Goal: Task Accomplishment & Management: Manage account settings

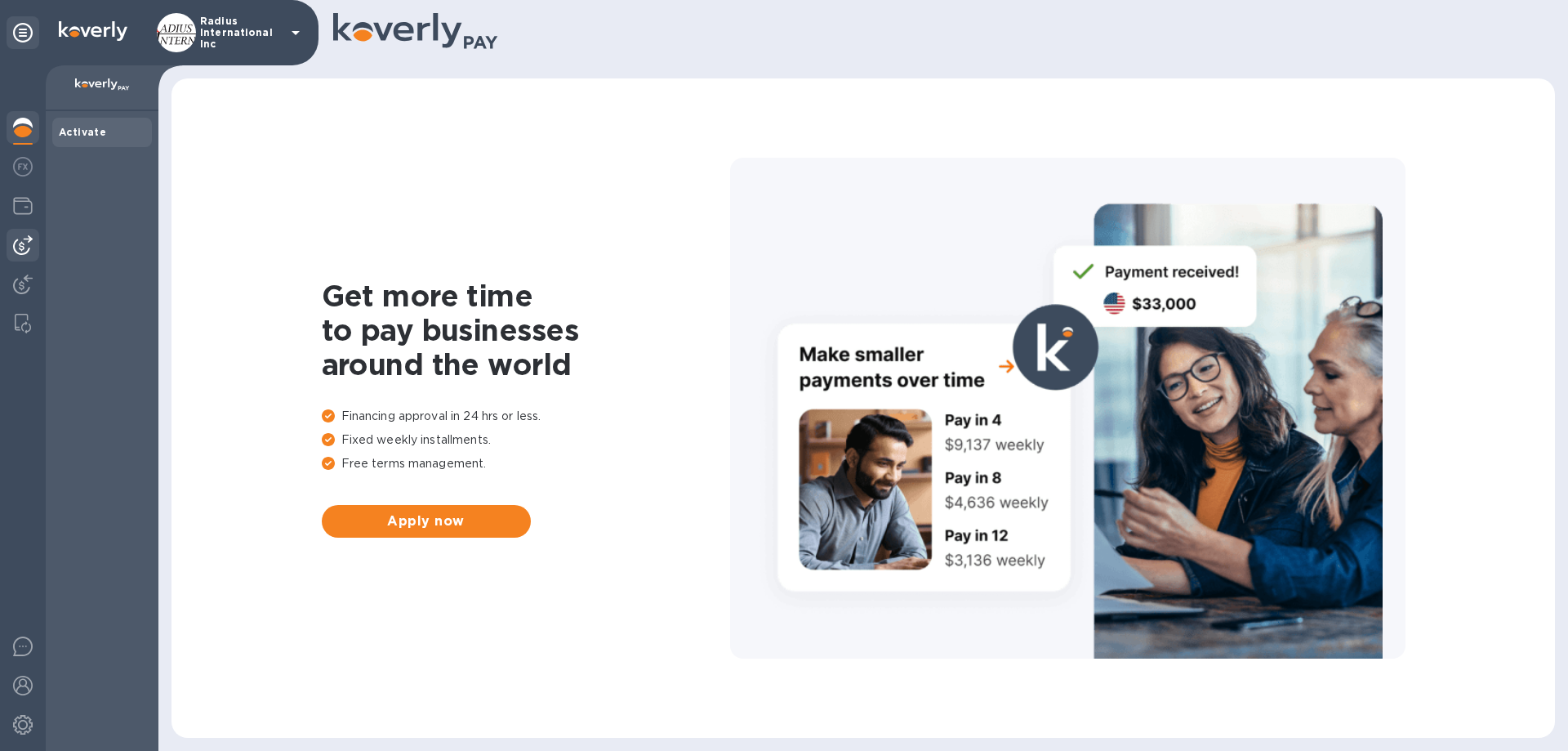
click at [31, 248] on img at bounding box center [23, 245] width 20 height 20
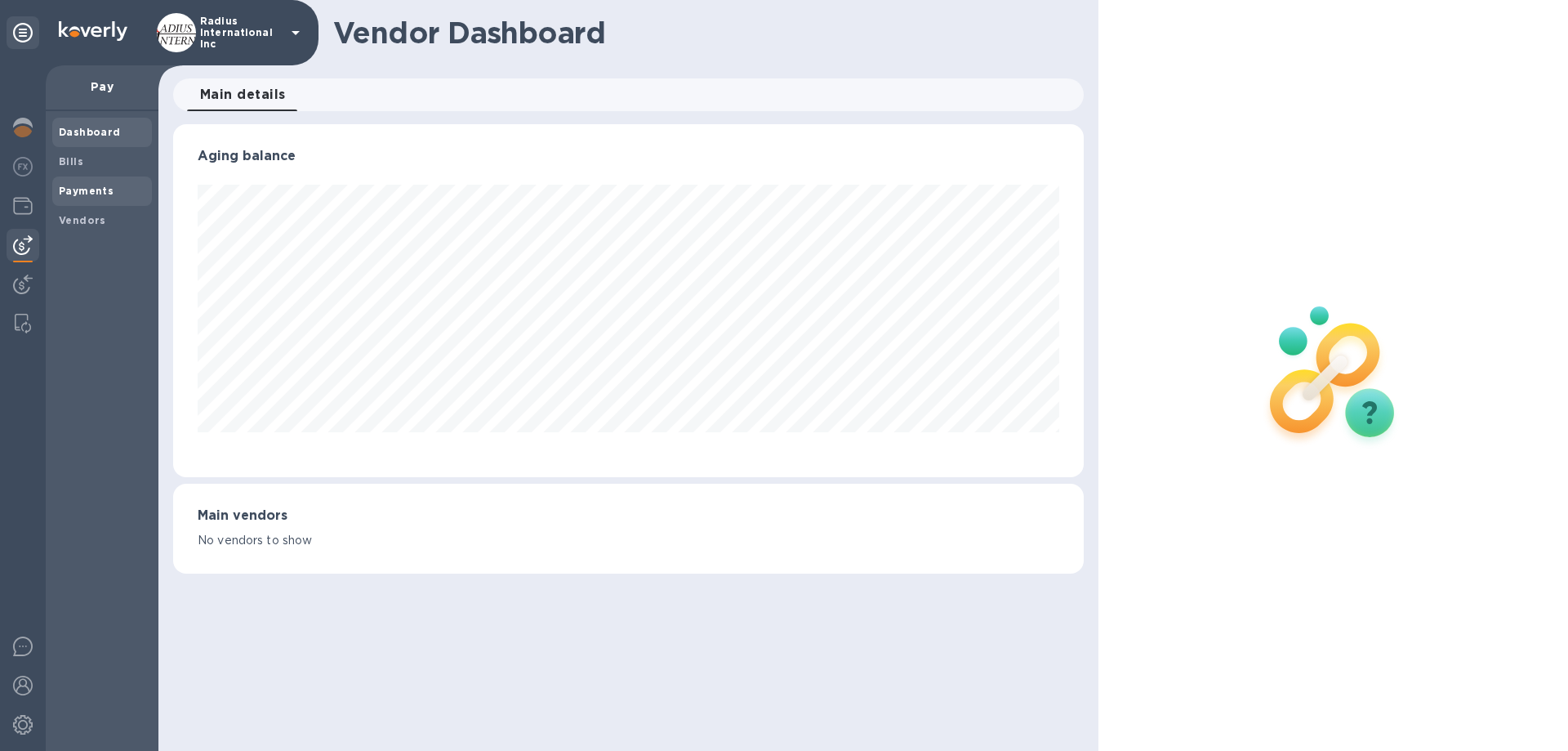
scroll to position [353, 909]
drag, startPoint x: 86, startPoint y: 221, endPoint x: 96, endPoint y: 238, distance: 19.7
click at [86, 222] on b "Vendors" at bounding box center [82, 220] width 47 height 13
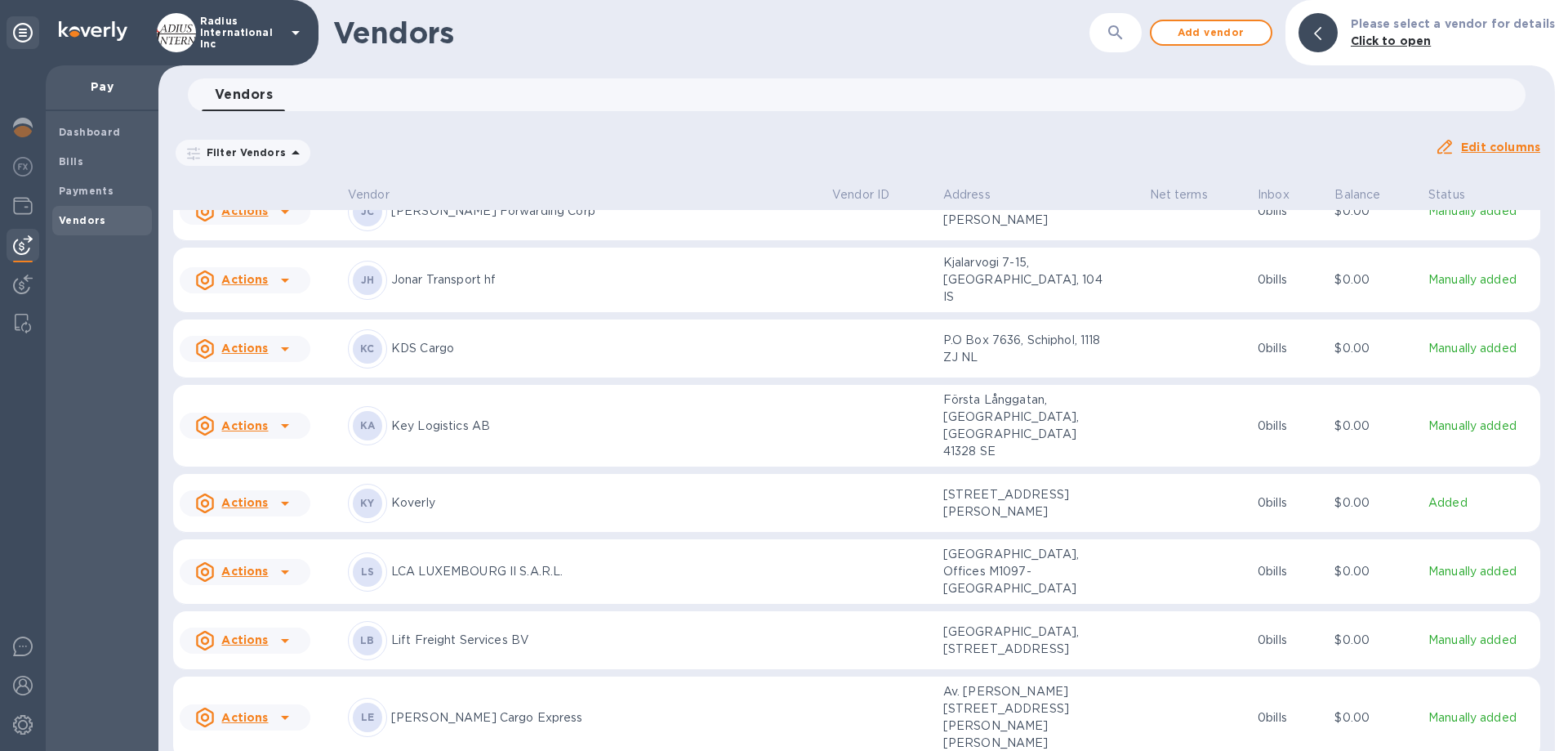
scroll to position [6956, 0]
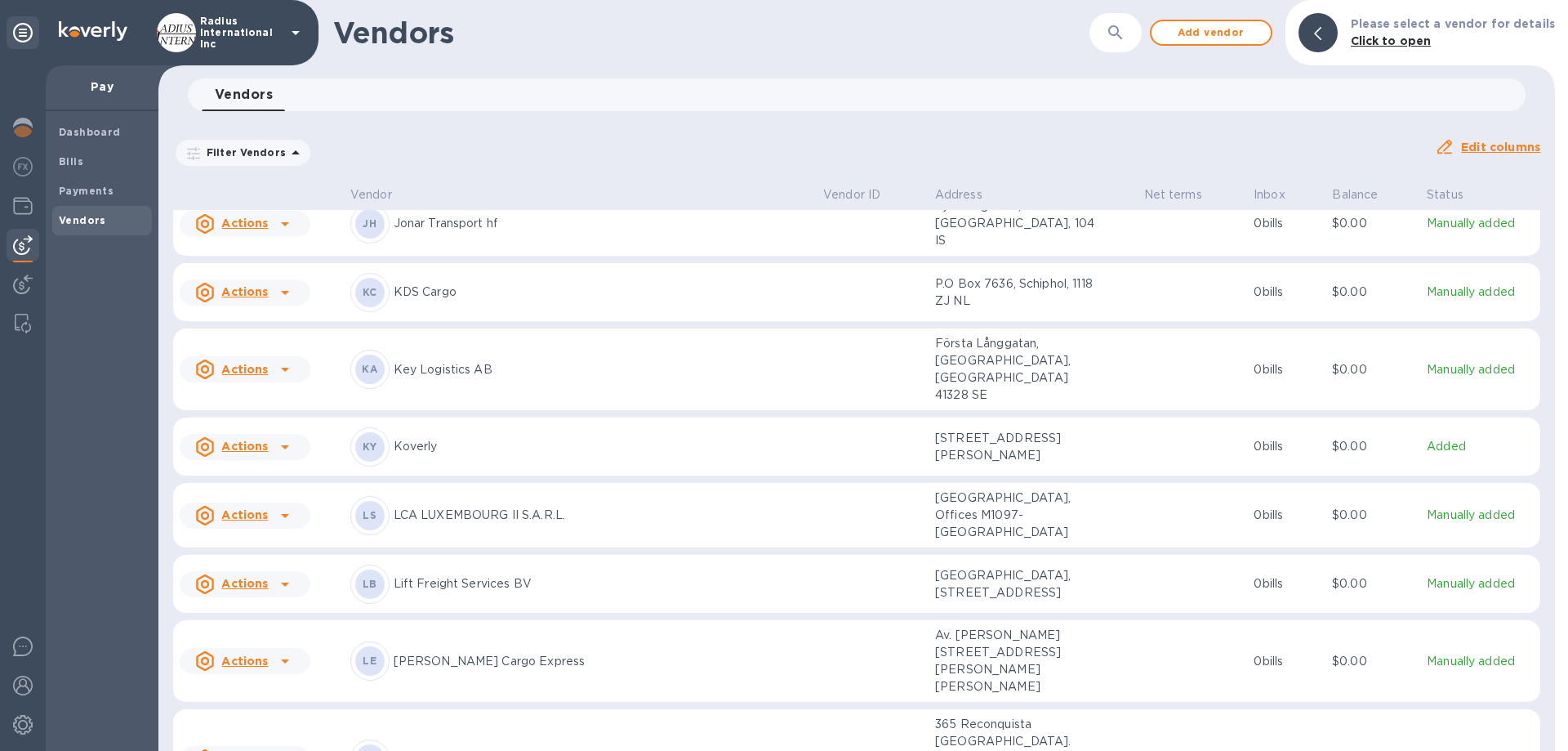
drag, startPoint x: 512, startPoint y: 353, endPoint x: 934, endPoint y: 324, distance: 423.0
click at [514, 312] on div "KC KDS Cargo" at bounding box center [580, 292] width 460 height 39
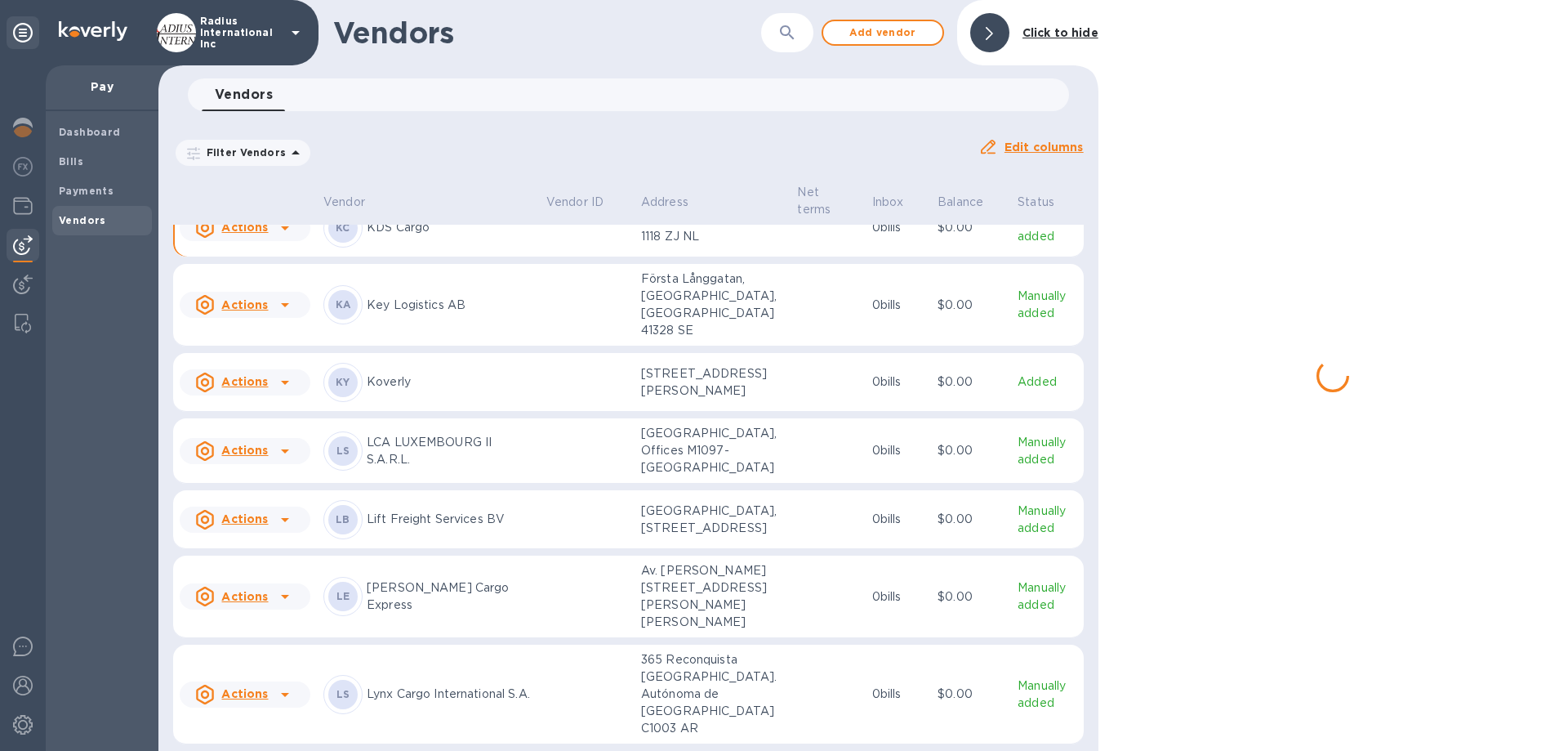
scroll to position [7066, 0]
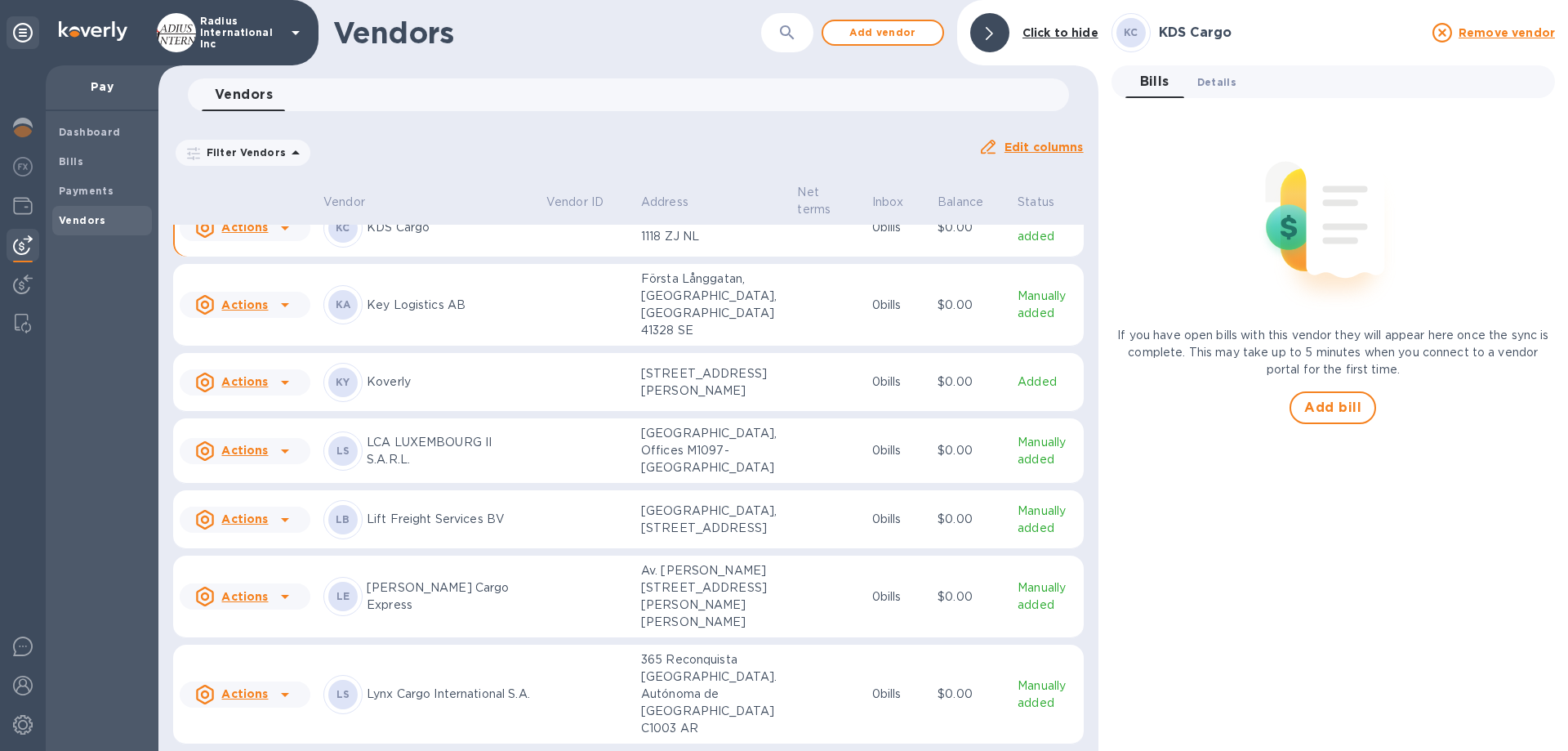
click at [1214, 76] on span "Details 0" at bounding box center [1217, 82] width 39 height 18
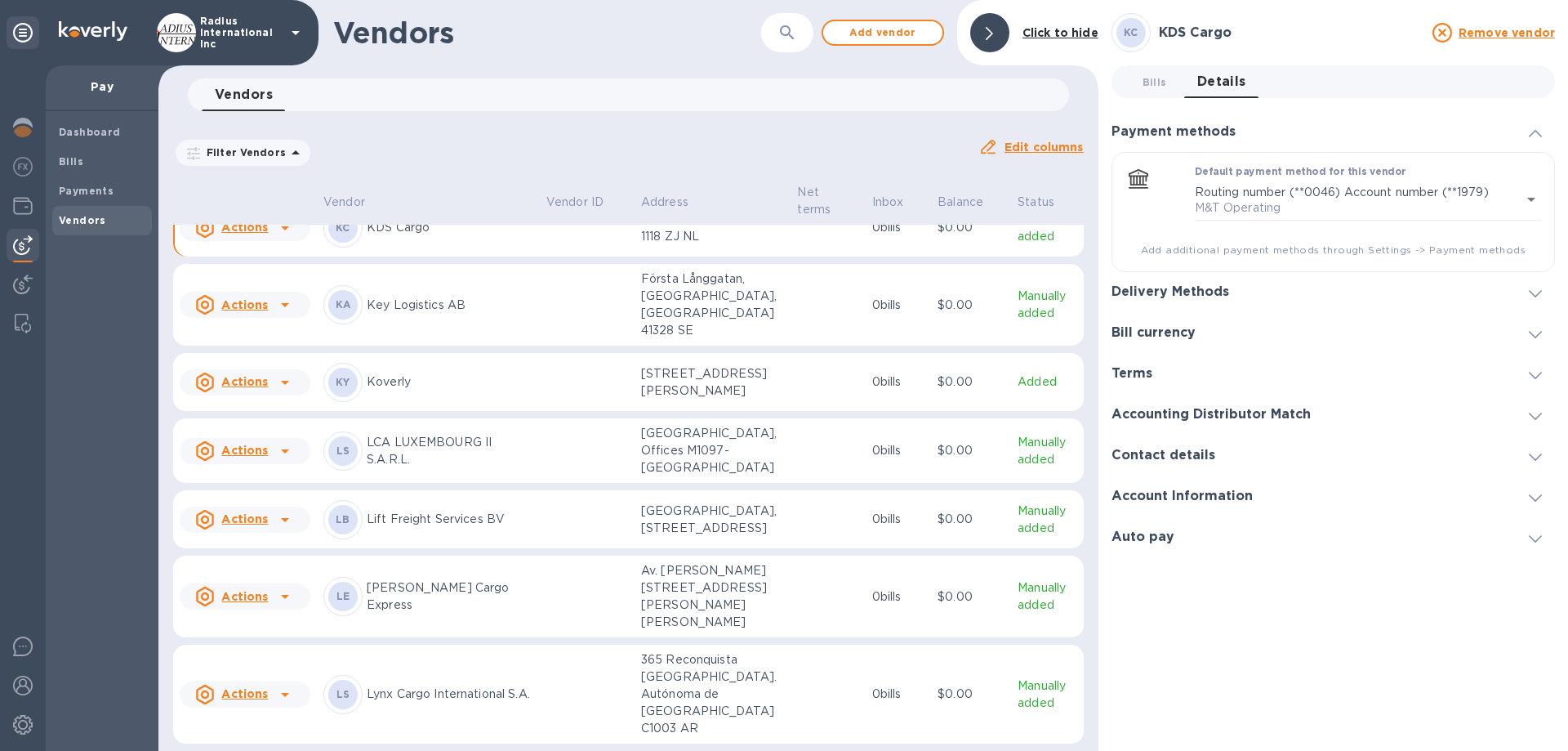
click at [1165, 449] on h3 "Contact details" at bounding box center [1163, 456] width 104 height 16
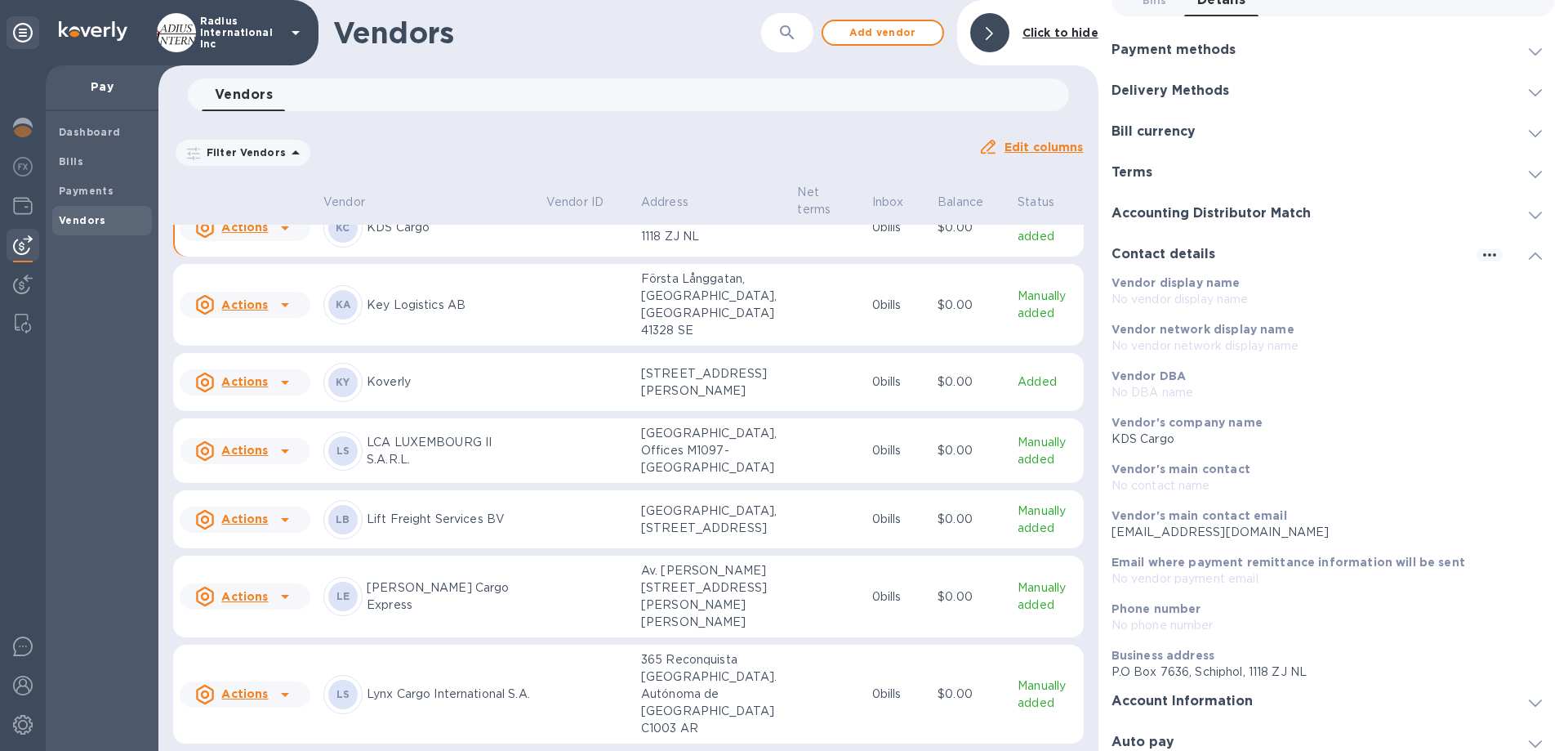
scroll to position [93, 0]
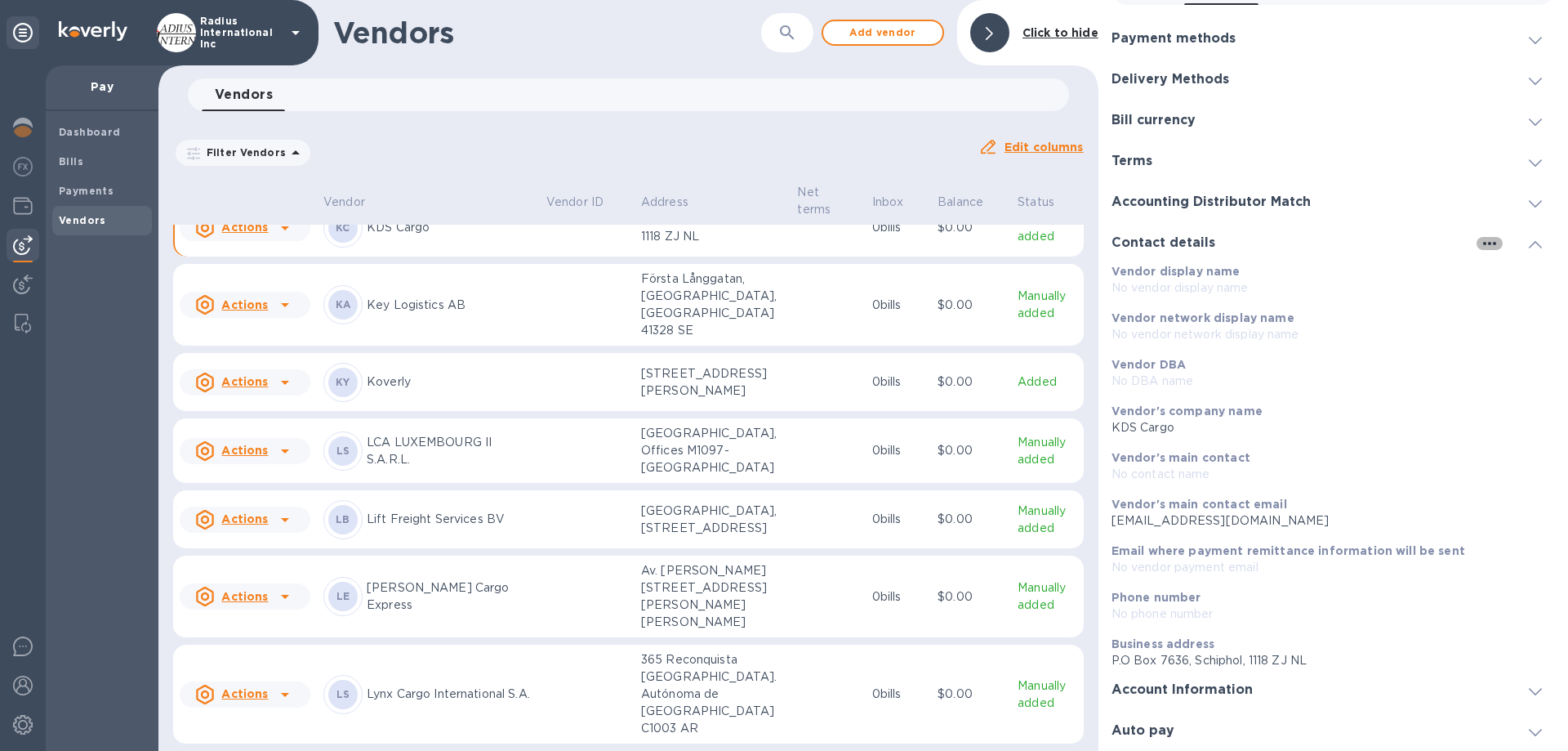
click at [1484, 243] on icon "button" at bounding box center [1490, 243] width 13 height 3
click at [1498, 283] on p "Edit" at bounding box center [1502, 276] width 25 height 17
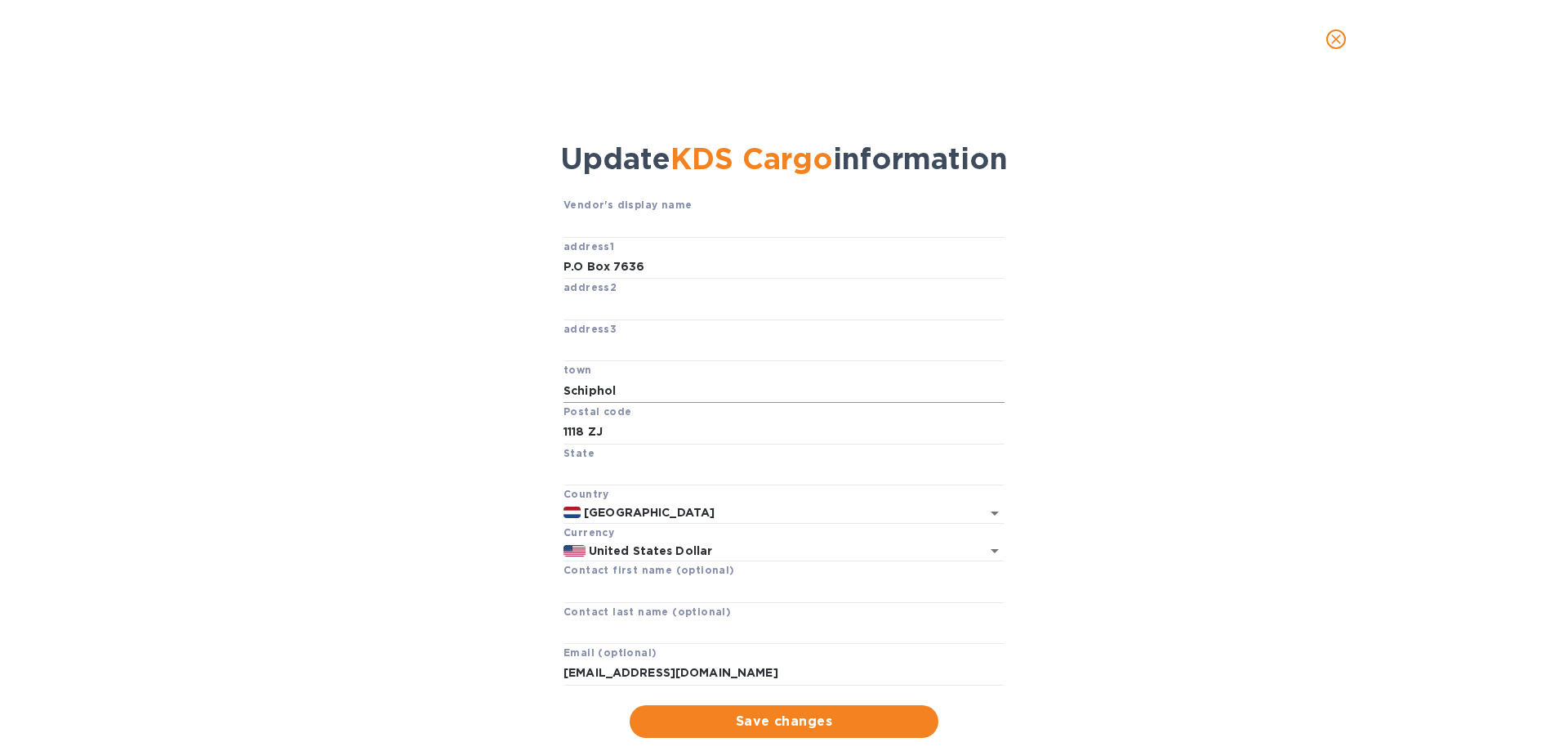
scroll to position [37, 0]
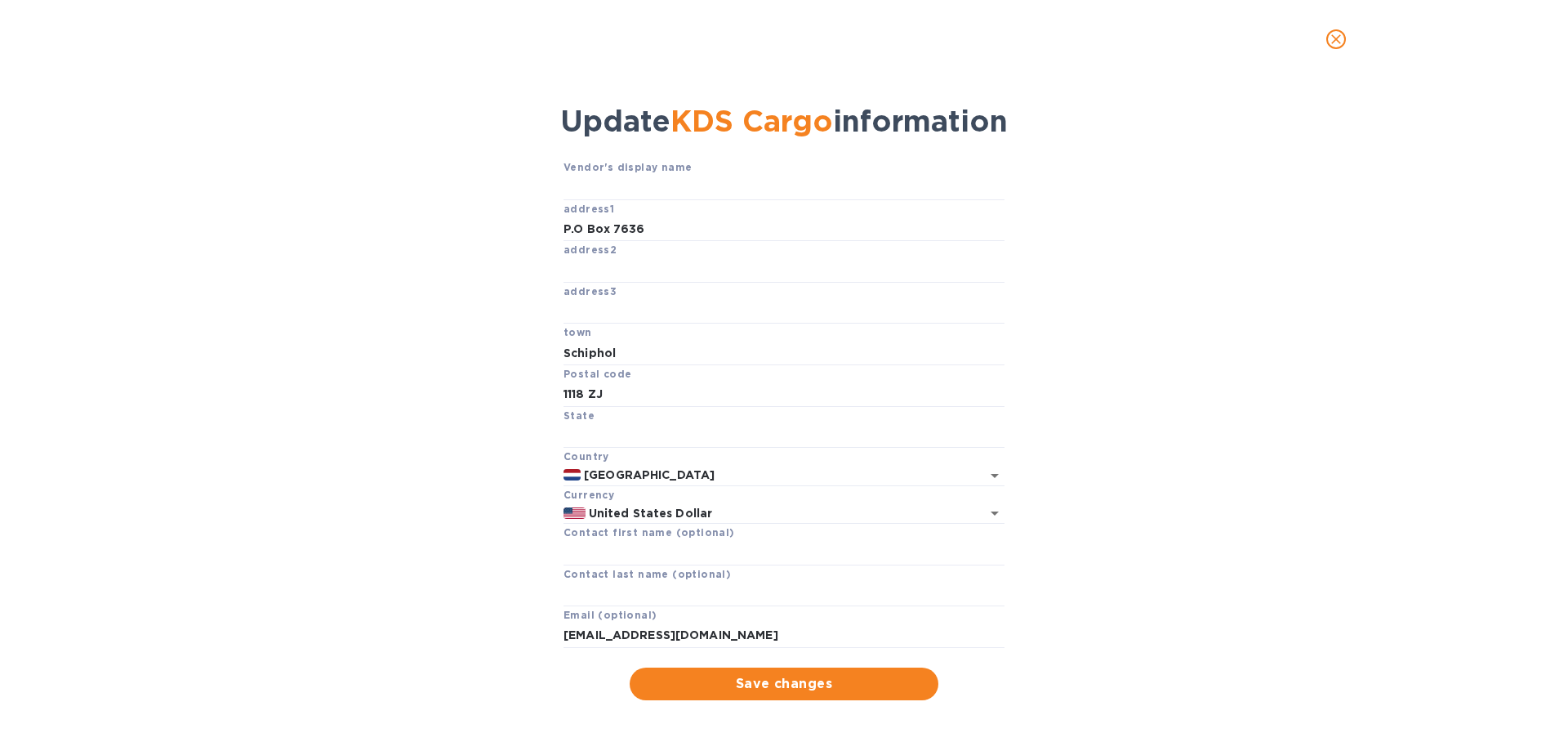
click at [1338, 37] on icon "close" at bounding box center [1336, 39] width 10 height 10
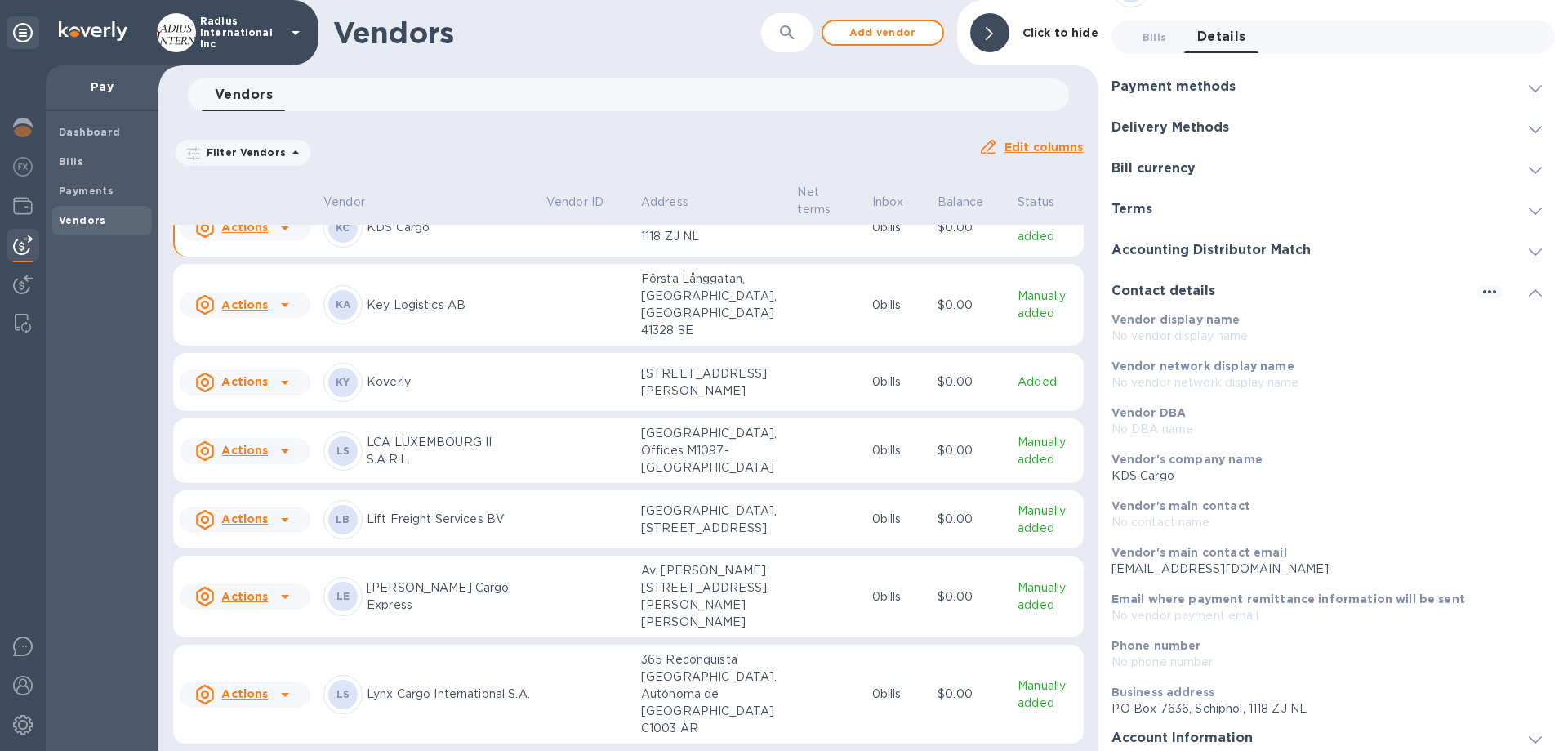
scroll to position [0, 0]
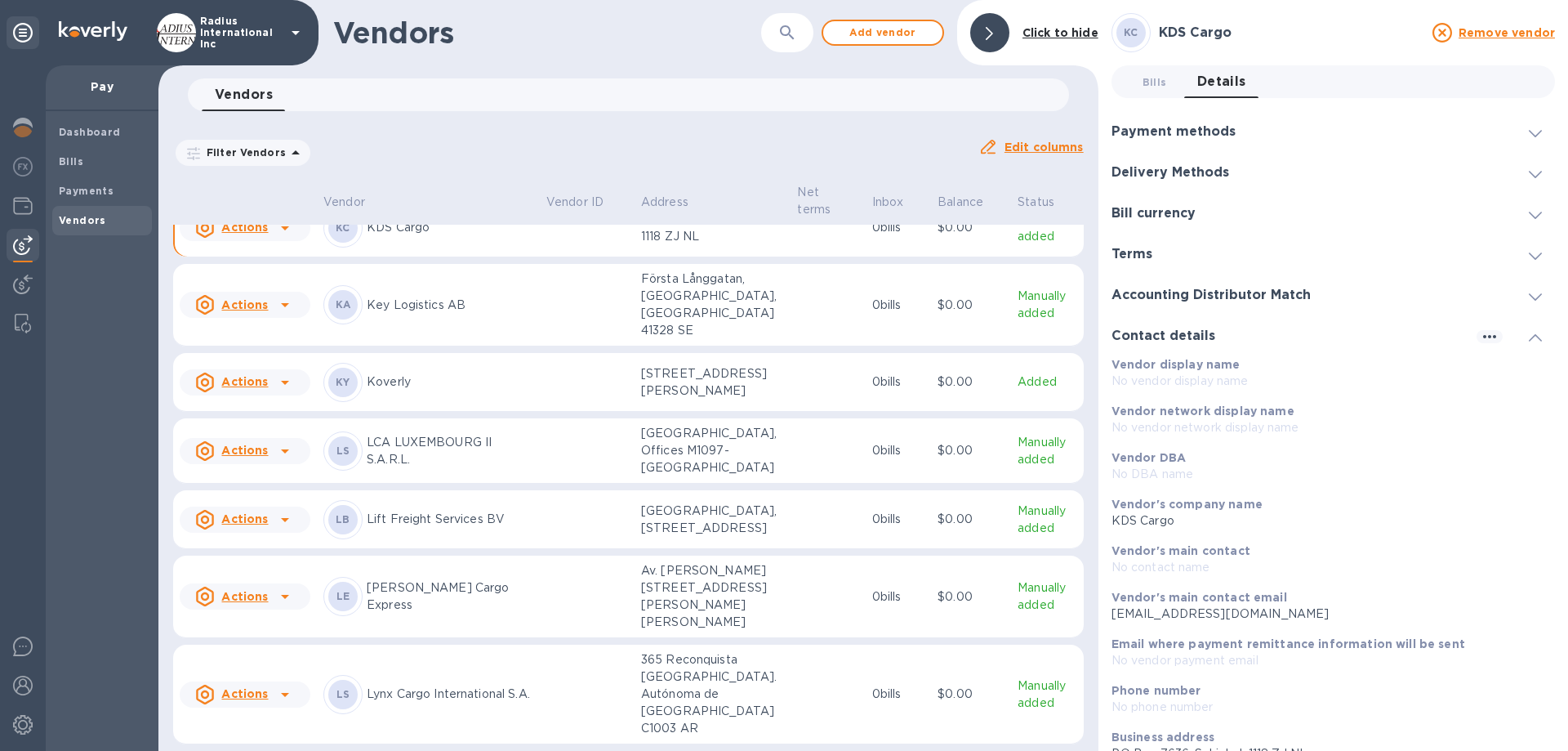
click at [1166, 165] on h3 "Delivery Methods" at bounding box center [1170, 173] width 118 height 16
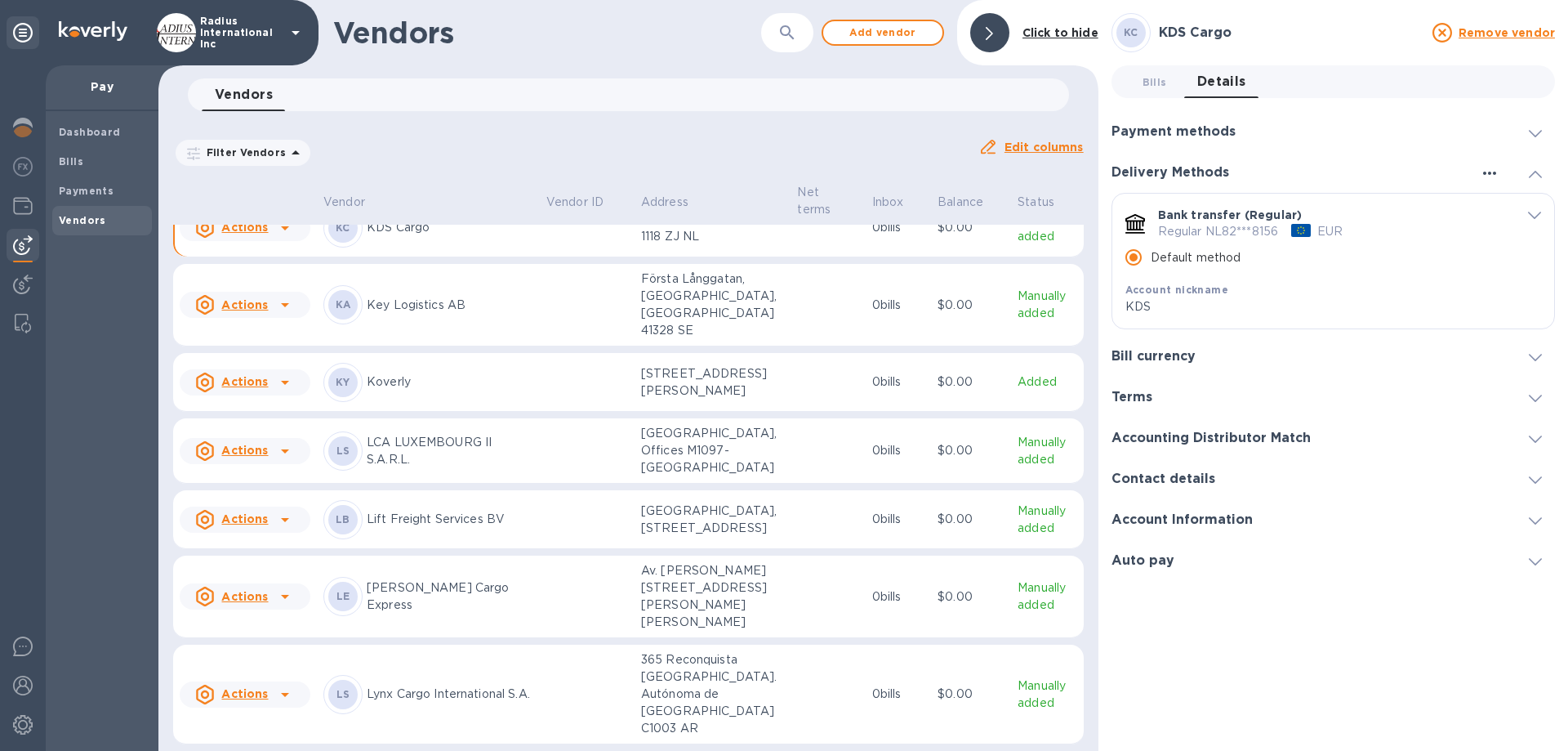
click at [1493, 175] on icon "button" at bounding box center [1490, 174] width 20 height 20
click at [1503, 208] on p "Add new" at bounding box center [1510, 207] width 54 height 17
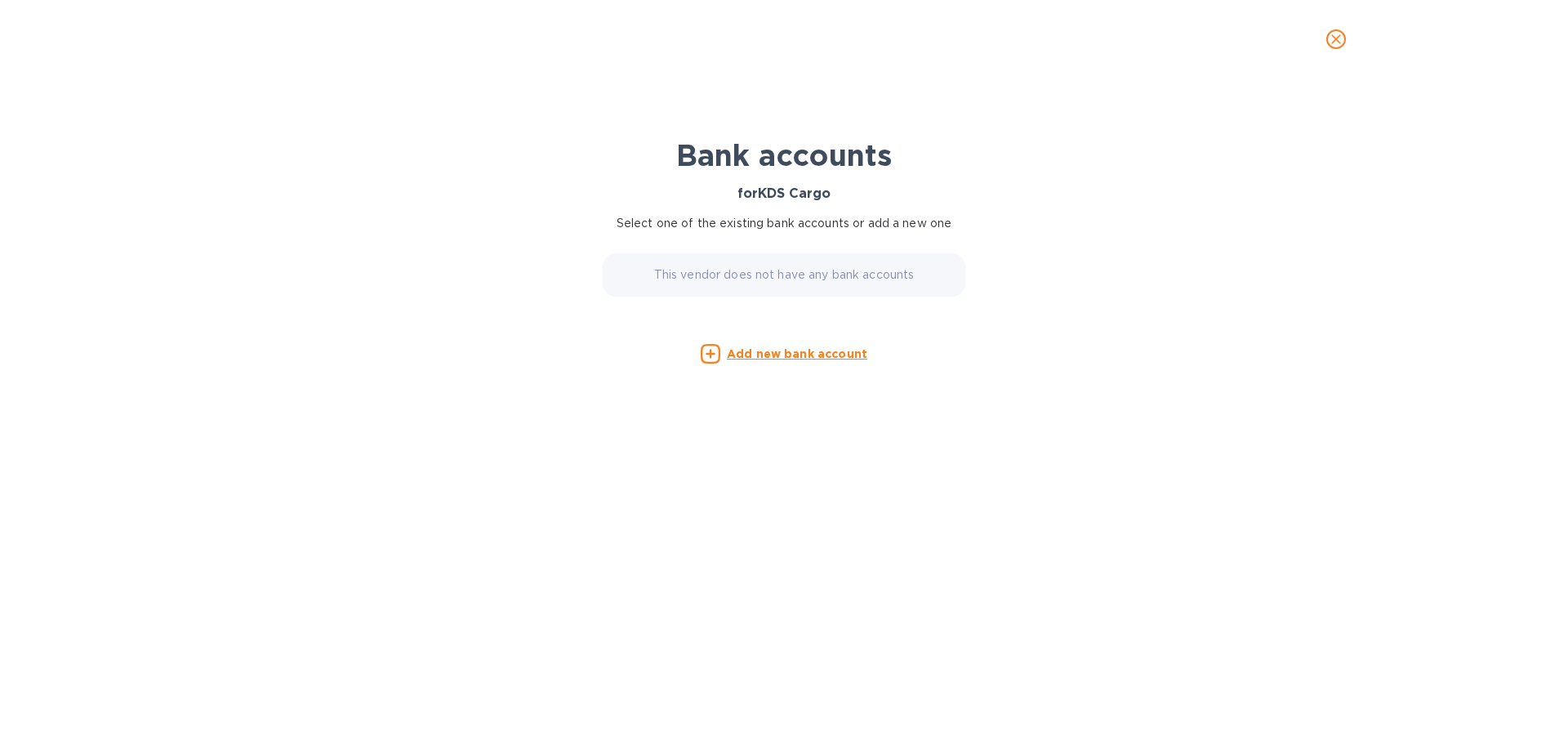
click at [1337, 38] on icon "close" at bounding box center [1336, 39] width 10 height 10
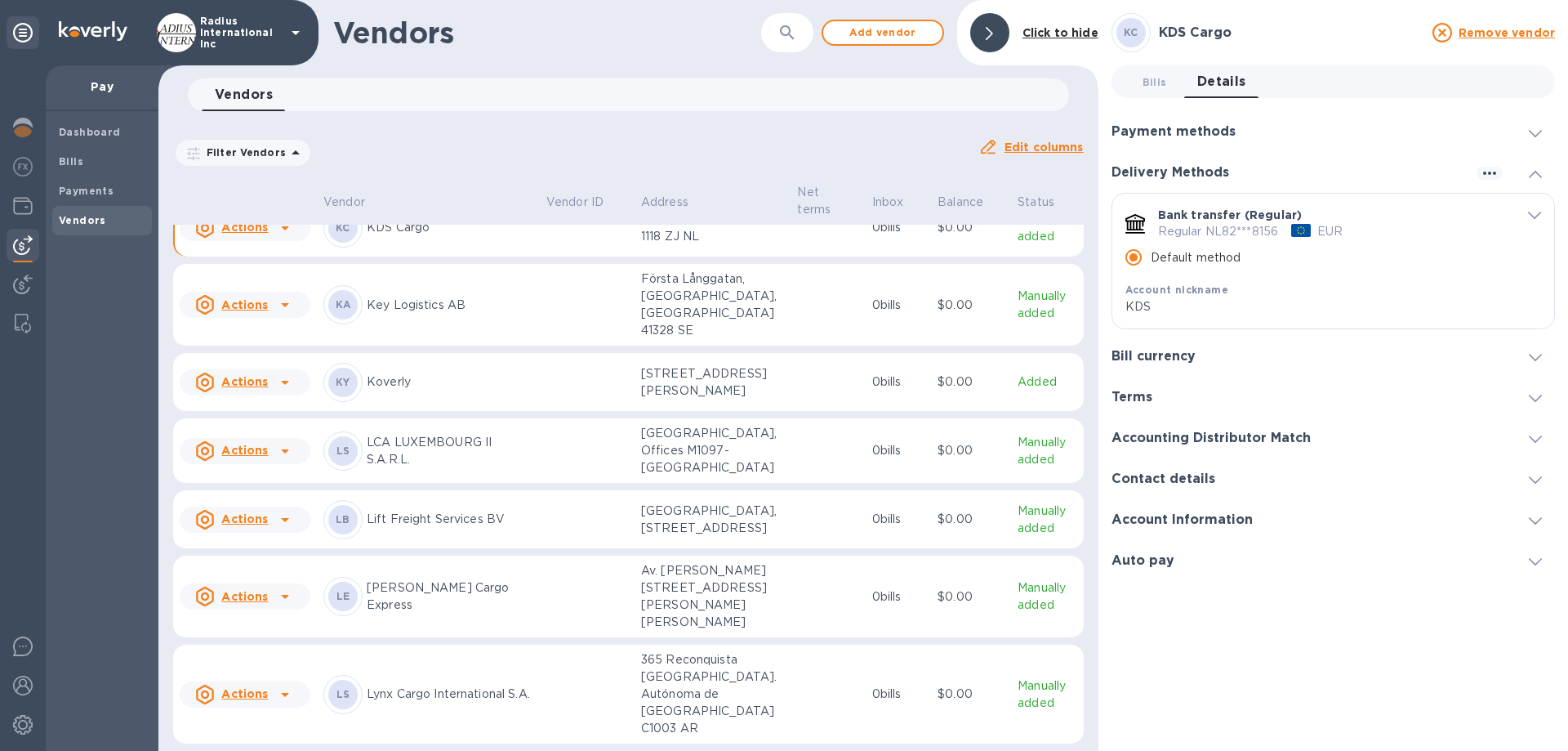
click at [1158, 125] on h3 "Payment methods" at bounding box center [1173, 132] width 124 height 16
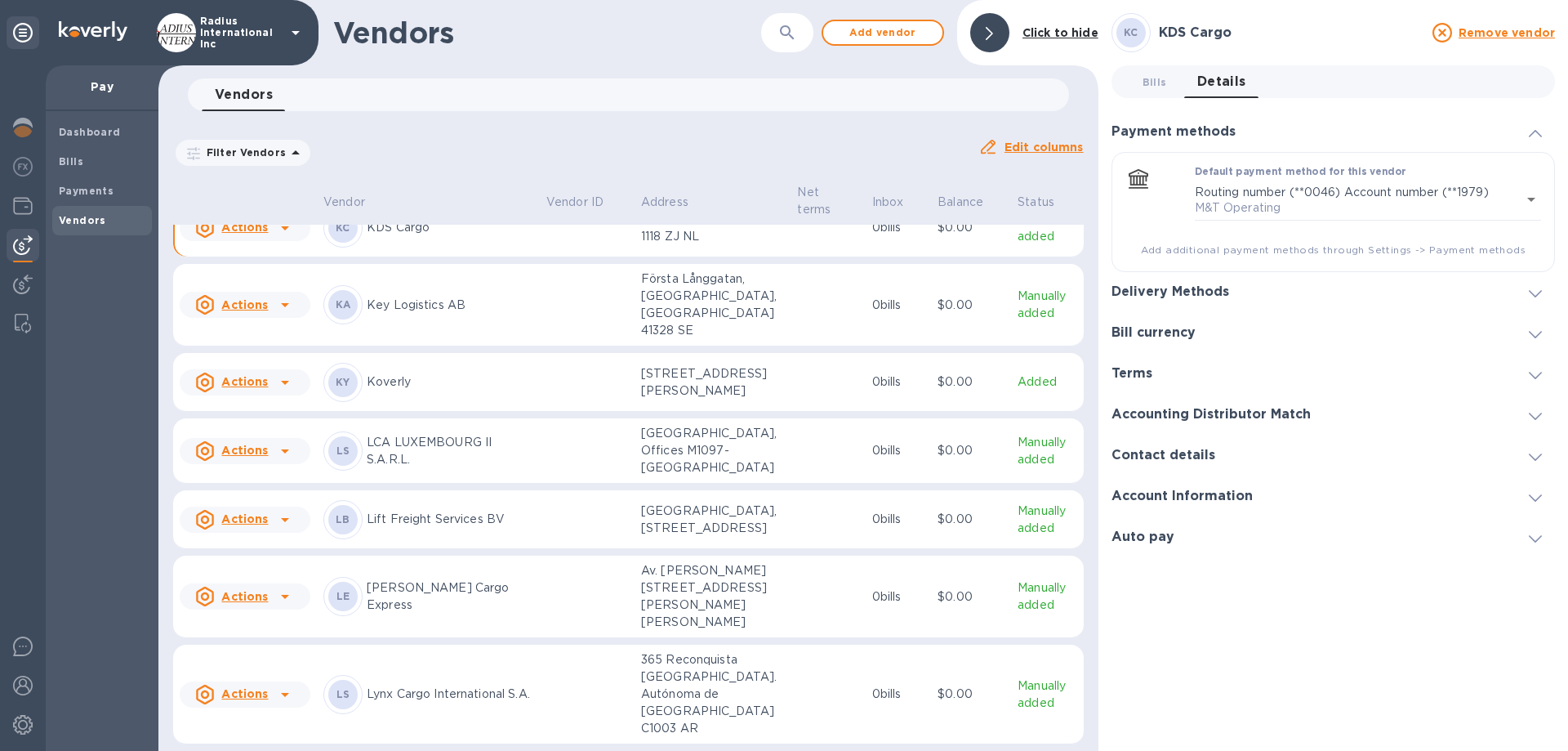
click at [1172, 416] on h3 "Accounting Distributor Match" at bounding box center [1210, 415] width 199 height 16
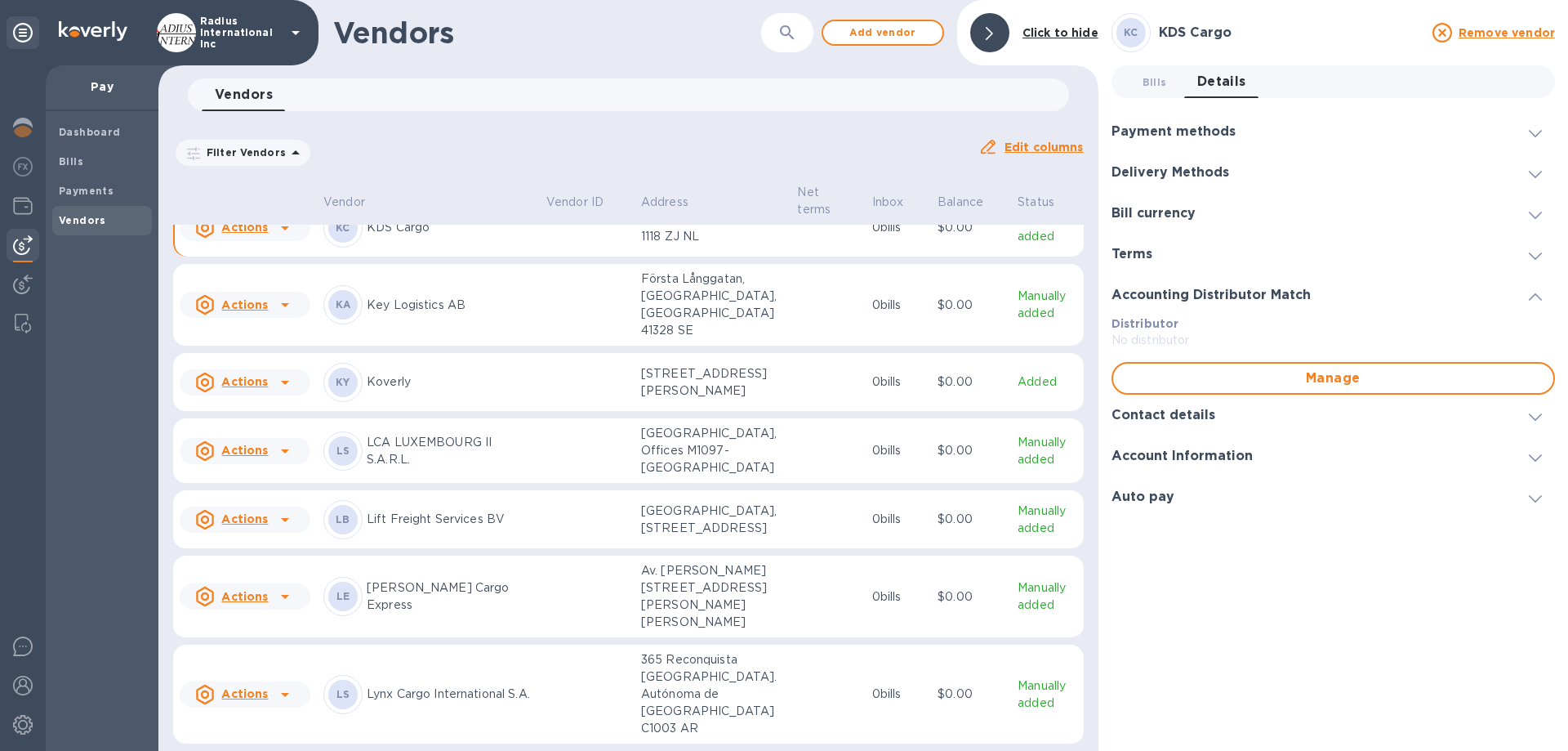
click at [1177, 424] on div "Contact details" at bounding box center [1333, 416] width 444 height 41
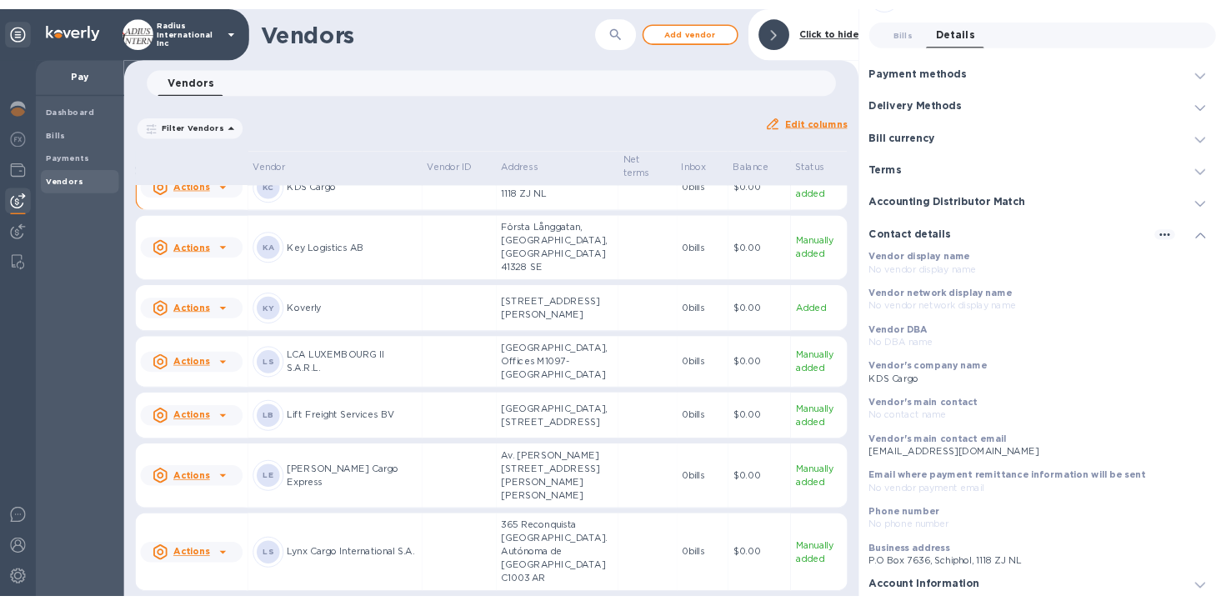
scroll to position [95, 0]
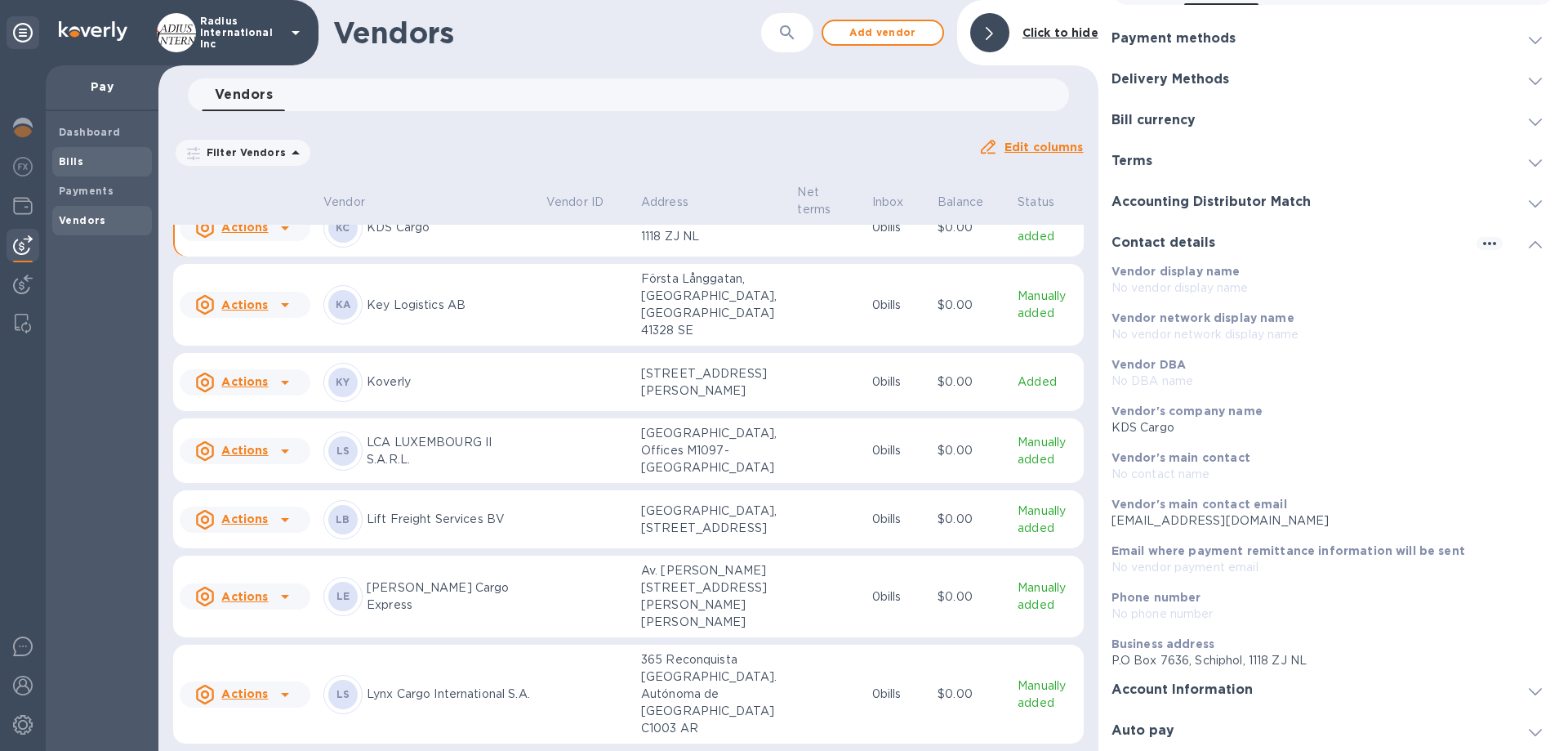
click at [76, 160] on b "Bills" at bounding box center [71, 161] width 24 height 13
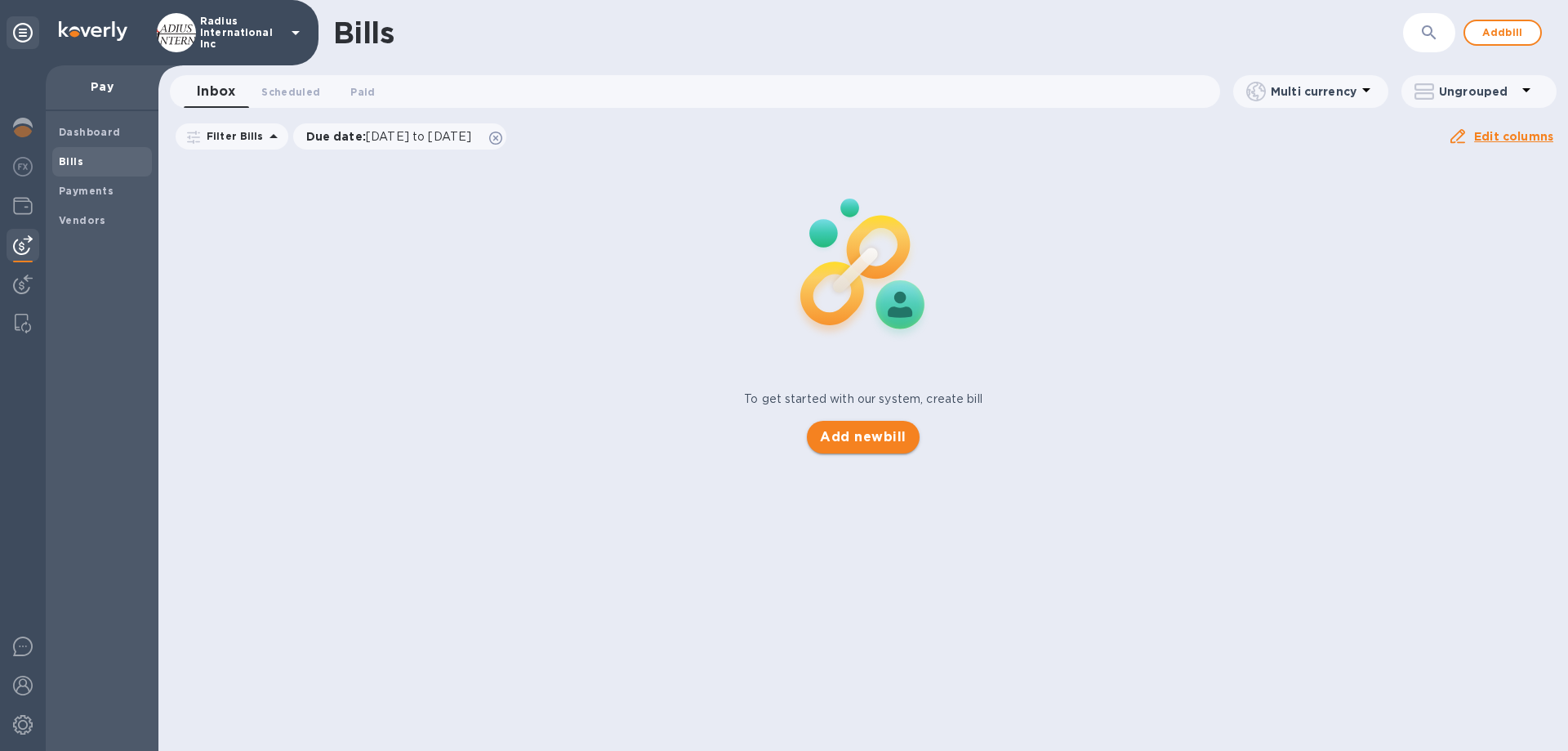
click at [861, 445] on span "Add new bill" at bounding box center [863, 437] width 86 height 20
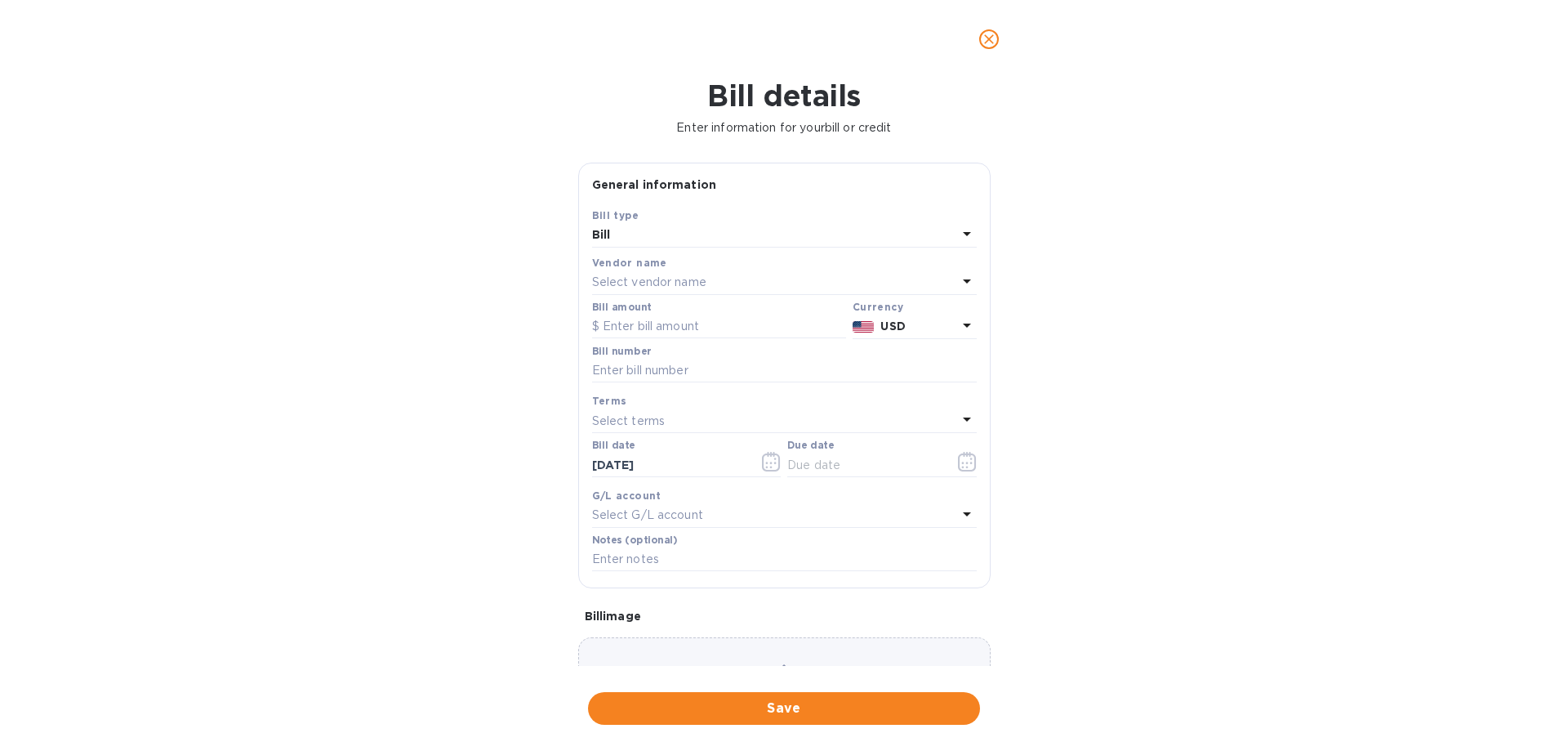
click at [723, 273] on div "Select vendor name" at bounding box center [774, 282] width 366 height 23
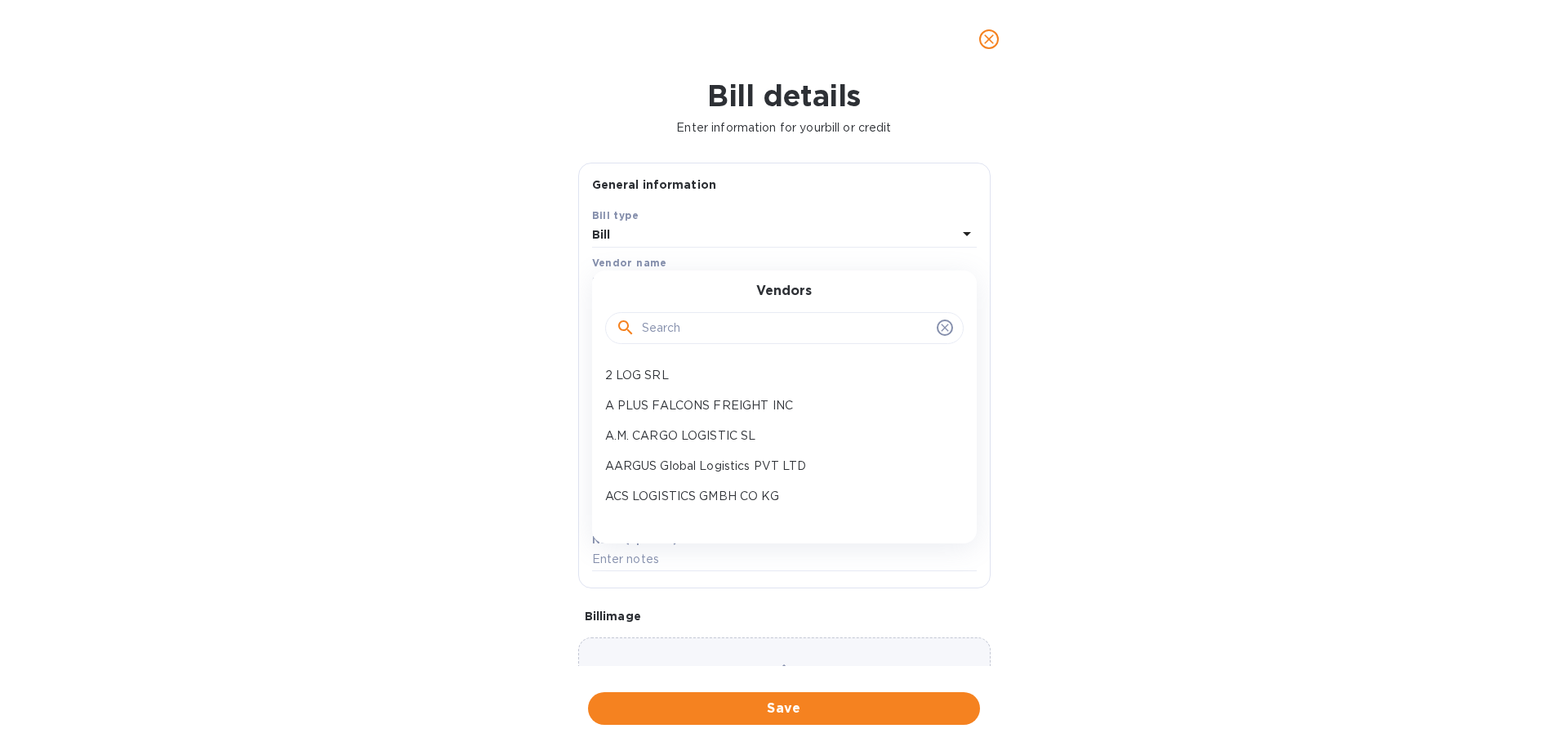
drag, startPoint x: 689, startPoint y: 325, endPoint x: 658, endPoint y: 337, distance: 33.2
click at [688, 325] on input "text" at bounding box center [786, 328] width 288 height 25
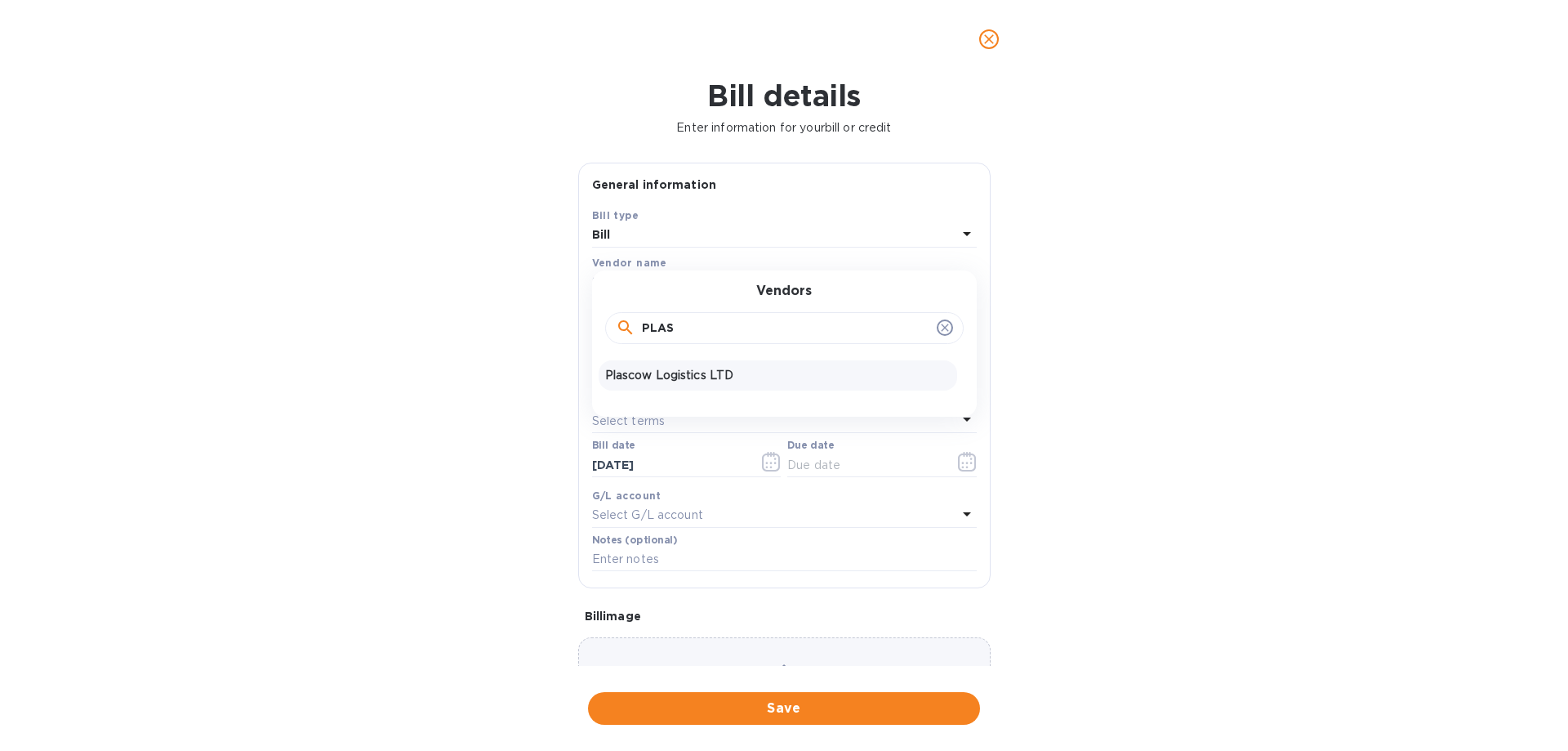
type input "PLAS"
click at [667, 376] on p "Plascow Logistics LTD" at bounding box center [778, 376] width 346 height 18
click at [662, 323] on input "text" at bounding box center [718, 326] width 254 height 25
type input "6"
type input "570"
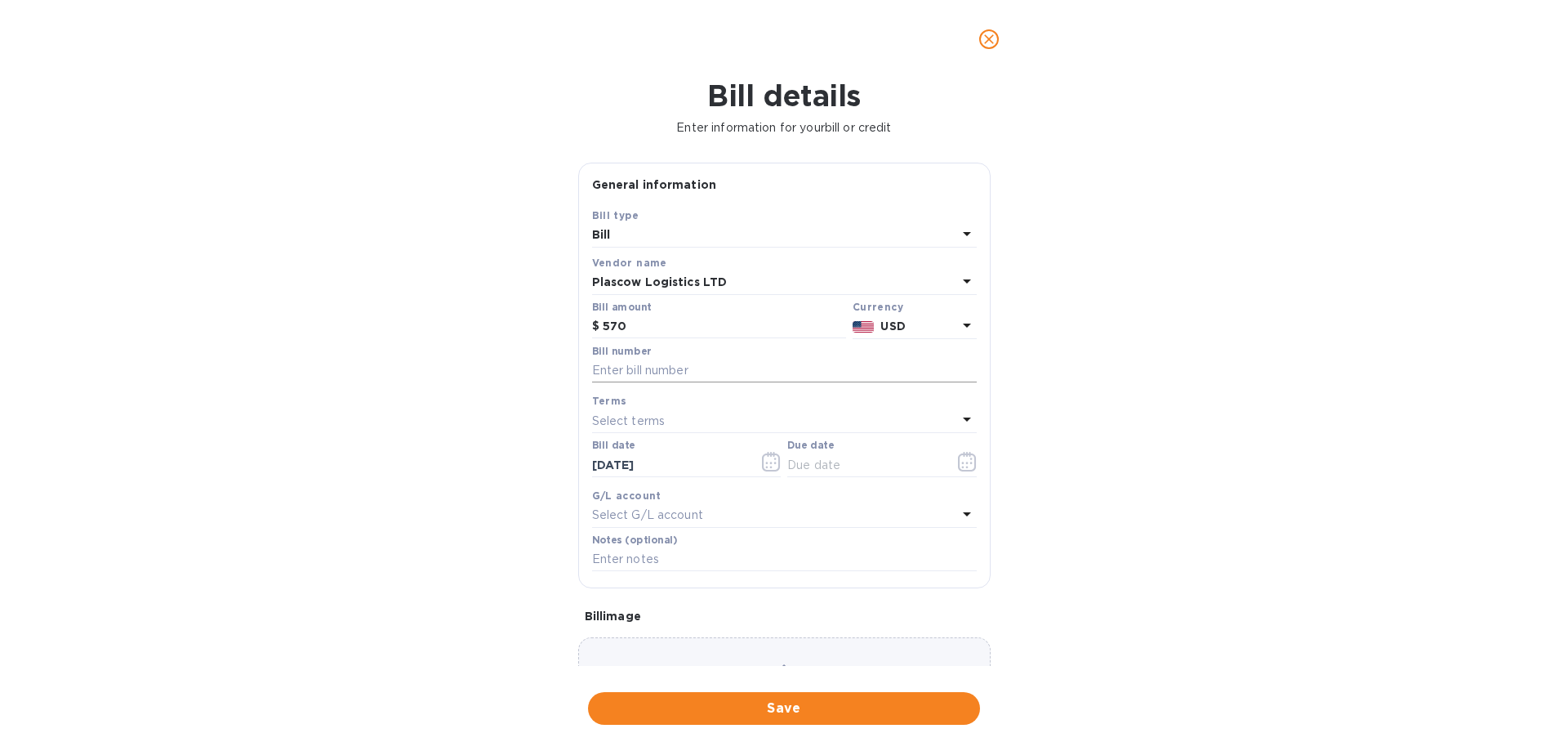
click at [623, 370] on input "text" at bounding box center [784, 371] width 385 height 25
paste input "626948"
type input "626948"
click at [808, 461] on input "text" at bounding box center [864, 465] width 155 height 25
click at [967, 457] on icon "button" at bounding box center [967, 462] width 19 height 20
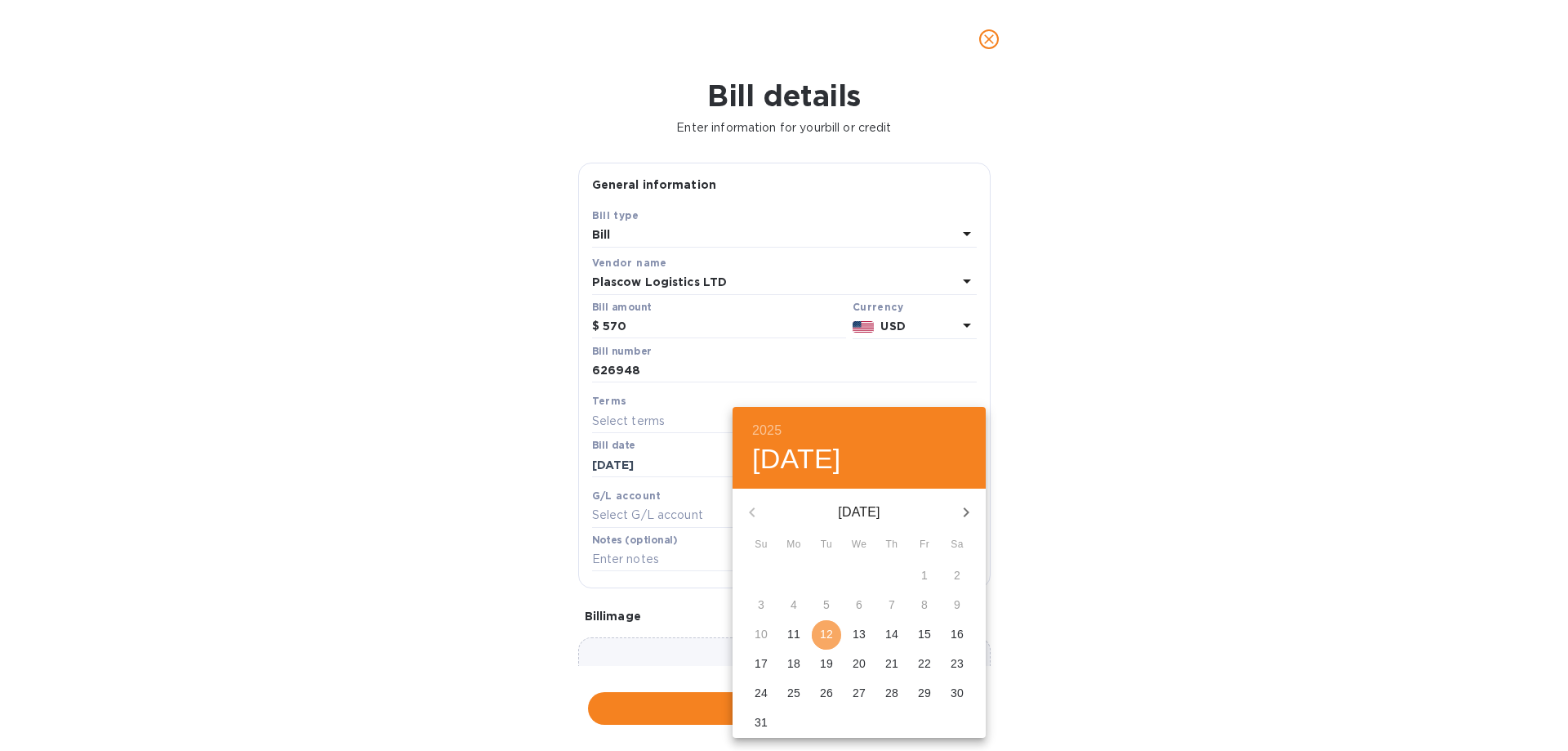
click at [825, 630] on p "12" at bounding box center [826, 633] width 13 height 17
type input "[DATE]"
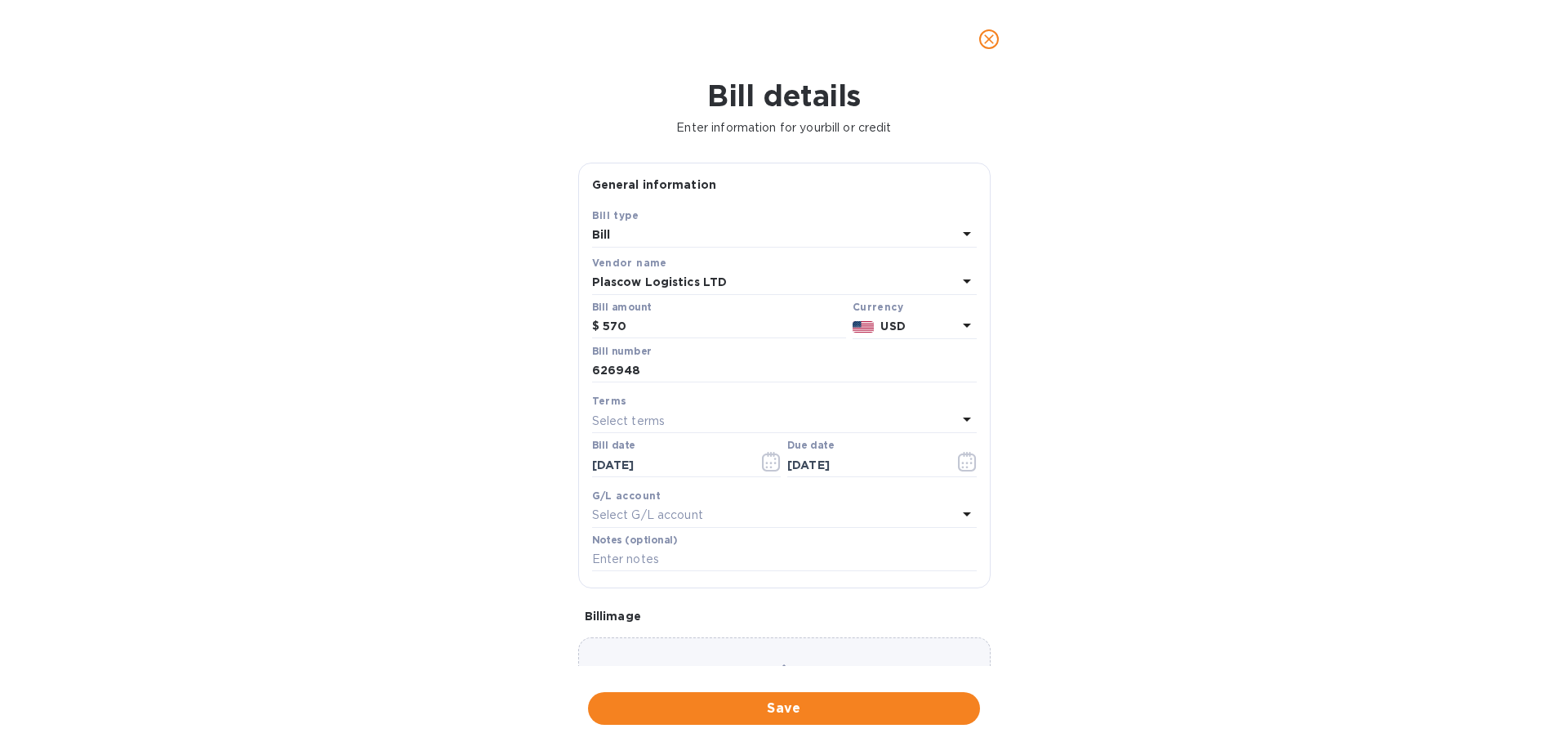
click at [1234, 595] on div "2025 Tue, Aug 12 August 2025 Su Mo Tu We Th Fr Sa 27 28 29 30 31 1 2 3 4 5 6 7 …" at bounding box center [784, 376] width 1568 height 751
click at [812, 699] on span "Save" at bounding box center [783, 709] width 366 height 20
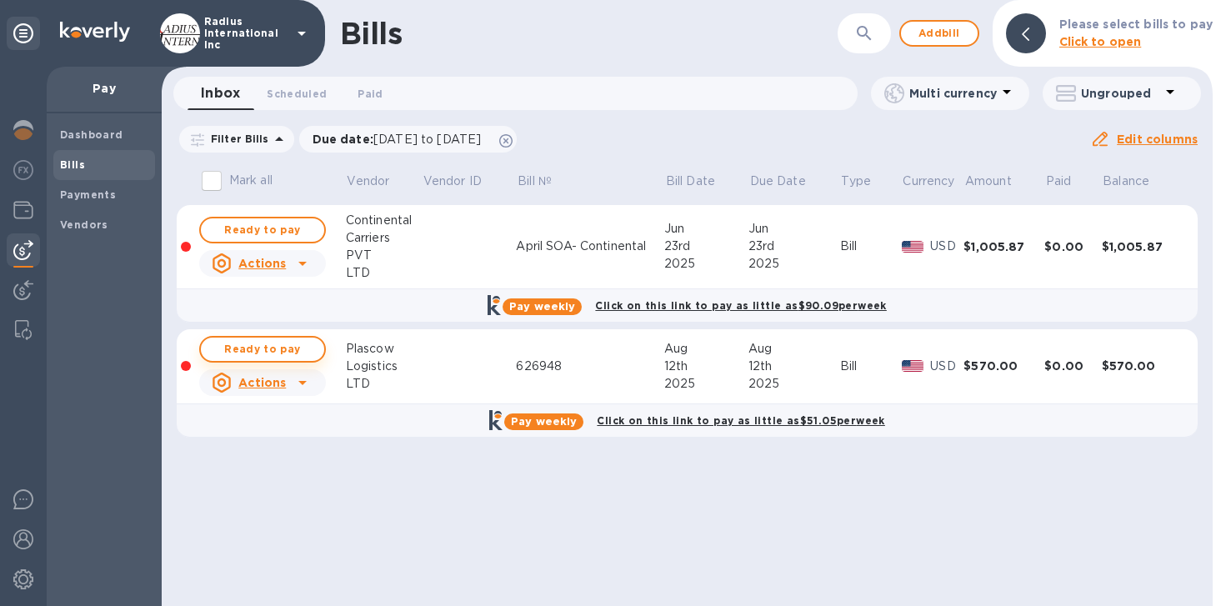
click at [275, 348] on span "Ready to pay" at bounding box center [262, 349] width 97 height 20
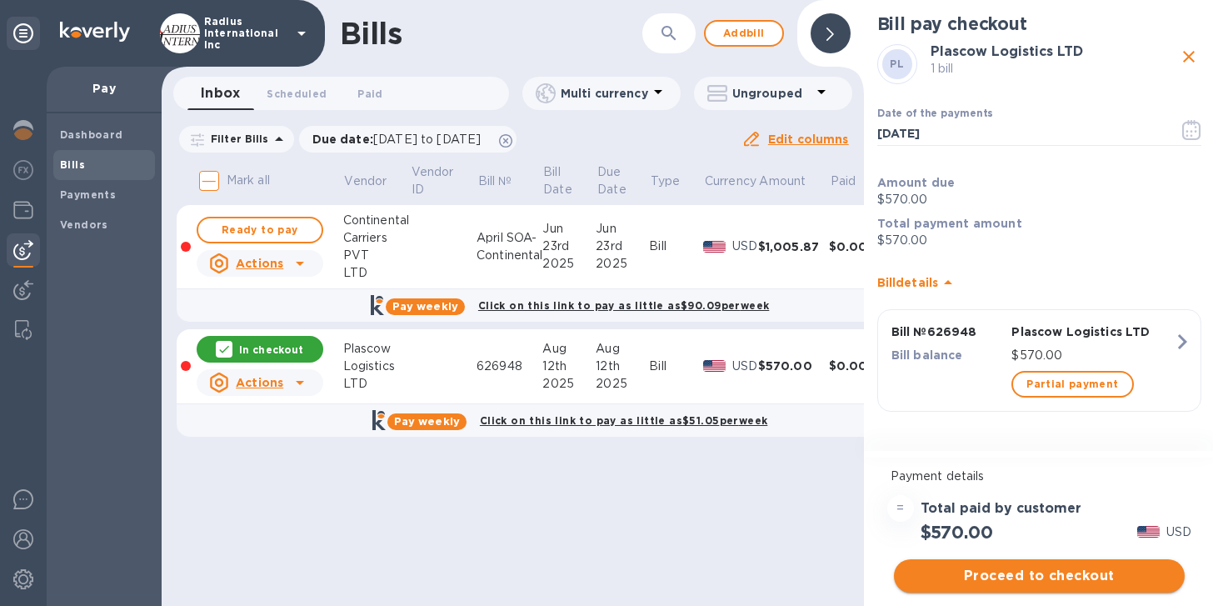
click at [1096, 574] on span "Proceed to checkout" at bounding box center [1040, 576] width 264 height 20
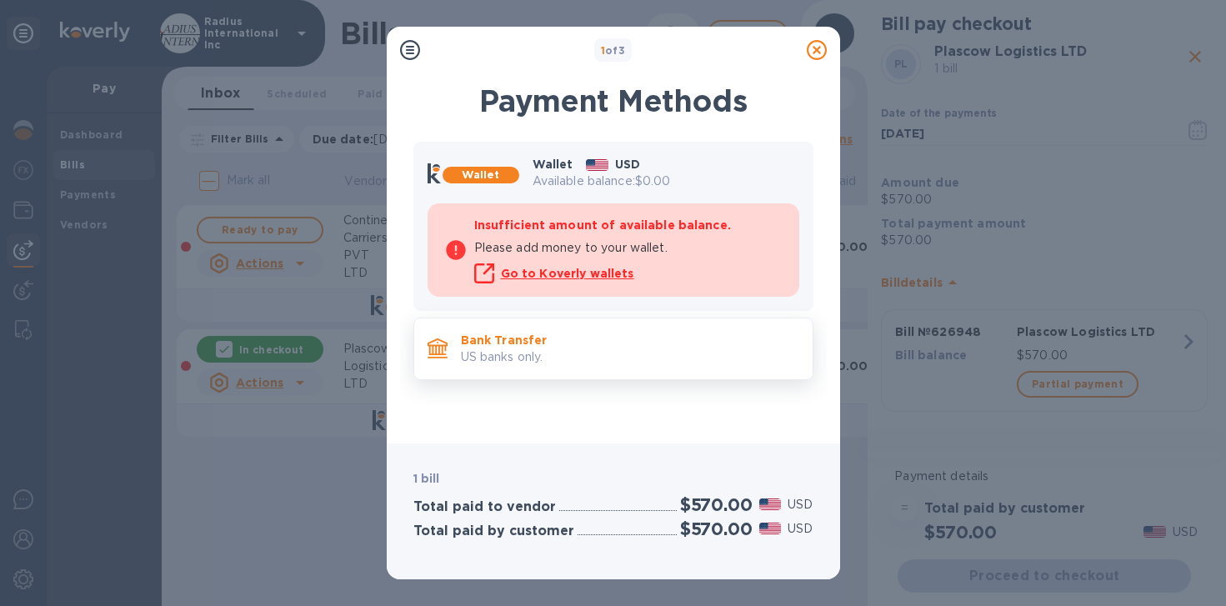
click at [601, 361] on p "US banks only." at bounding box center [630, 357] width 338 height 18
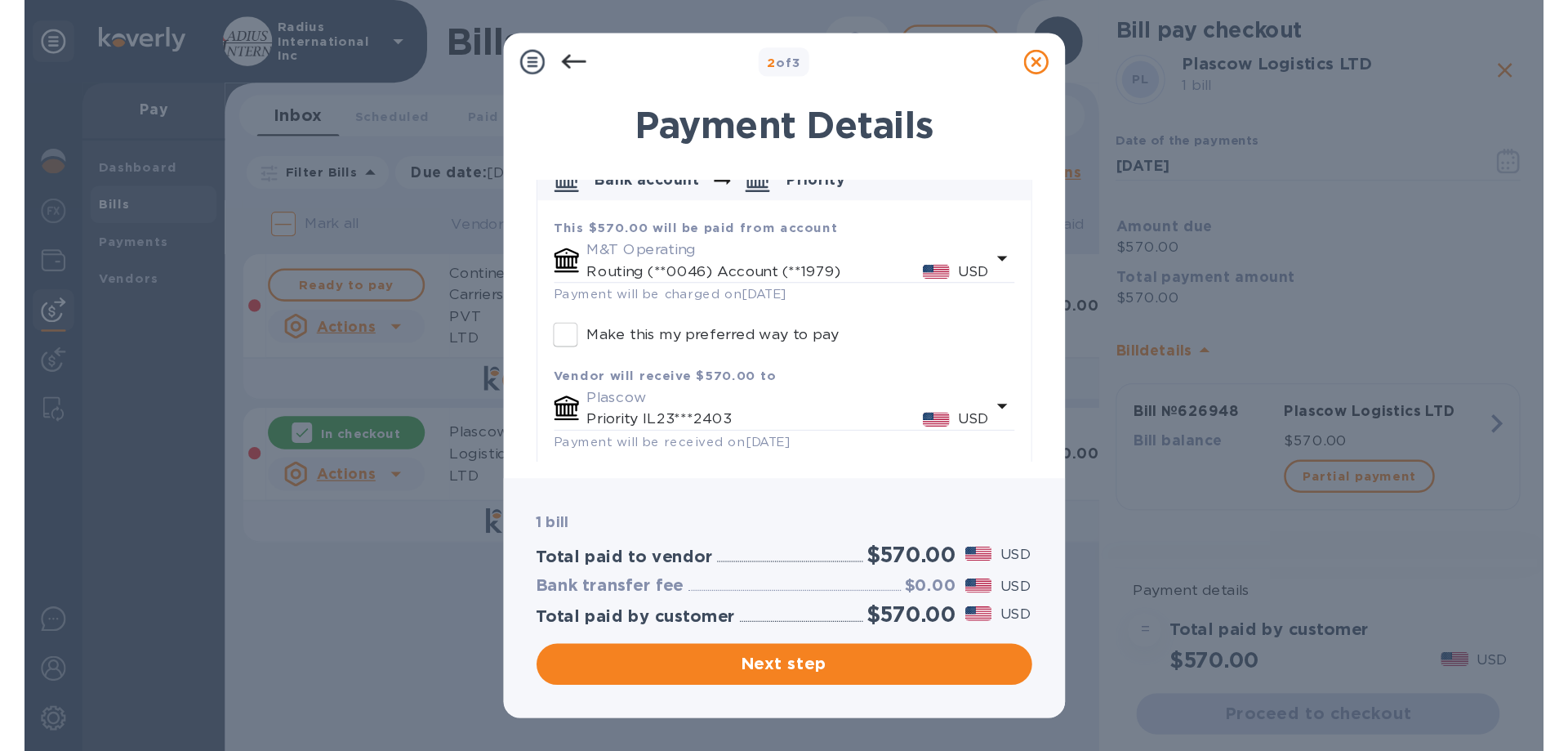
scroll to position [175, 0]
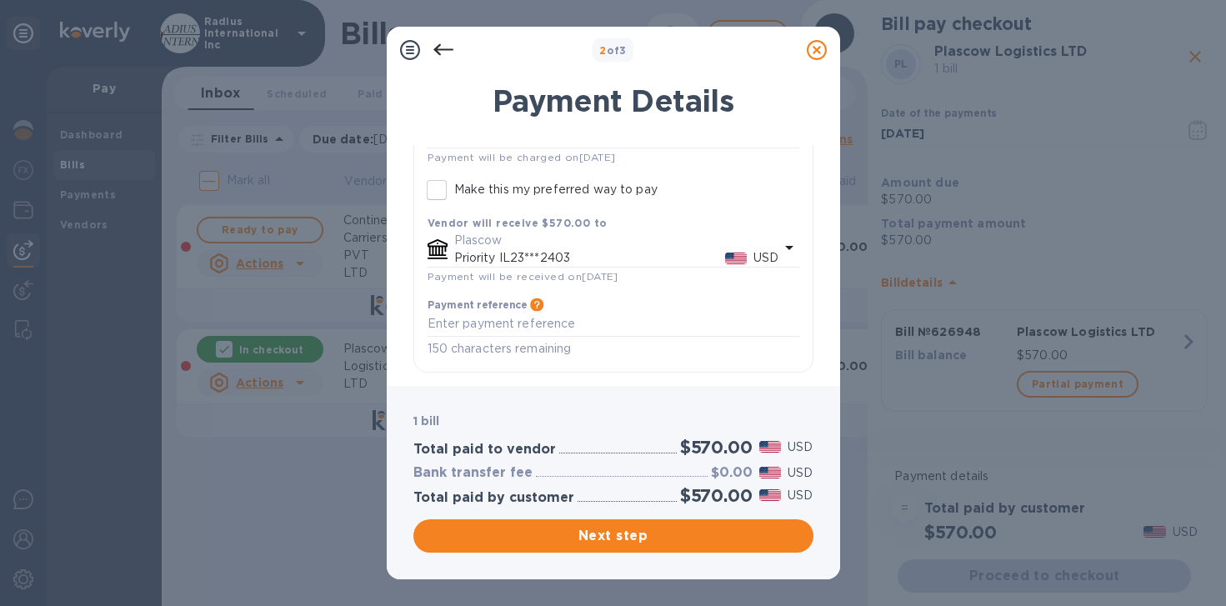
click at [459, 189] on p "Make this my preferred way to pay" at bounding box center [555, 190] width 203 height 18
click at [454, 189] on input "Make this my preferred way to pay" at bounding box center [436, 190] width 35 height 35
checkbox input "true"
click at [560, 530] on span "Next step" at bounding box center [613, 536] width 373 height 20
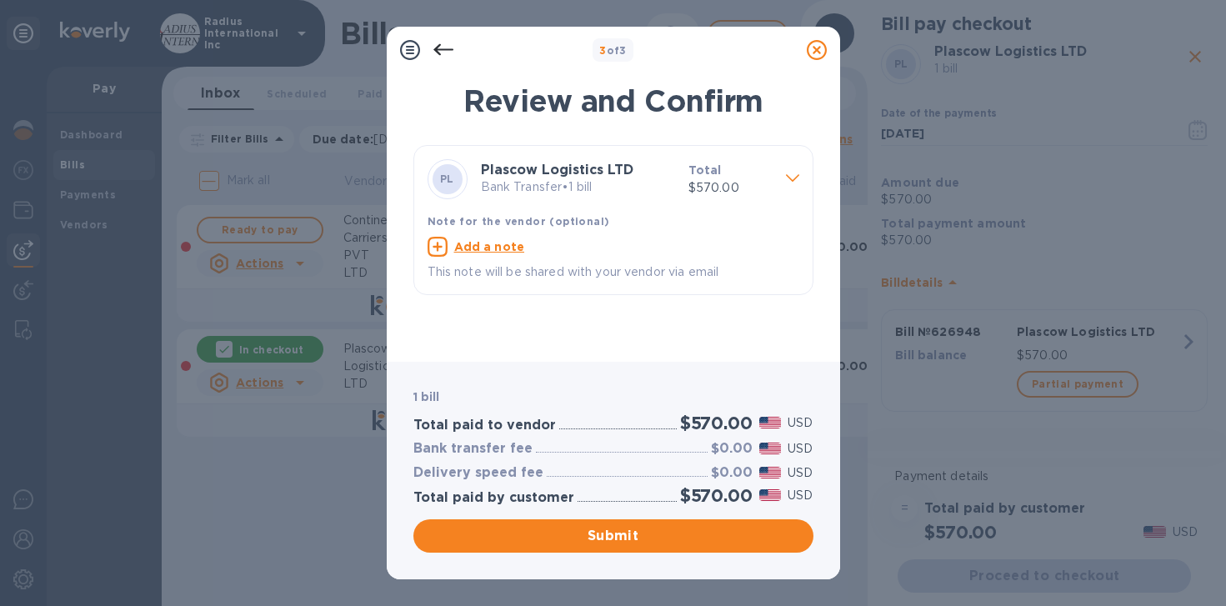
drag, startPoint x: 635, startPoint y: 533, endPoint x: 763, endPoint y: 359, distance: 215.2
click at [635, 533] on span "Submit" at bounding box center [613, 536] width 373 height 20
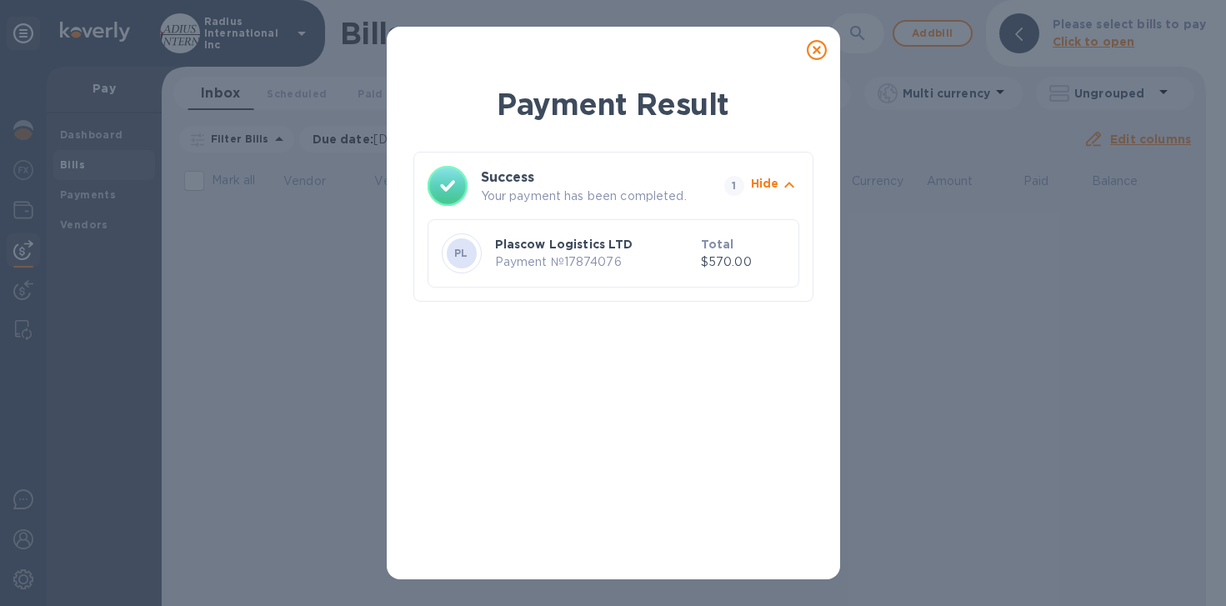
click at [815, 50] on icon at bounding box center [817, 50] width 20 height 20
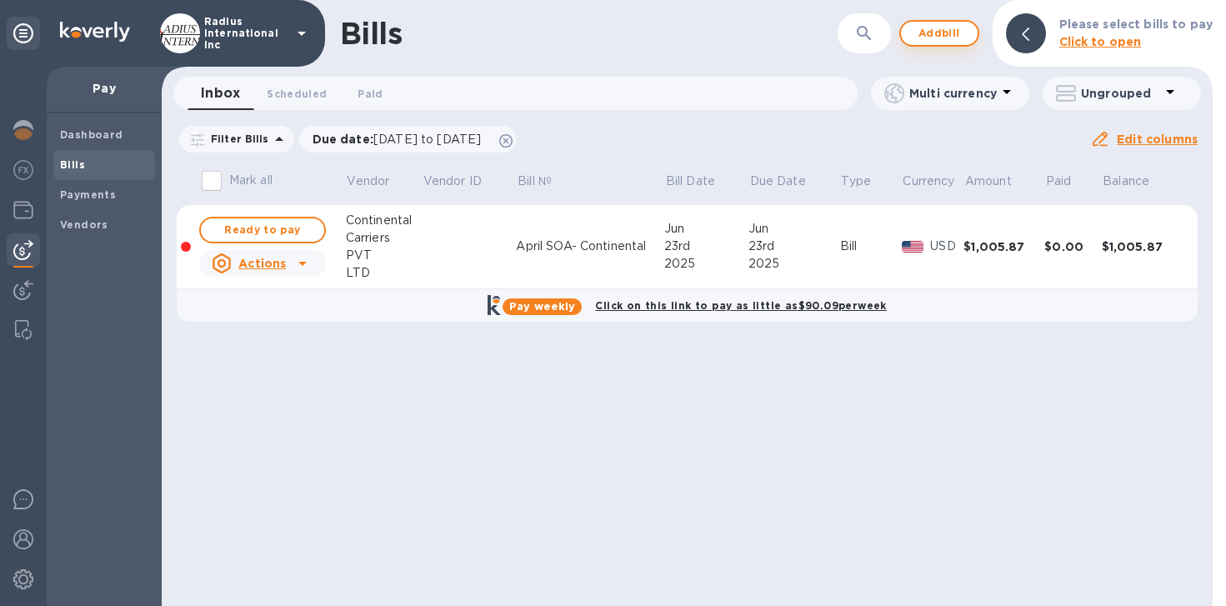
click at [944, 33] on span "Add bill" at bounding box center [939, 33] width 50 height 20
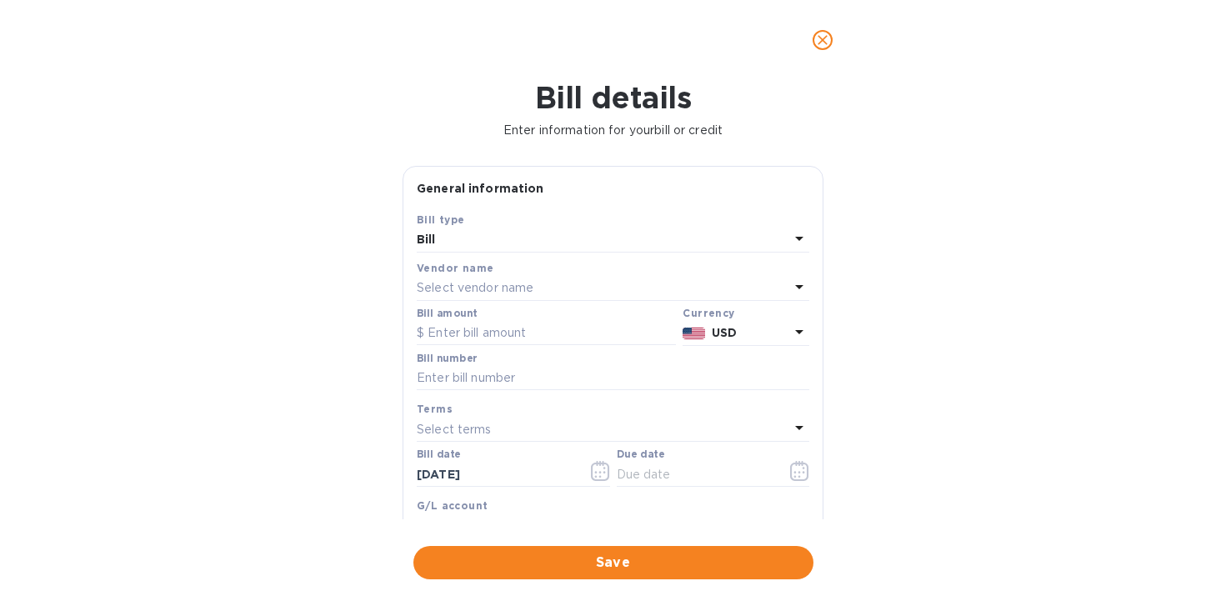
drag, startPoint x: 818, startPoint y: 37, endPoint x: 252, endPoint y: 128, distance: 574.1
click at [818, 37] on icon "close" at bounding box center [823, 40] width 10 height 10
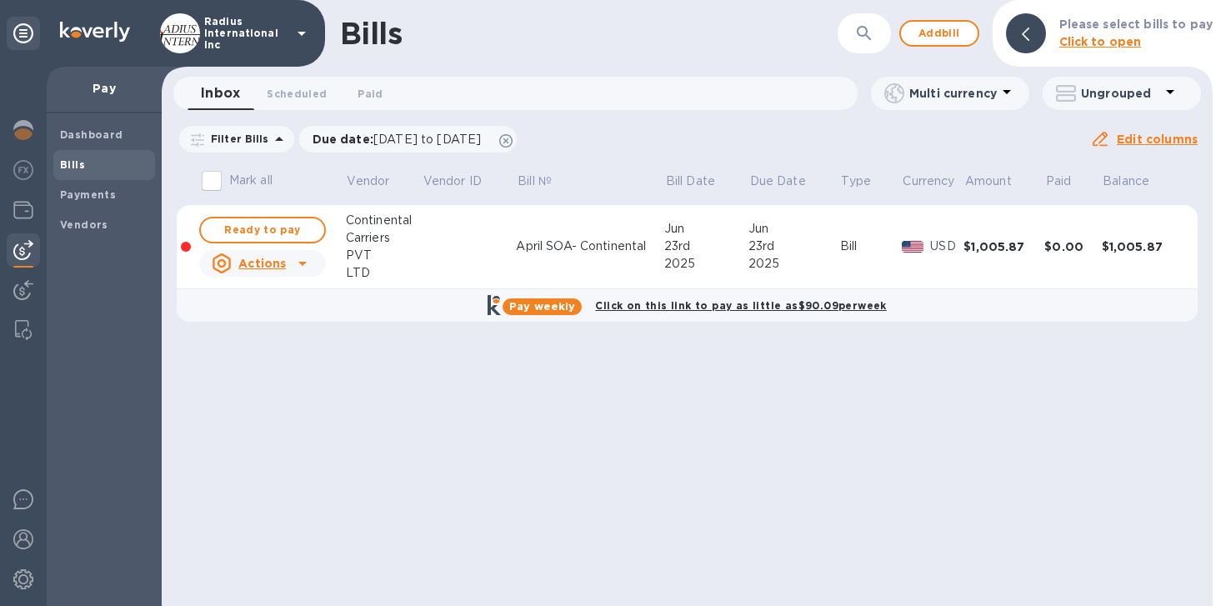
click at [77, 219] on b "Vendors" at bounding box center [84, 224] width 48 height 13
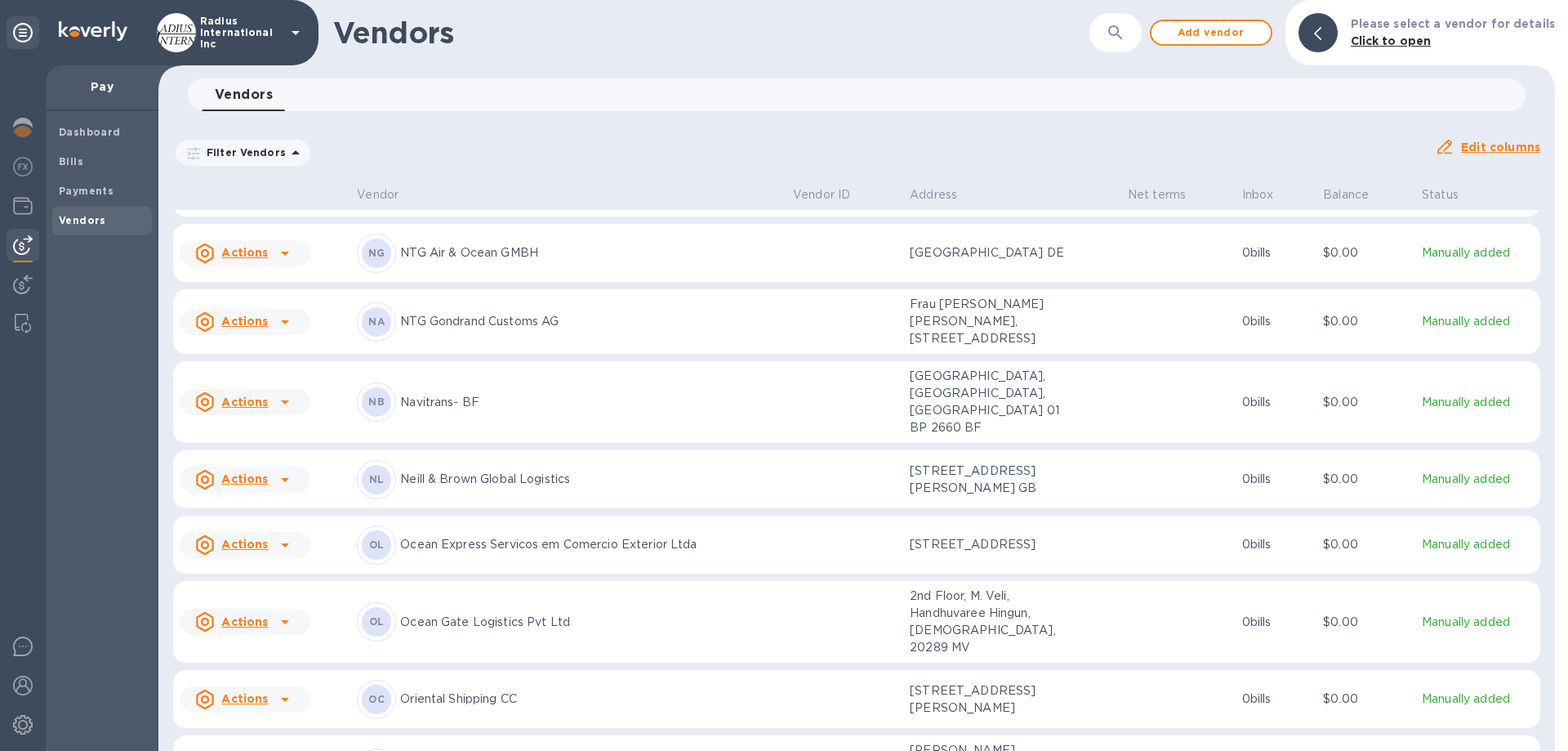
scroll to position [8996, 0]
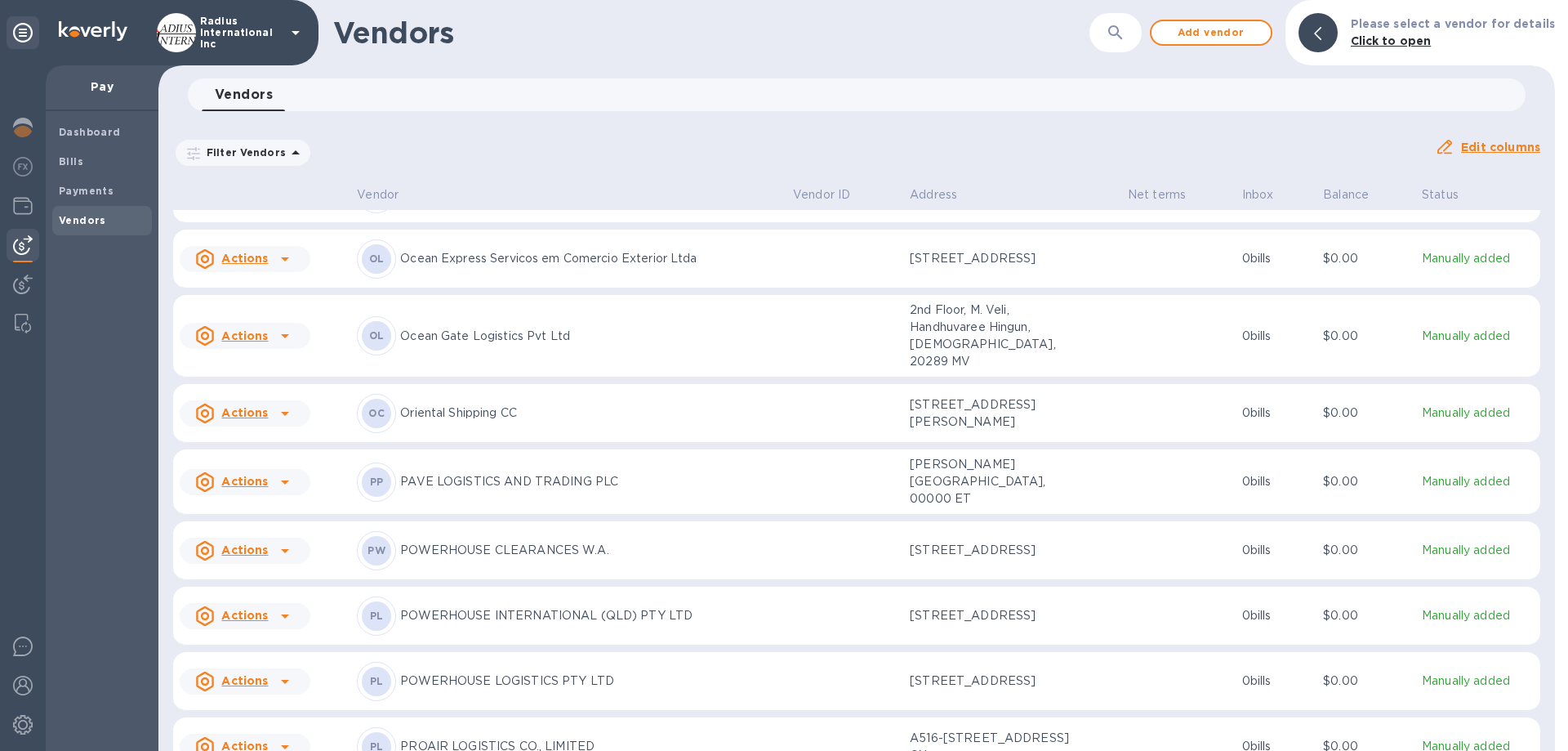
click at [620, 673] on p "POWERHOUSE LOGISTICS PTY LTD" at bounding box center [590, 681] width 380 height 18
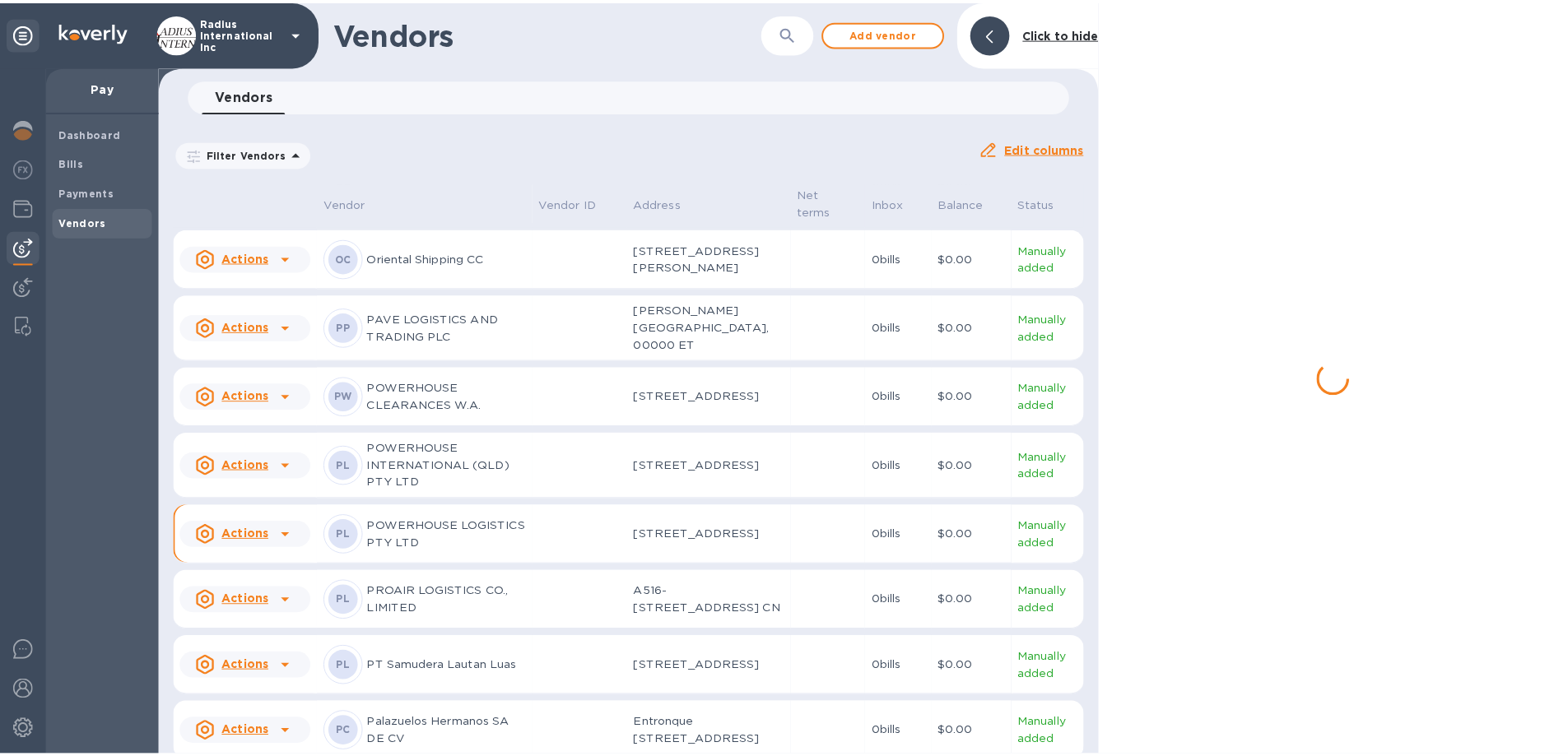
scroll to position [9215, 0]
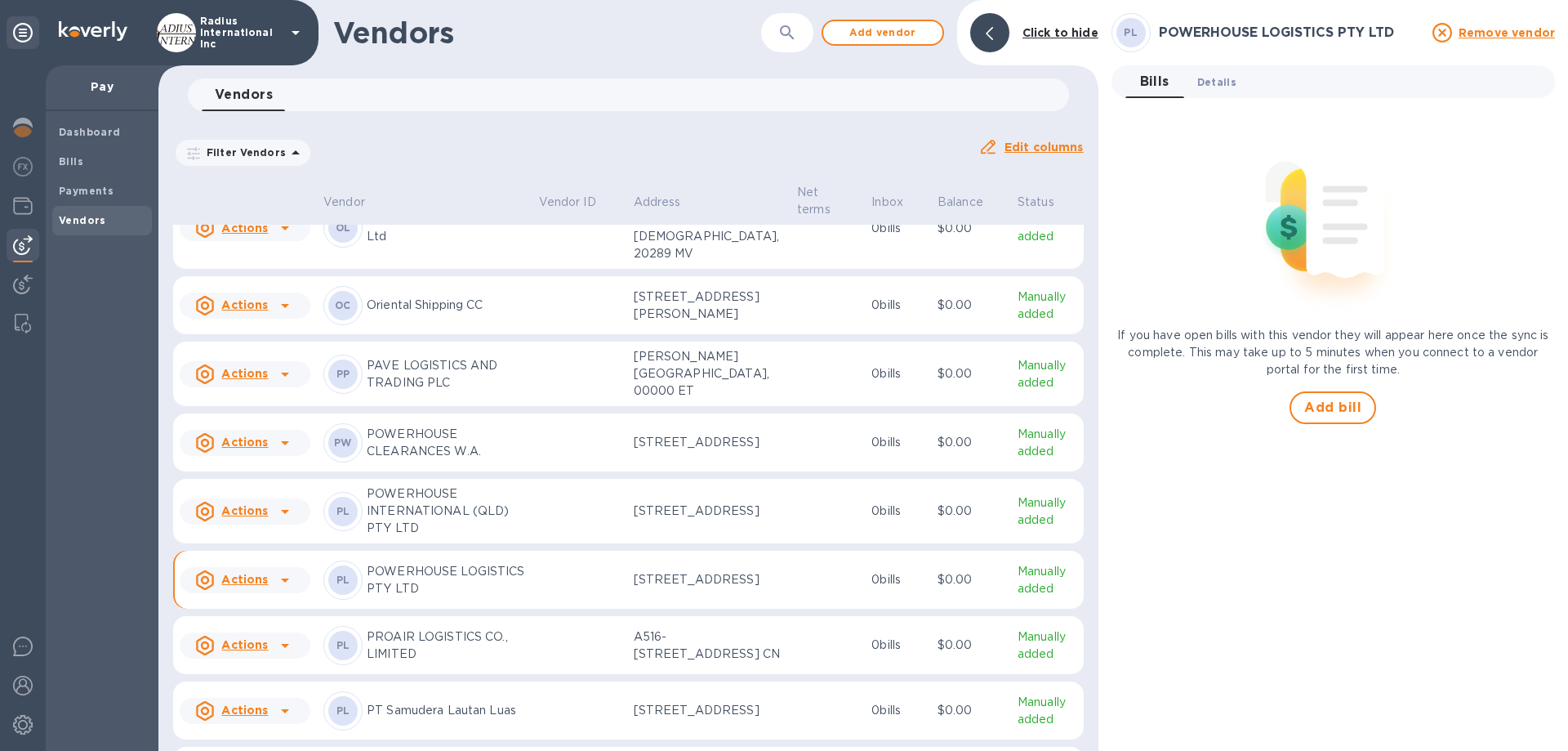
click at [1213, 83] on span "Details 0" at bounding box center [1217, 82] width 39 height 18
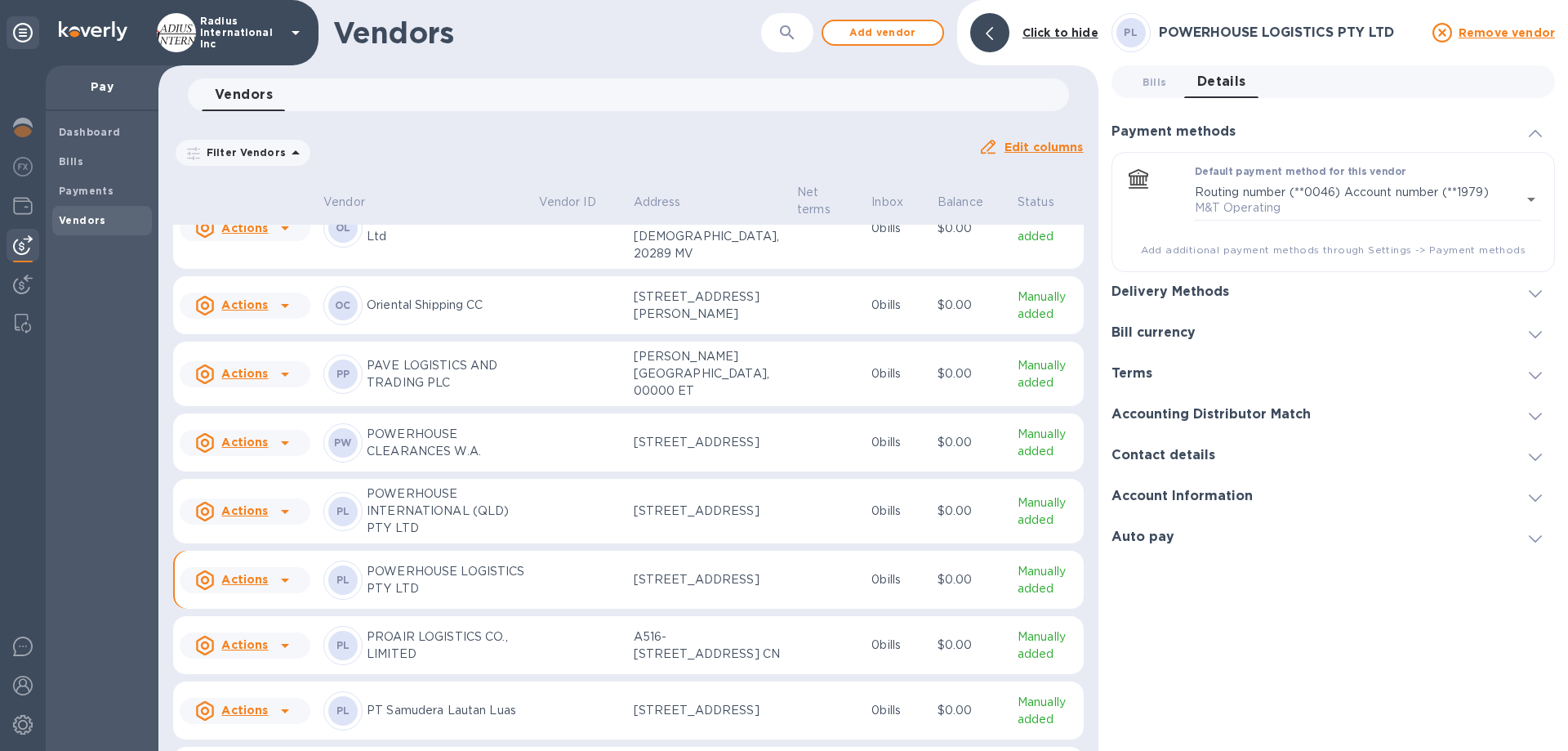
drag, startPoint x: 1188, startPoint y: 292, endPoint x: 1210, endPoint y: 300, distance: 23.4
click at [1189, 292] on h3 "Delivery Methods" at bounding box center [1170, 292] width 118 height 16
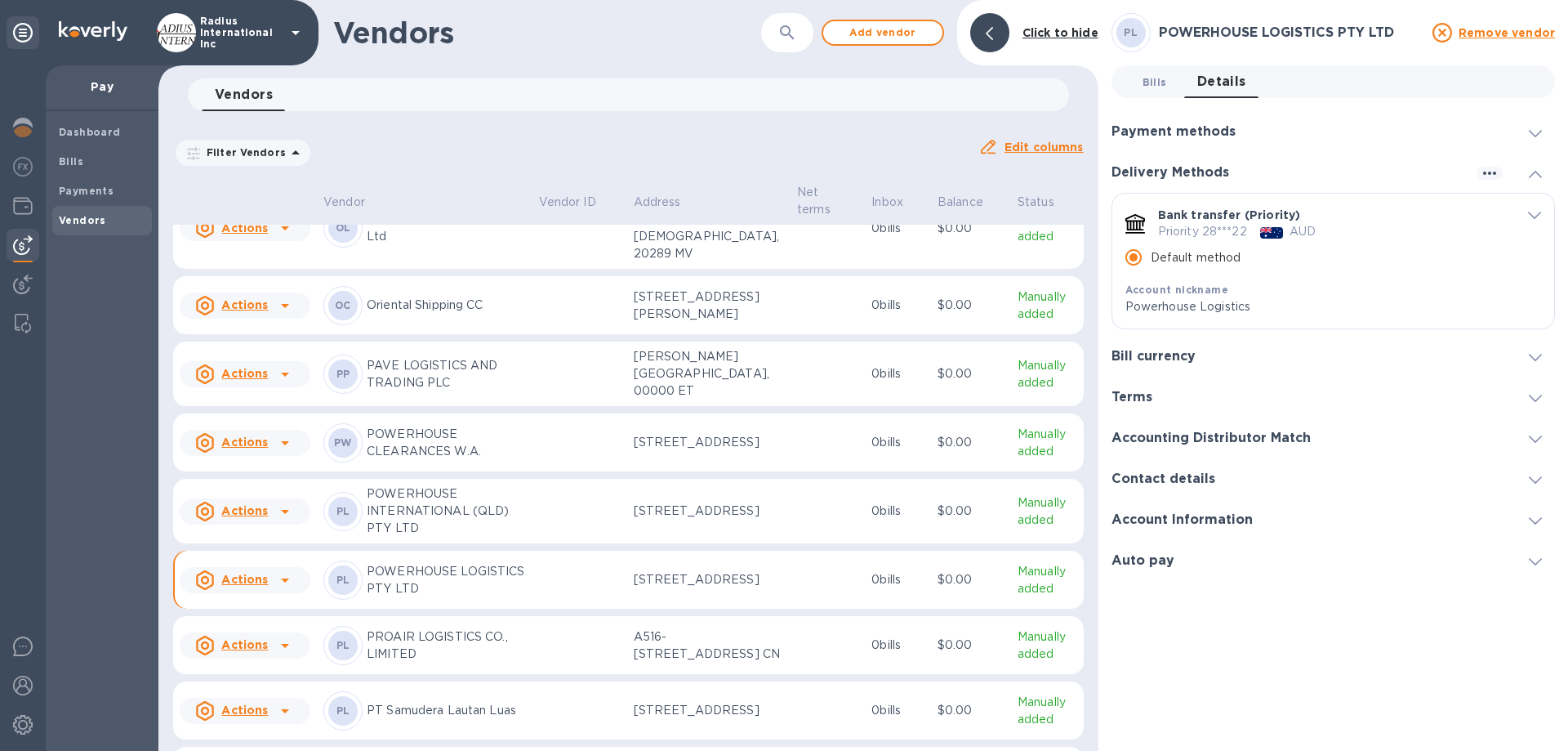
click at [1158, 86] on span "Bills 0" at bounding box center [1154, 82] width 24 height 18
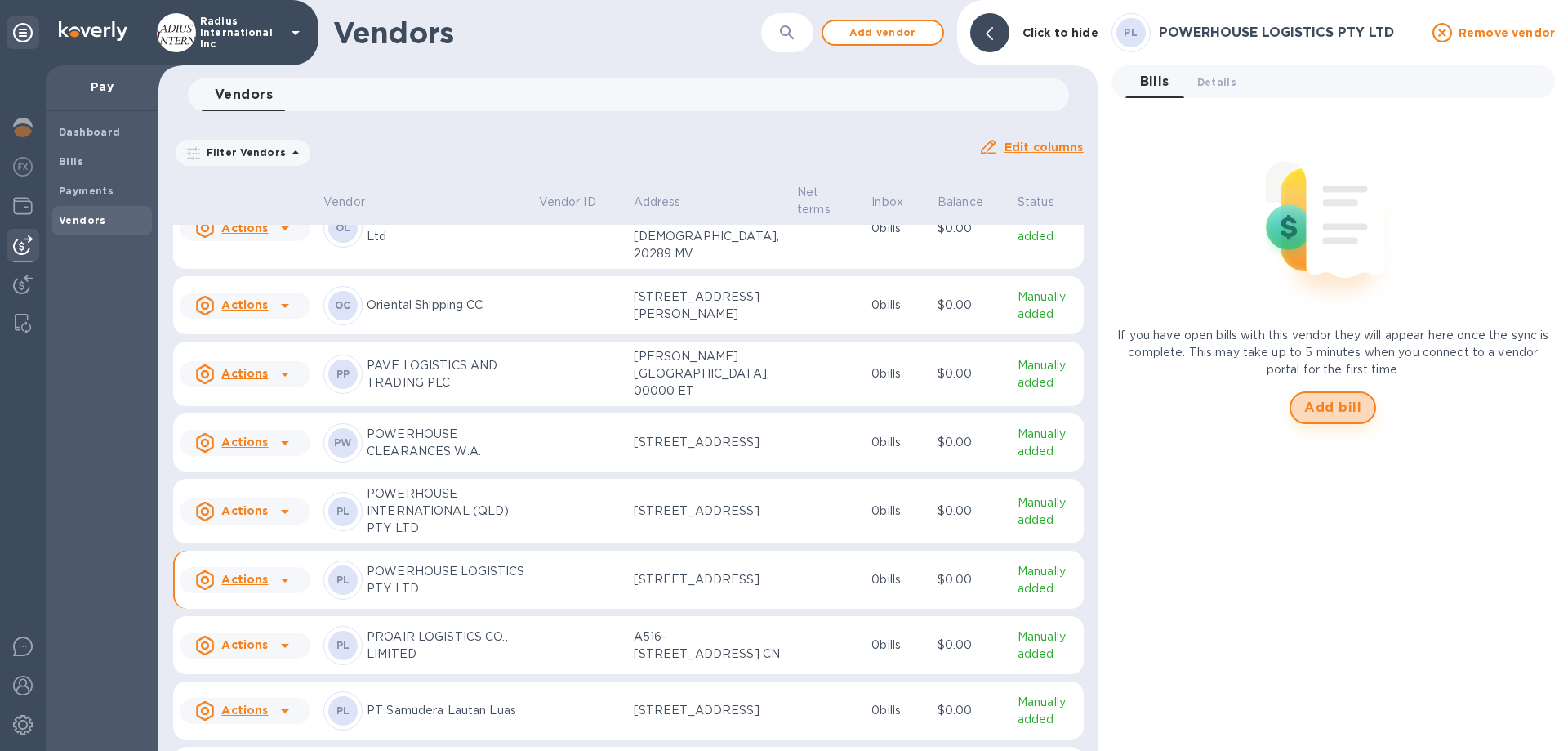
click at [1360, 406] on span "Add bill" at bounding box center [1333, 408] width 57 height 20
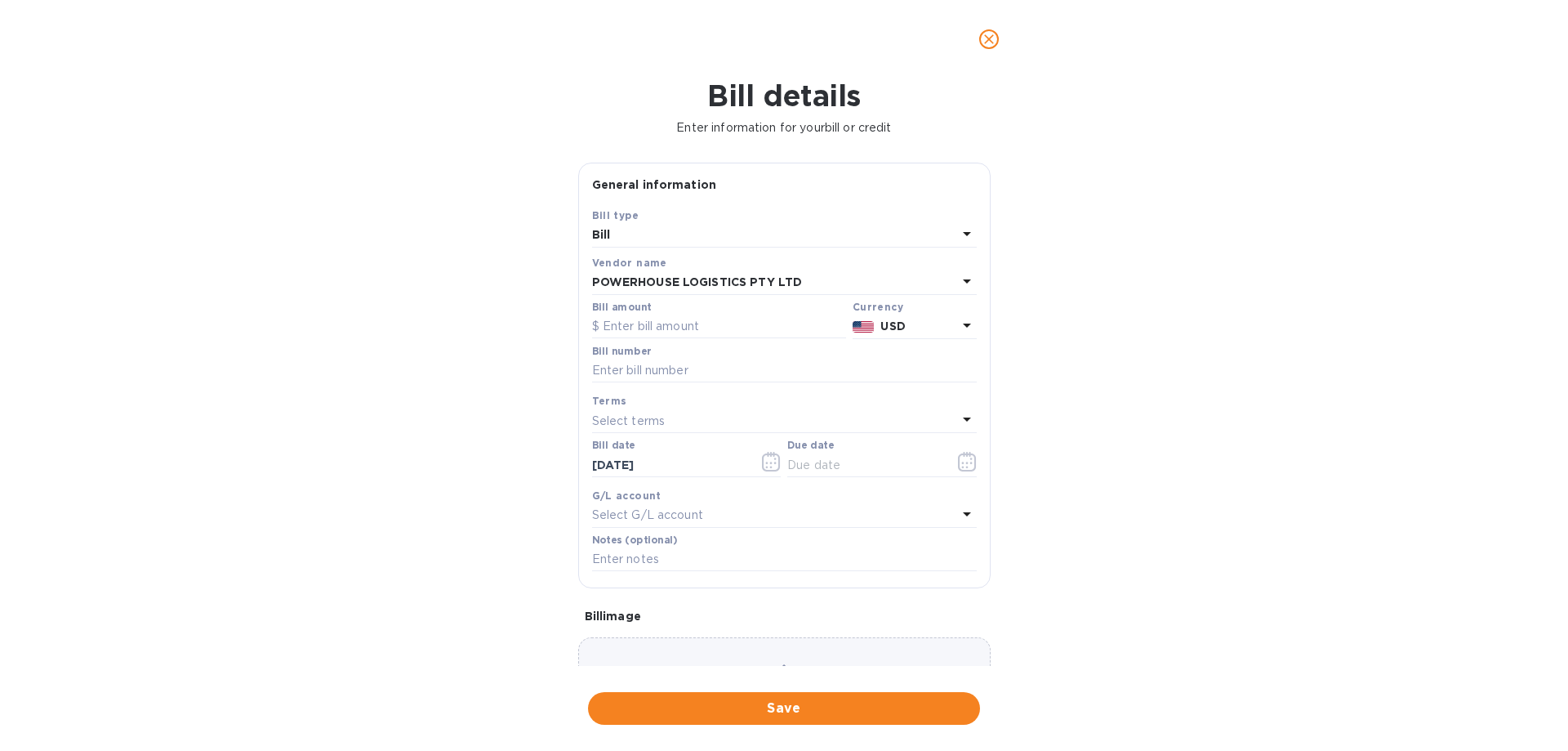
click at [895, 325] on b "USD" at bounding box center [892, 325] width 24 height 13
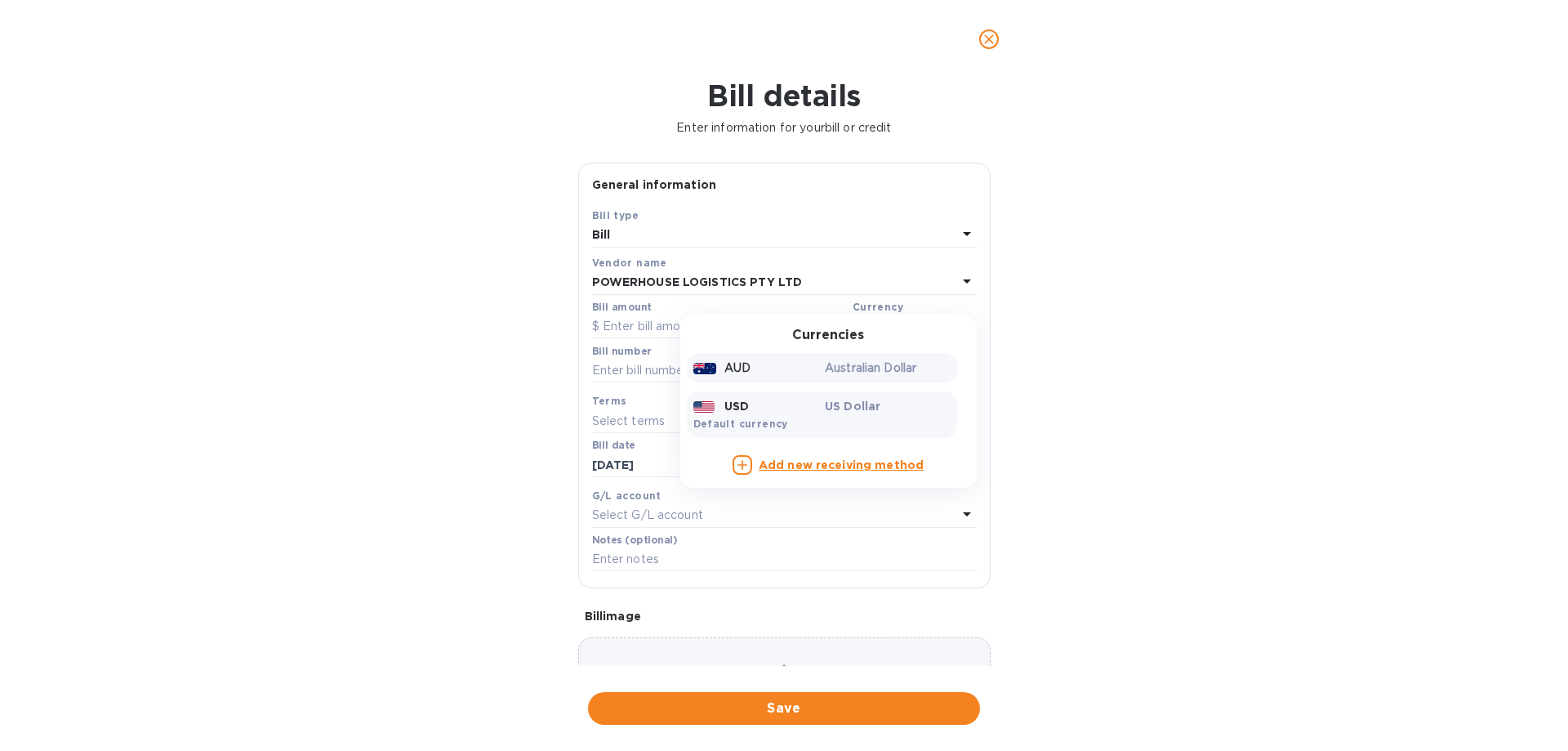
click at [865, 364] on p "Australian Dollar" at bounding box center [888, 369] width 125 height 18
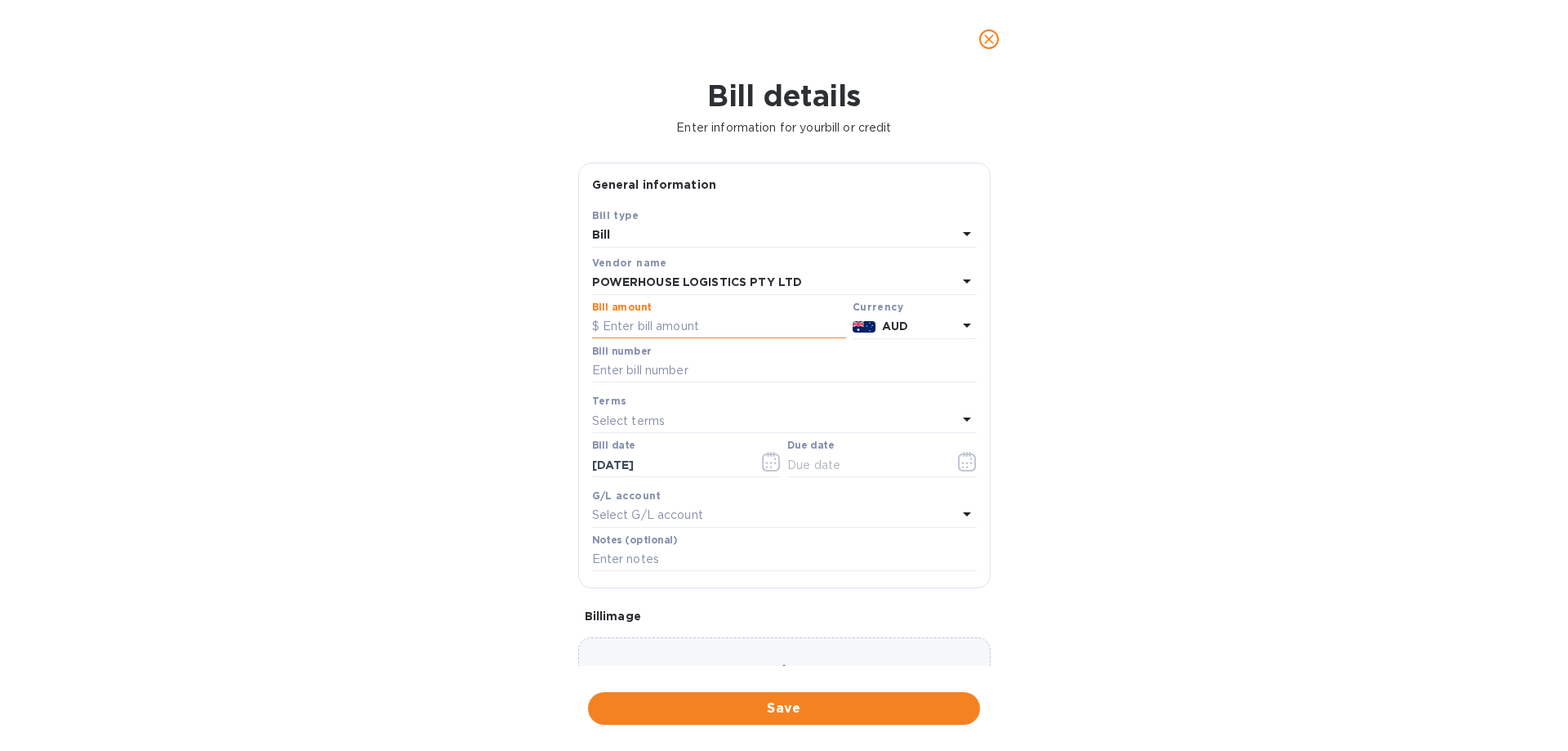
drag, startPoint x: 681, startPoint y: 331, endPoint x: 155, endPoint y: 339, distance: 526.1
click at [680, 331] on input "text" at bounding box center [718, 326] width 254 height 25
click at [607, 326] on input "text" at bounding box center [718, 326] width 254 height 25
type input "19,334.06"
drag, startPoint x: 674, startPoint y: 374, endPoint x: 502, endPoint y: 369, distance: 172.1
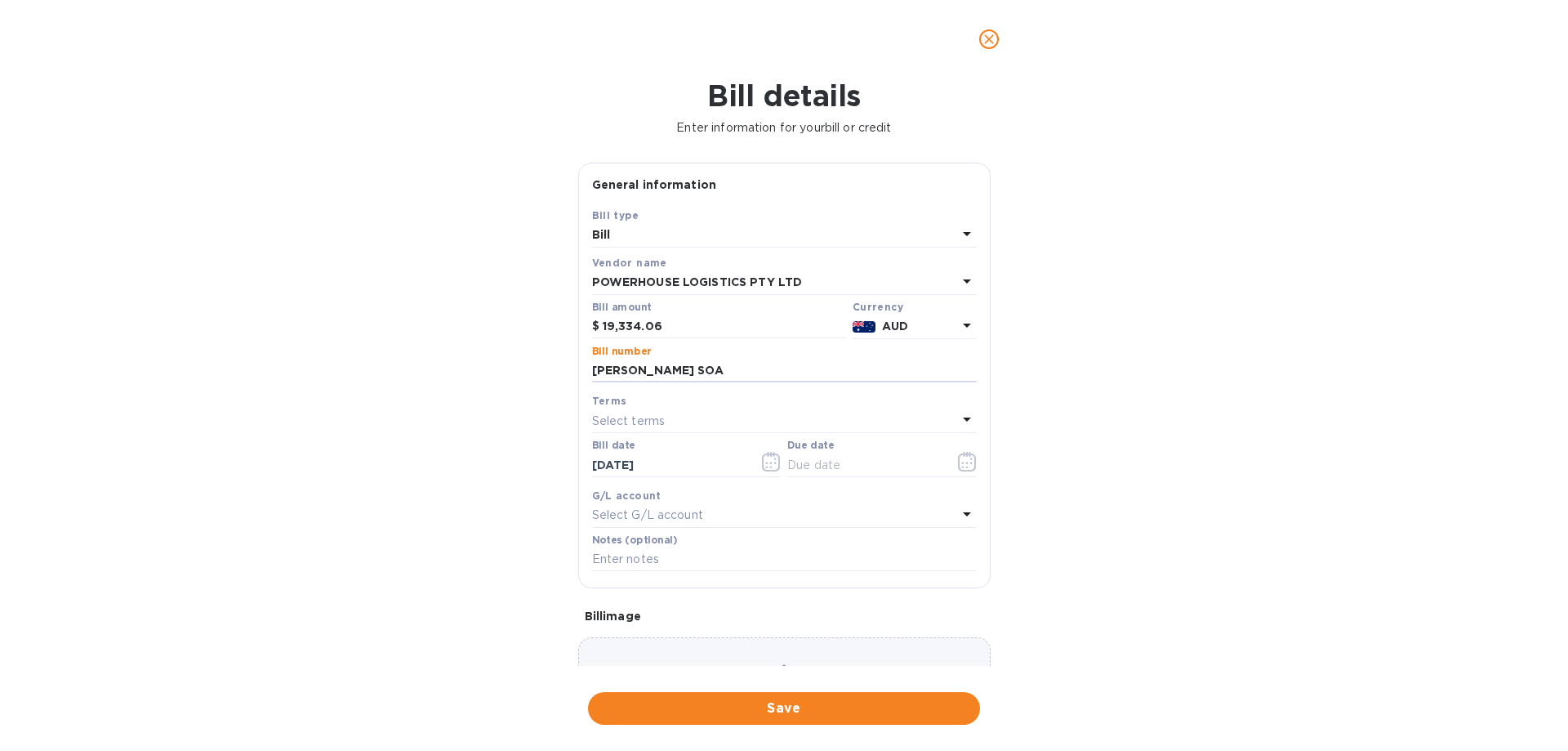
click at [502, 369] on div "Bill details Enter information for your bill or credit General information Save…" at bounding box center [784, 415] width 1568 height 673
type input "June Invoices"
drag, startPoint x: 814, startPoint y: 470, endPoint x: 946, endPoint y: 463, distance: 132.2
click at [815, 469] on input "text" at bounding box center [864, 465] width 155 height 25
click at [967, 466] on icon "button" at bounding box center [967, 462] width 19 height 20
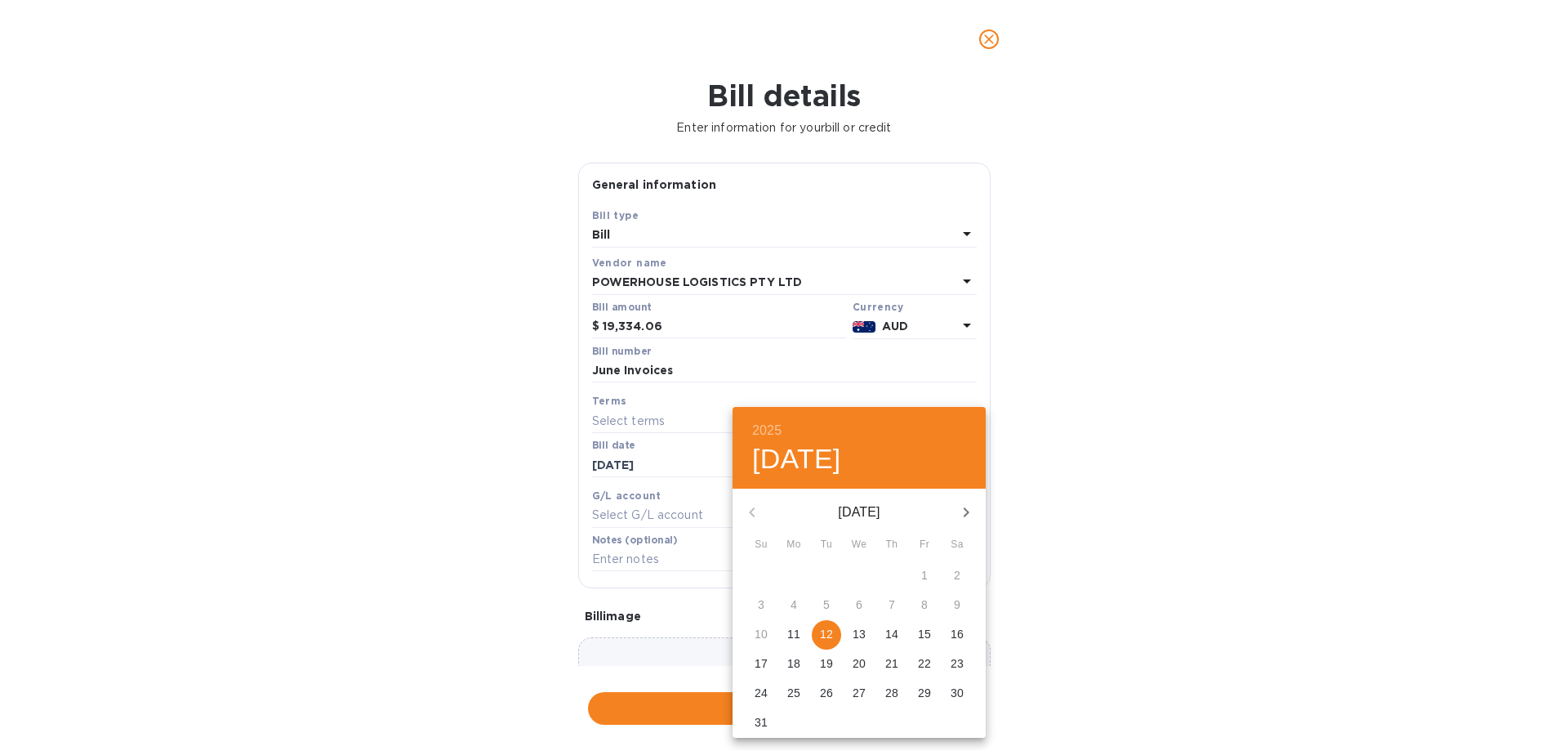
click at [831, 626] on p "12" at bounding box center [826, 633] width 13 height 17
type input "[DATE]"
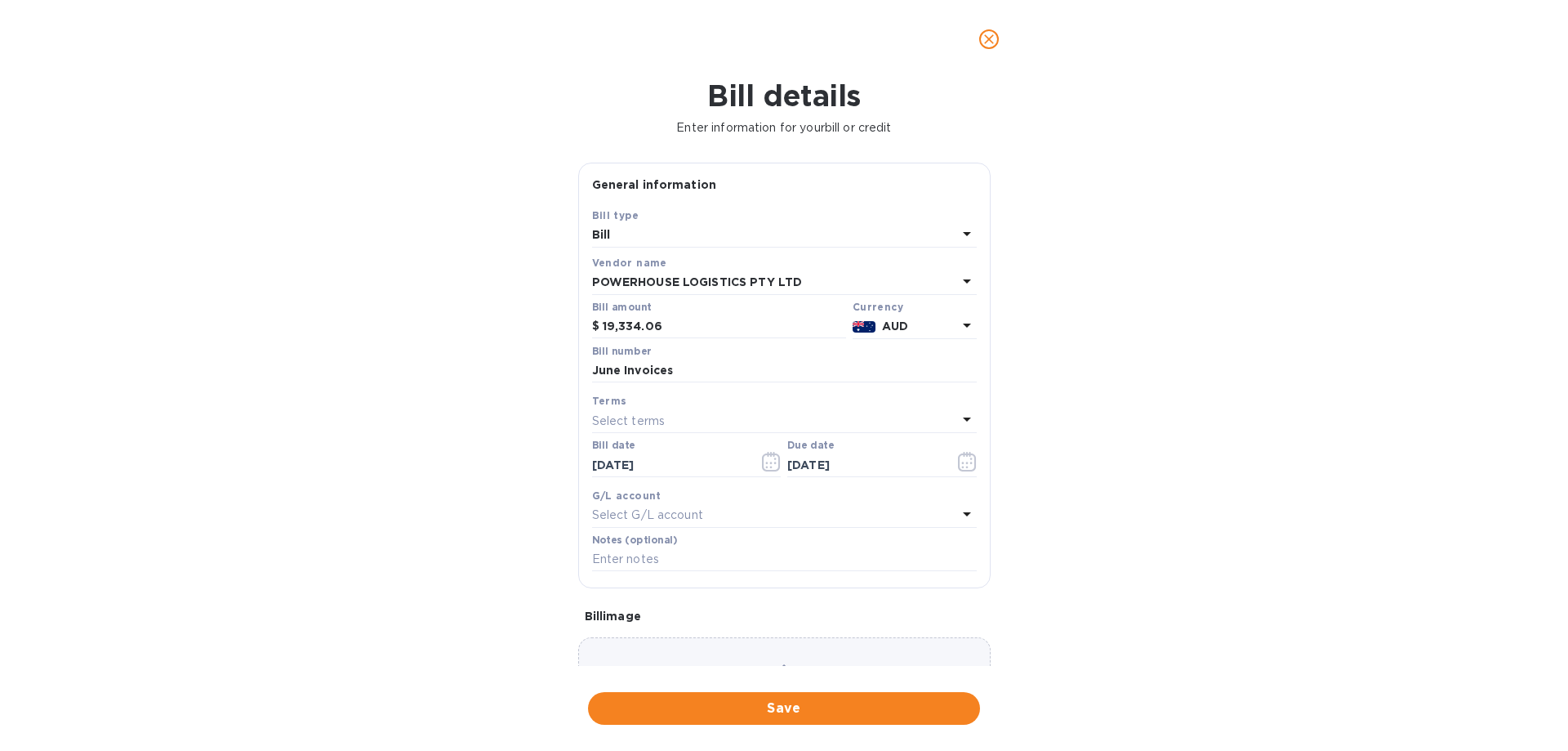
drag, startPoint x: 1367, startPoint y: 508, endPoint x: 988, endPoint y: 591, distance: 388.0
click at [1361, 507] on div "2025 Tue, Aug 12 August 2025 Su Mo Tu We Th Fr Sa 27 28 29 30 31 1 2 3 4 5 6 7 …" at bounding box center [784, 376] width 1568 height 751
drag, startPoint x: 843, startPoint y: 702, endPoint x: 827, endPoint y: 504, distance: 198.6
click at [843, 695] on button "Save" at bounding box center [784, 708] width 392 height 32
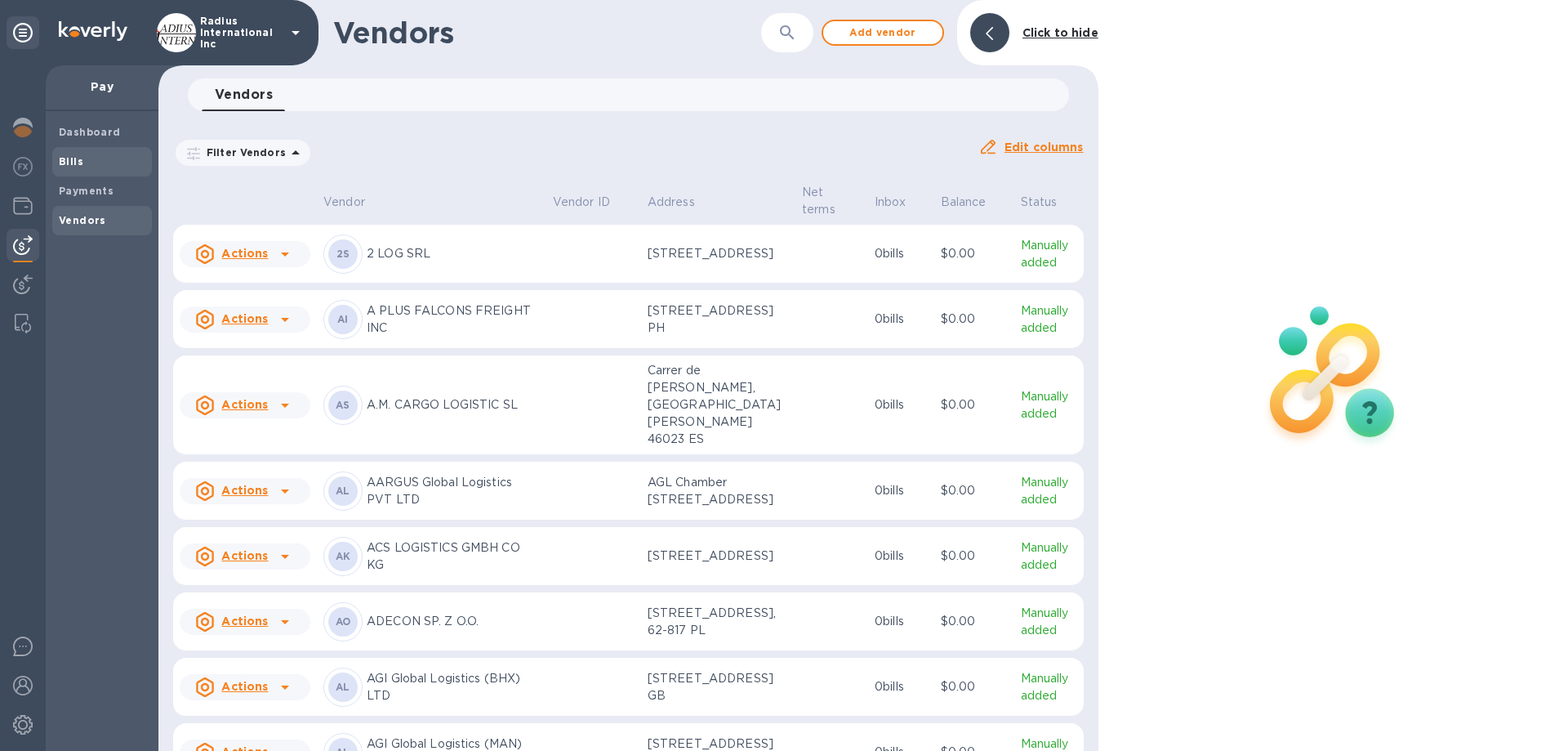
click at [82, 167] on span "Bills" at bounding box center [102, 162] width 86 height 17
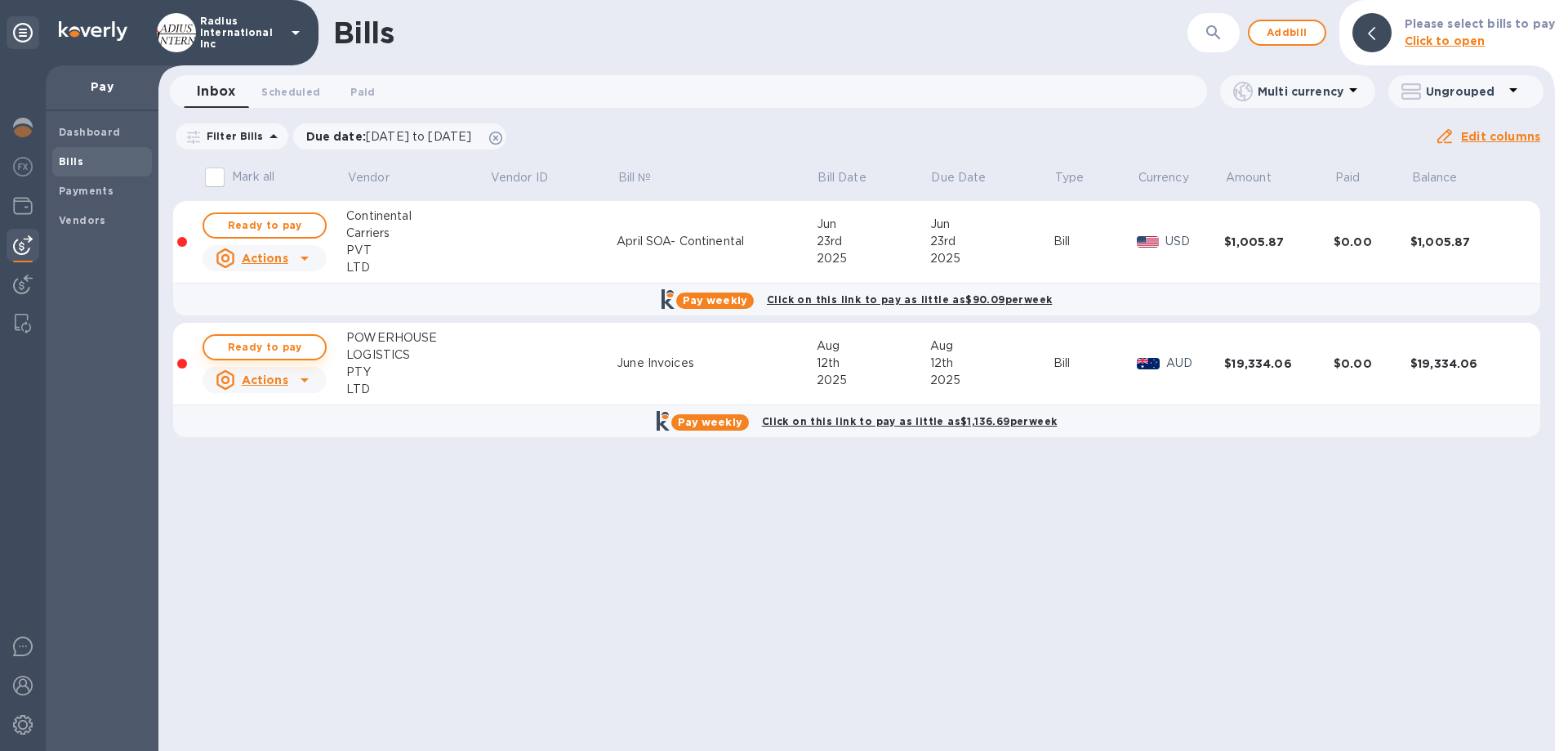
click at [291, 347] on span "Ready to pay" at bounding box center [265, 347] width 95 height 20
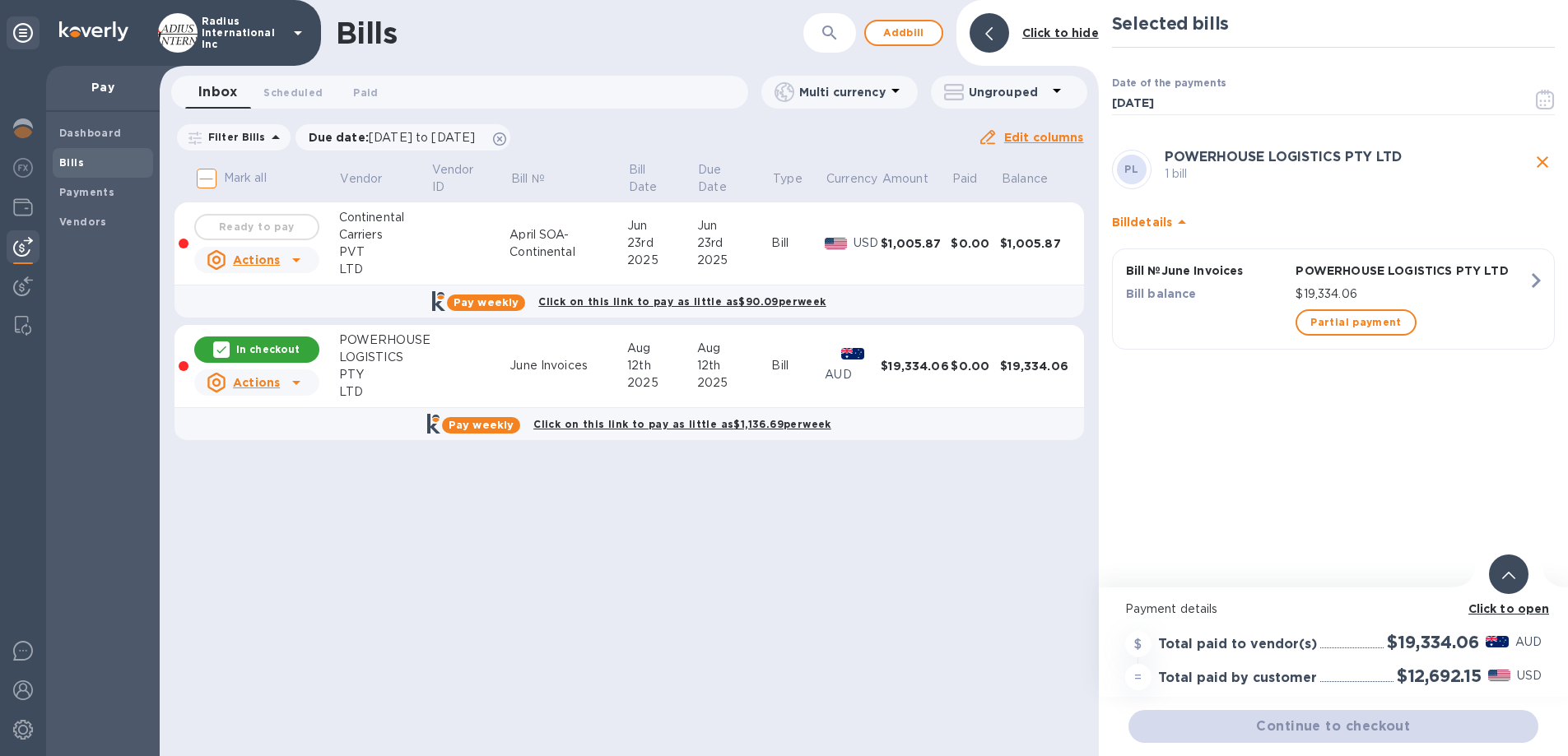
scroll to position [13, 0]
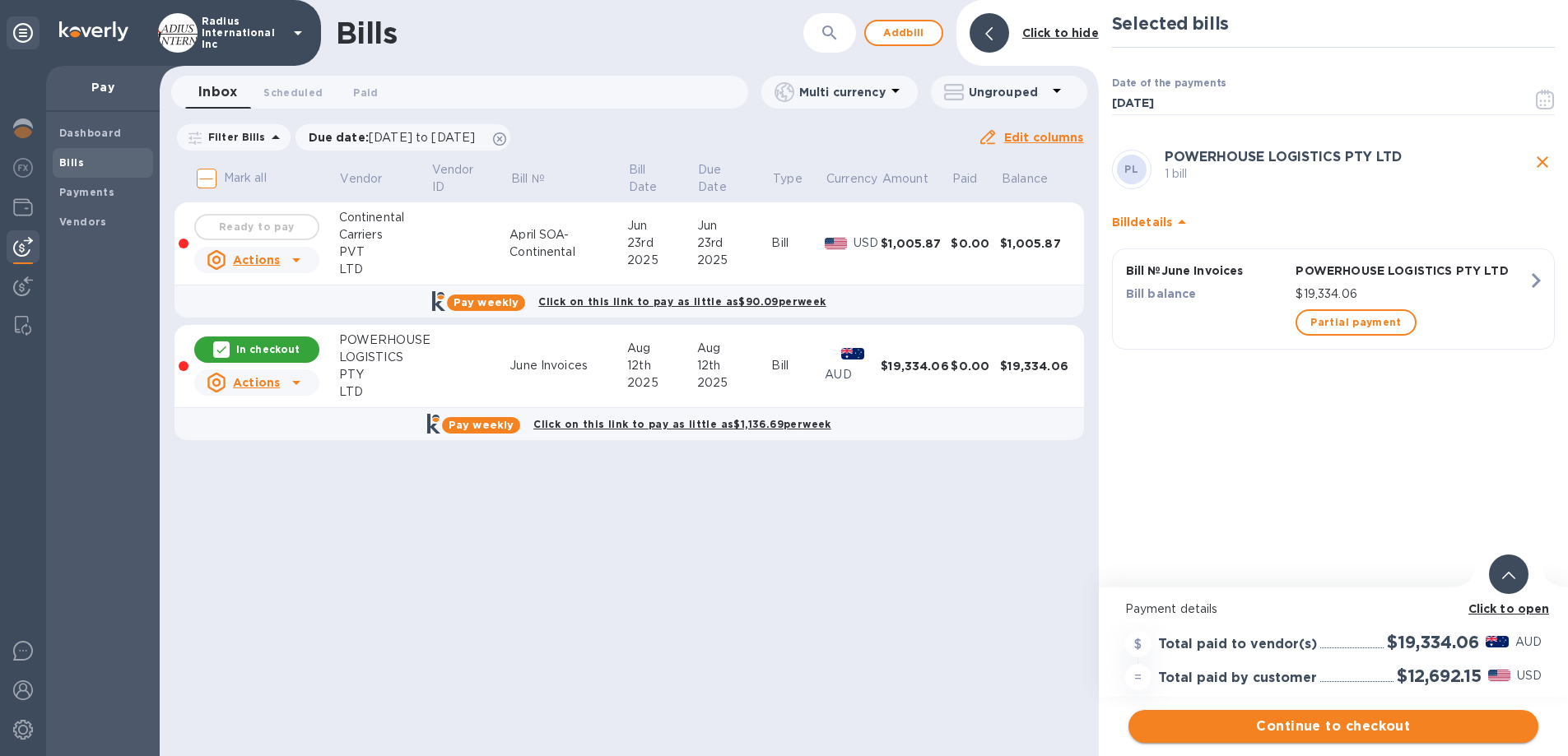
click at [1336, 717] on span "Continue to checkout" at bounding box center [1333, 726] width 383 height 20
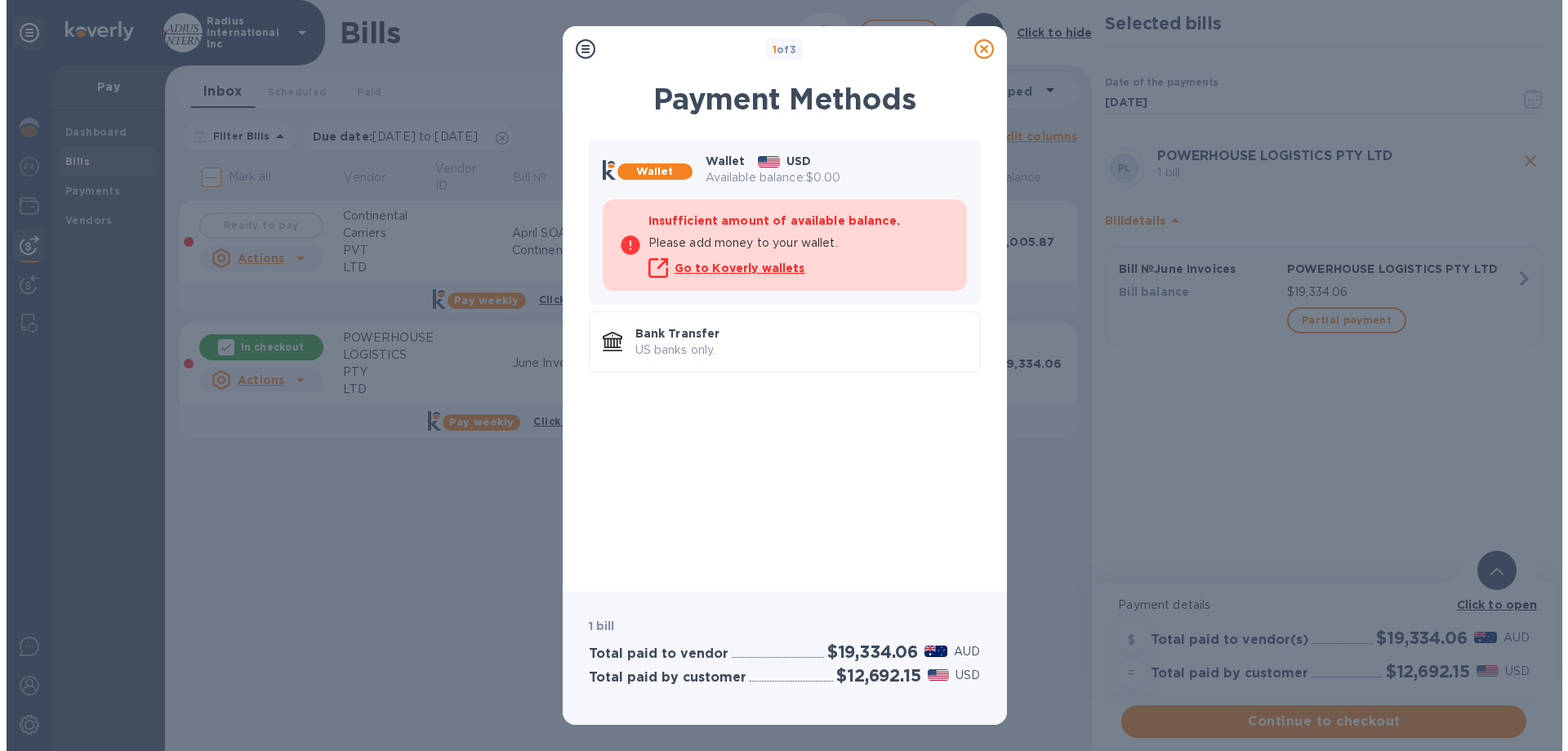
scroll to position [0, 0]
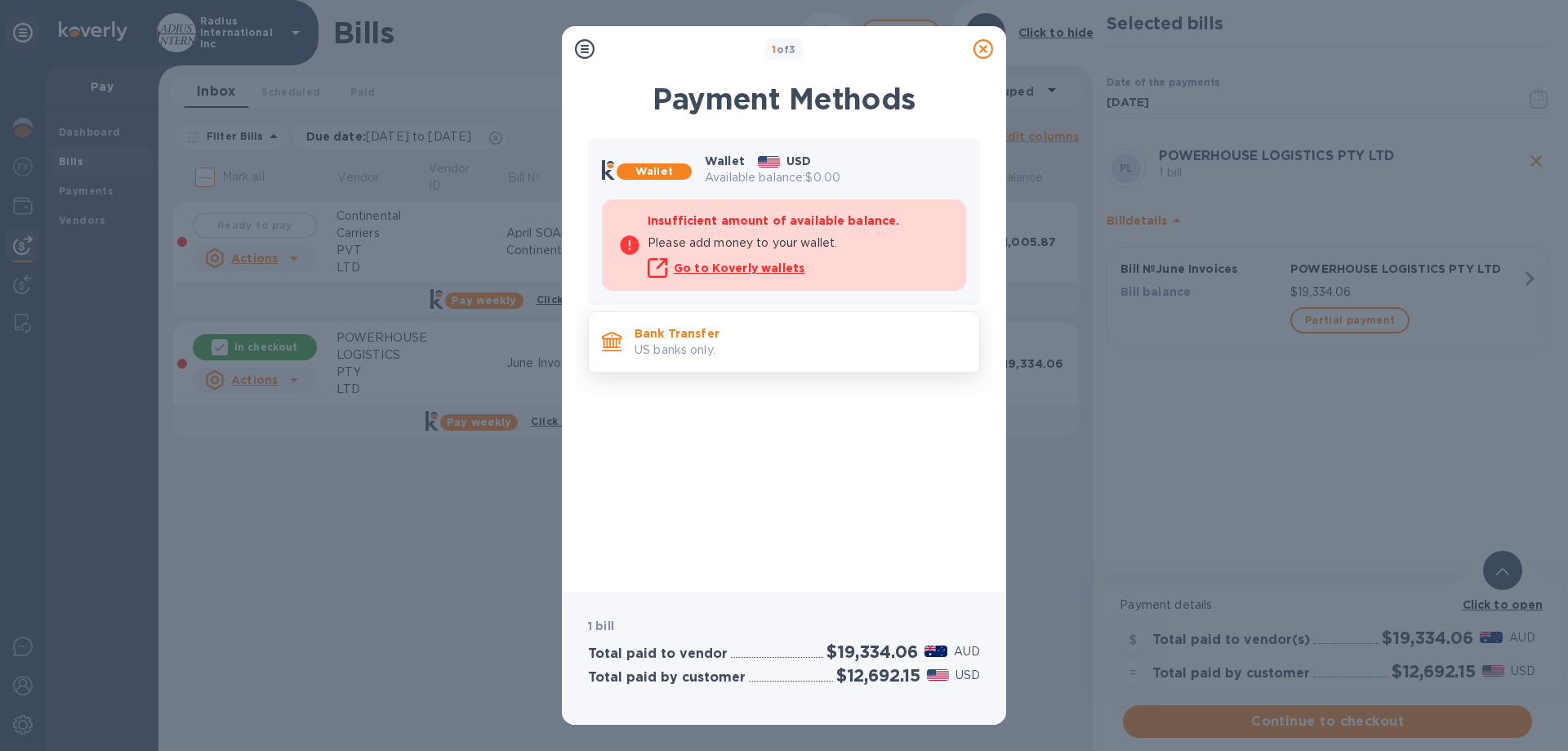
click at [760, 343] on p "US banks only." at bounding box center [801, 350] width 331 height 18
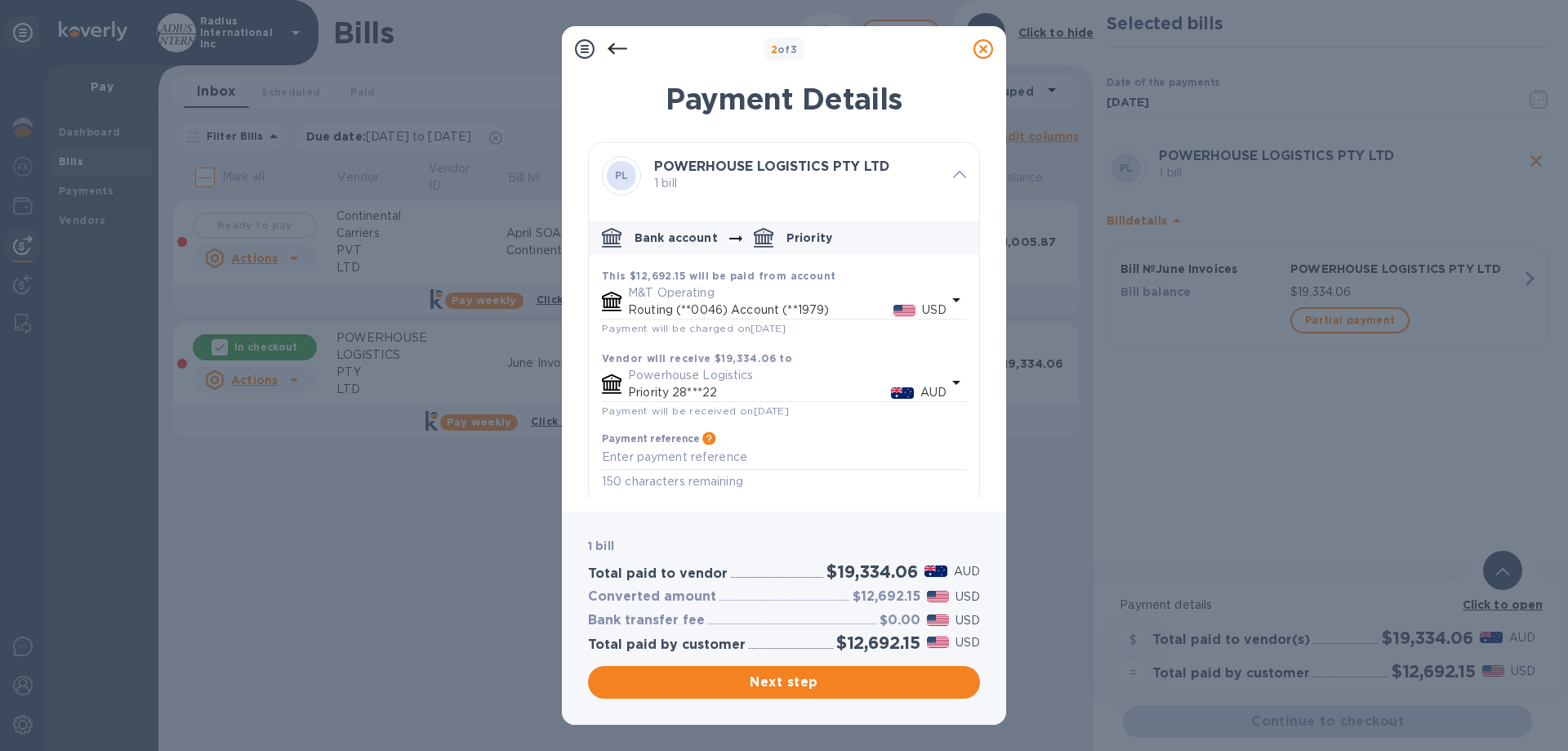
scroll to position [7, 0]
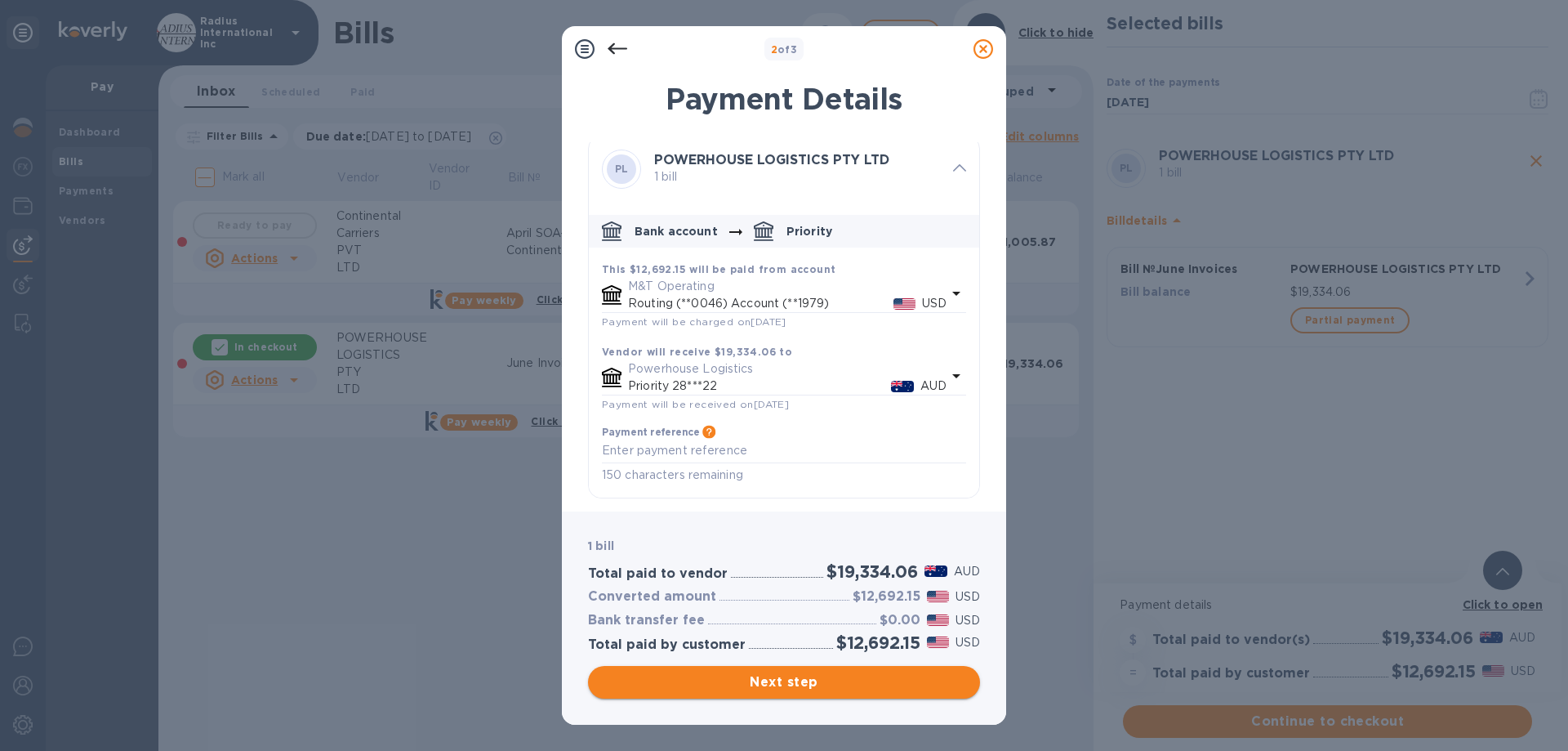
click at [790, 684] on span "Next step" at bounding box center [783, 682] width 366 height 20
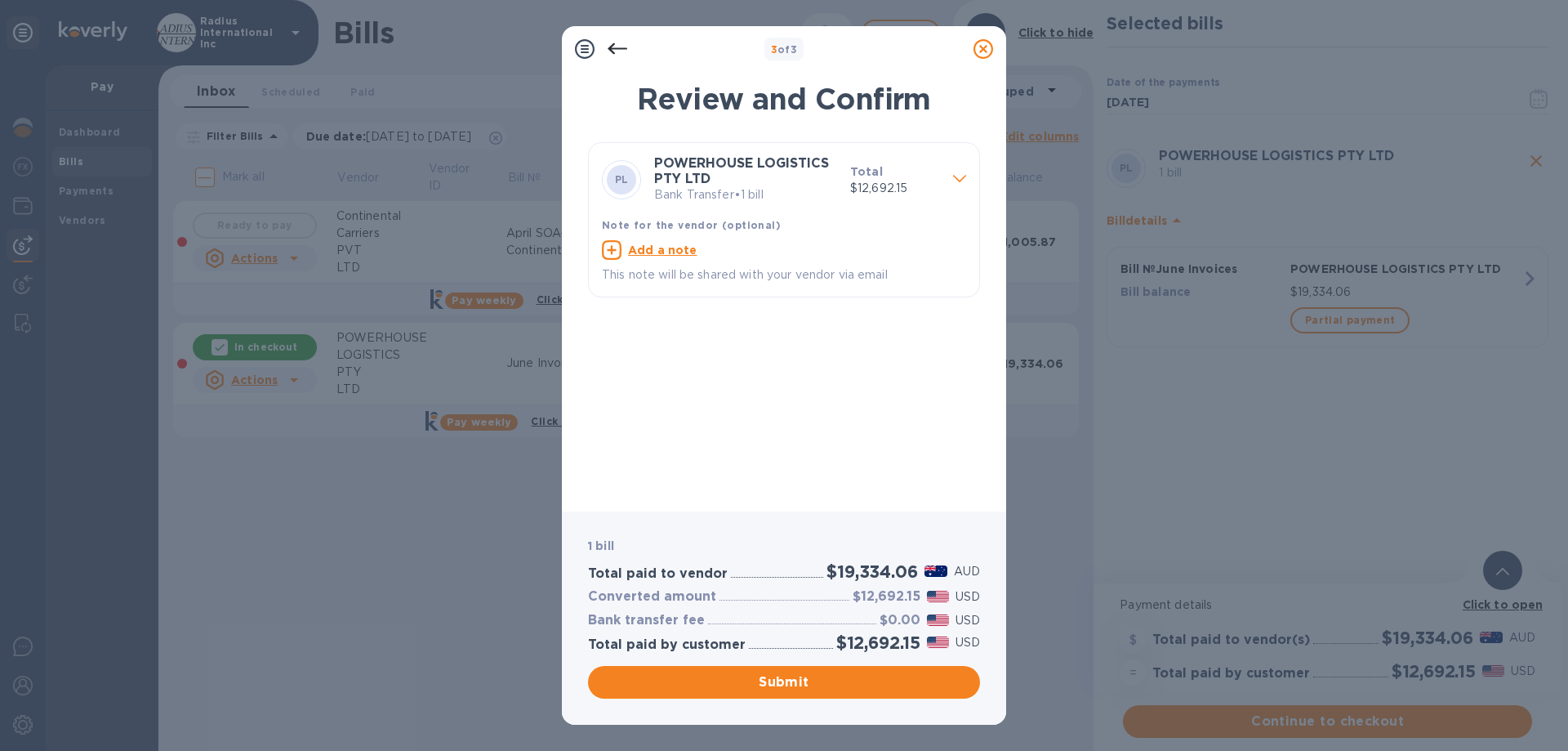
drag, startPoint x: 772, startPoint y: 675, endPoint x: 694, endPoint y: 609, distance: 102.2
click at [772, 673] on span "Submit" at bounding box center [783, 682] width 366 height 20
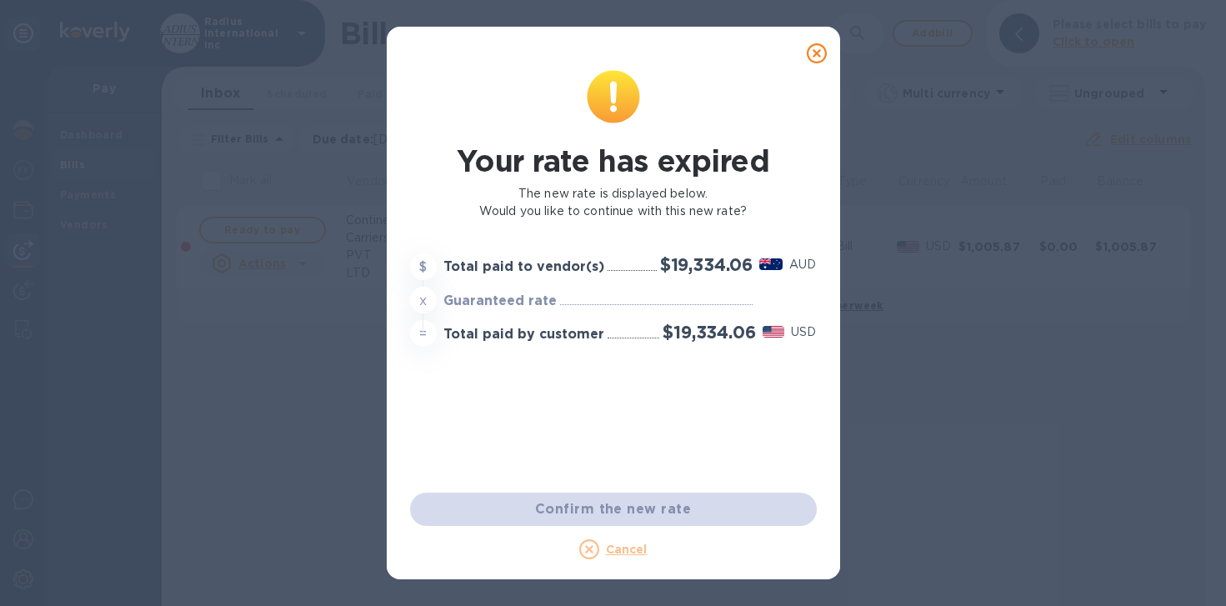
click at [807, 48] on icon at bounding box center [817, 53] width 20 height 20
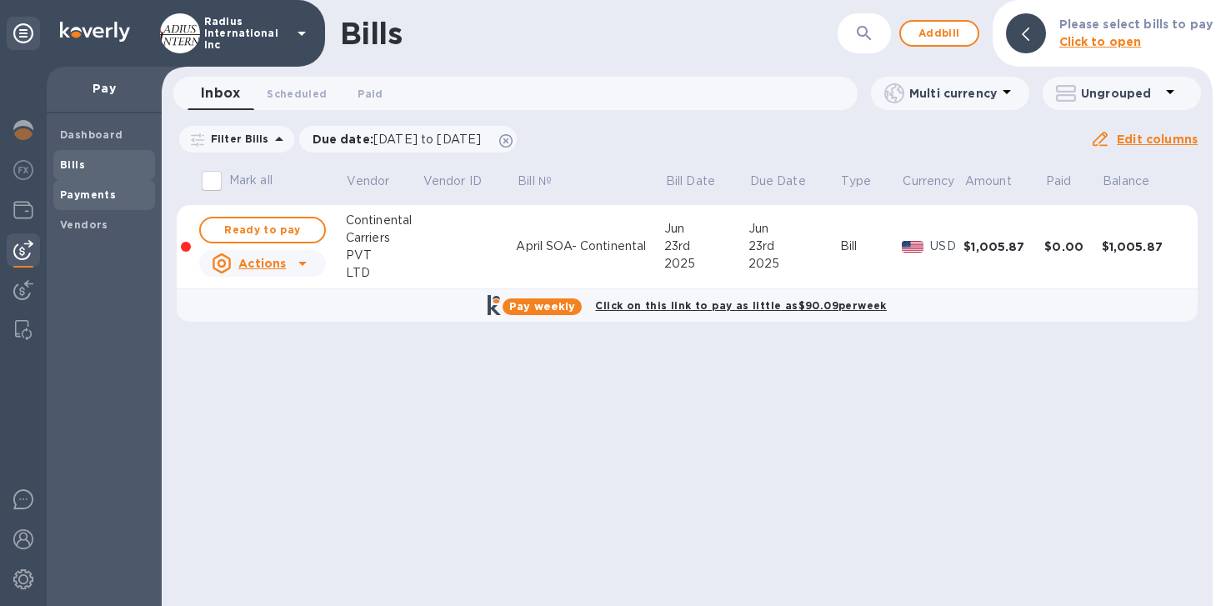
drag, startPoint x: 93, startPoint y: 198, endPoint x: 127, endPoint y: 200, distance: 33.4
click at [93, 198] on b "Payments" at bounding box center [88, 194] width 56 height 13
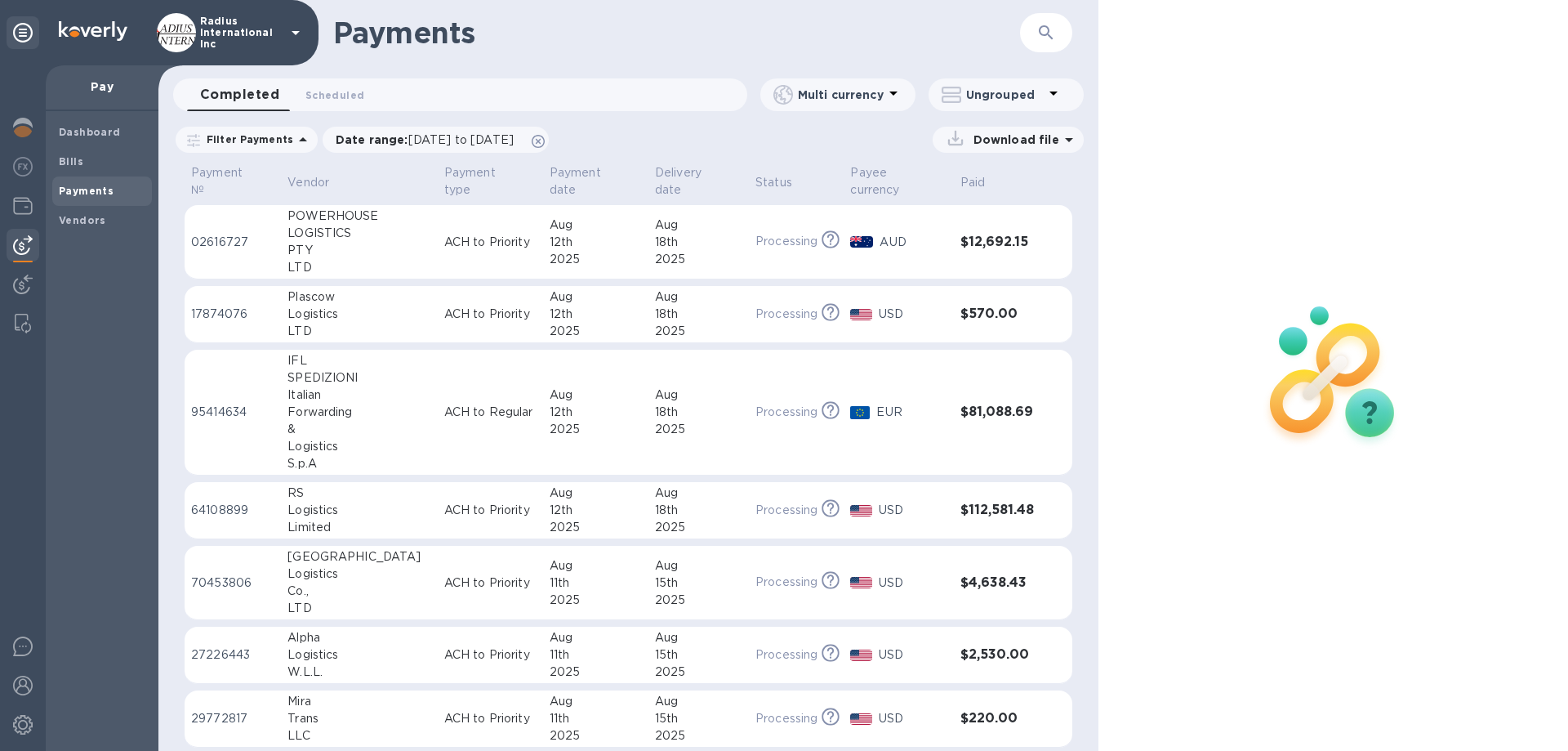
click at [939, 233] on p "AUD" at bounding box center [913, 242] width 67 height 18
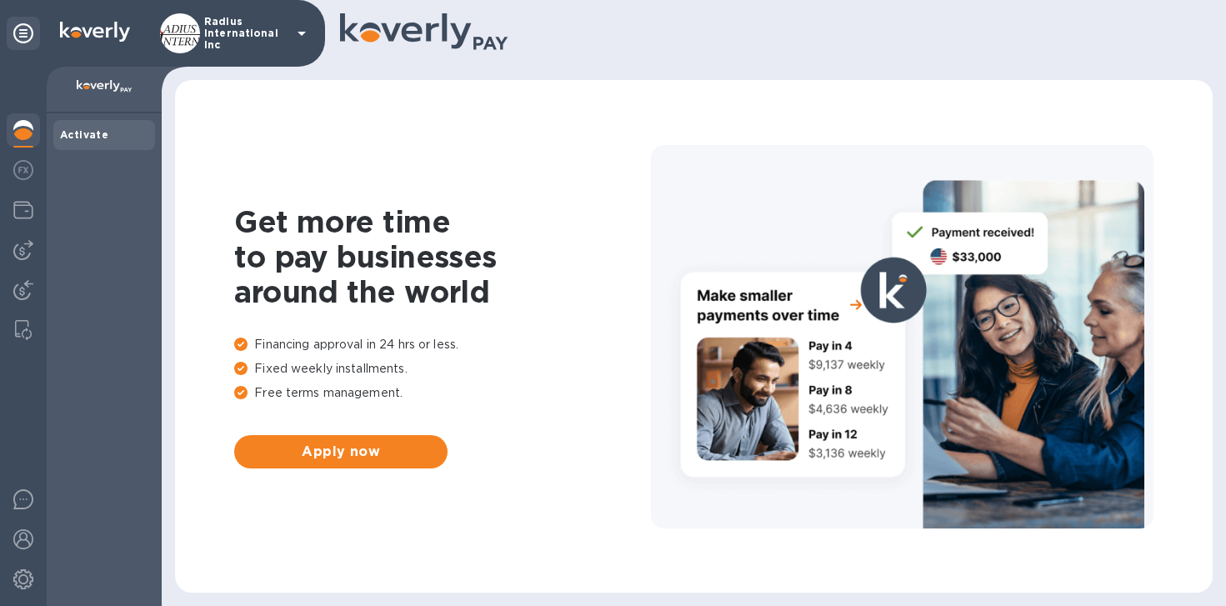
click at [29, 251] on img at bounding box center [23, 250] width 20 height 20
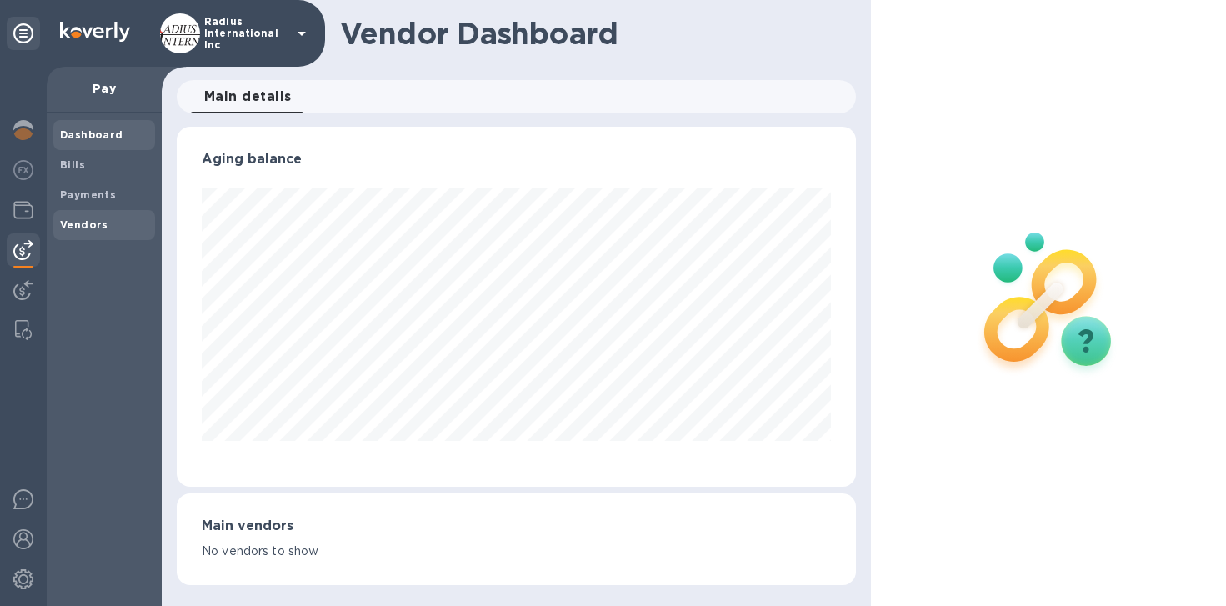
scroll to position [360, 680]
click at [101, 218] on b "Vendors" at bounding box center [84, 224] width 48 height 13
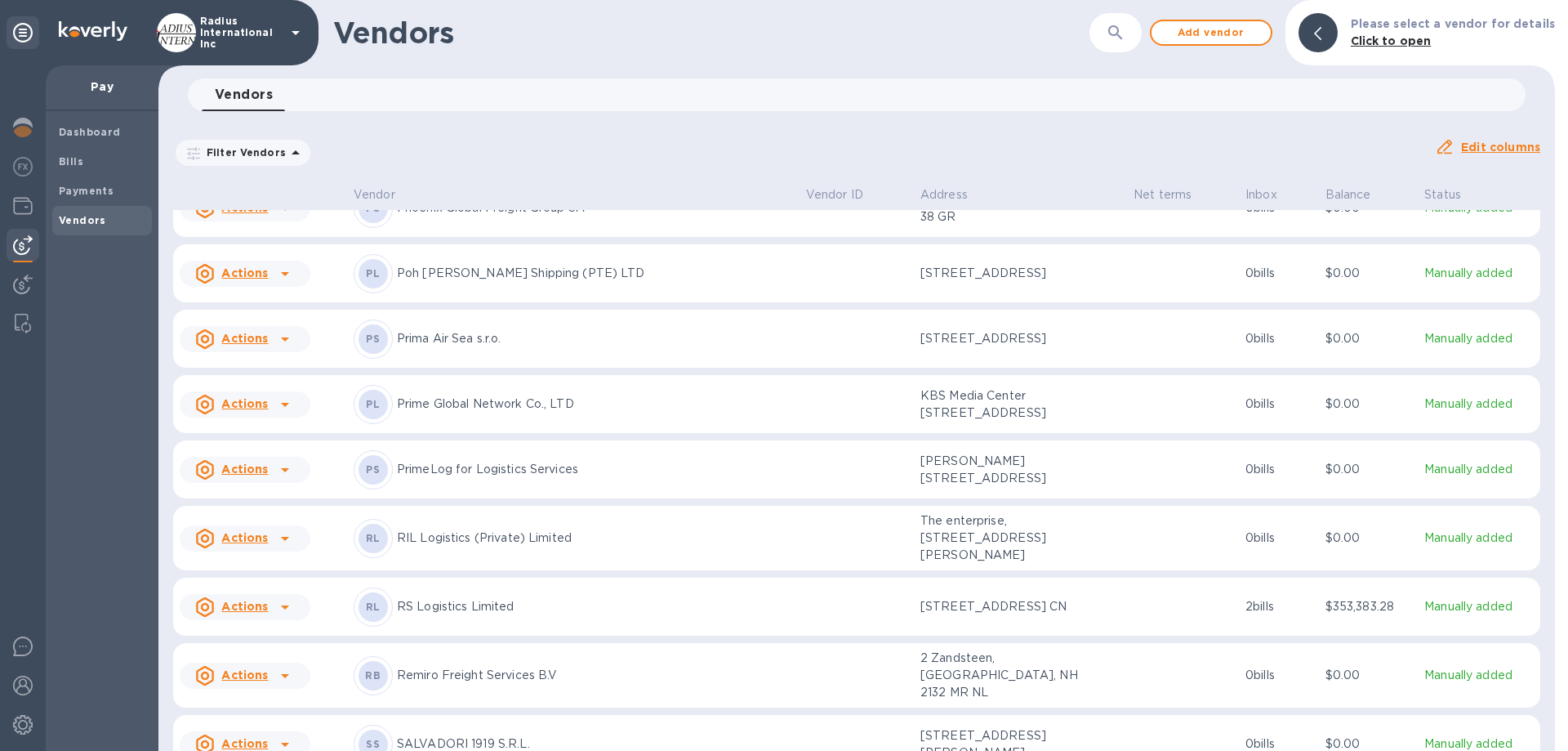
scroll to position [10180, 0]
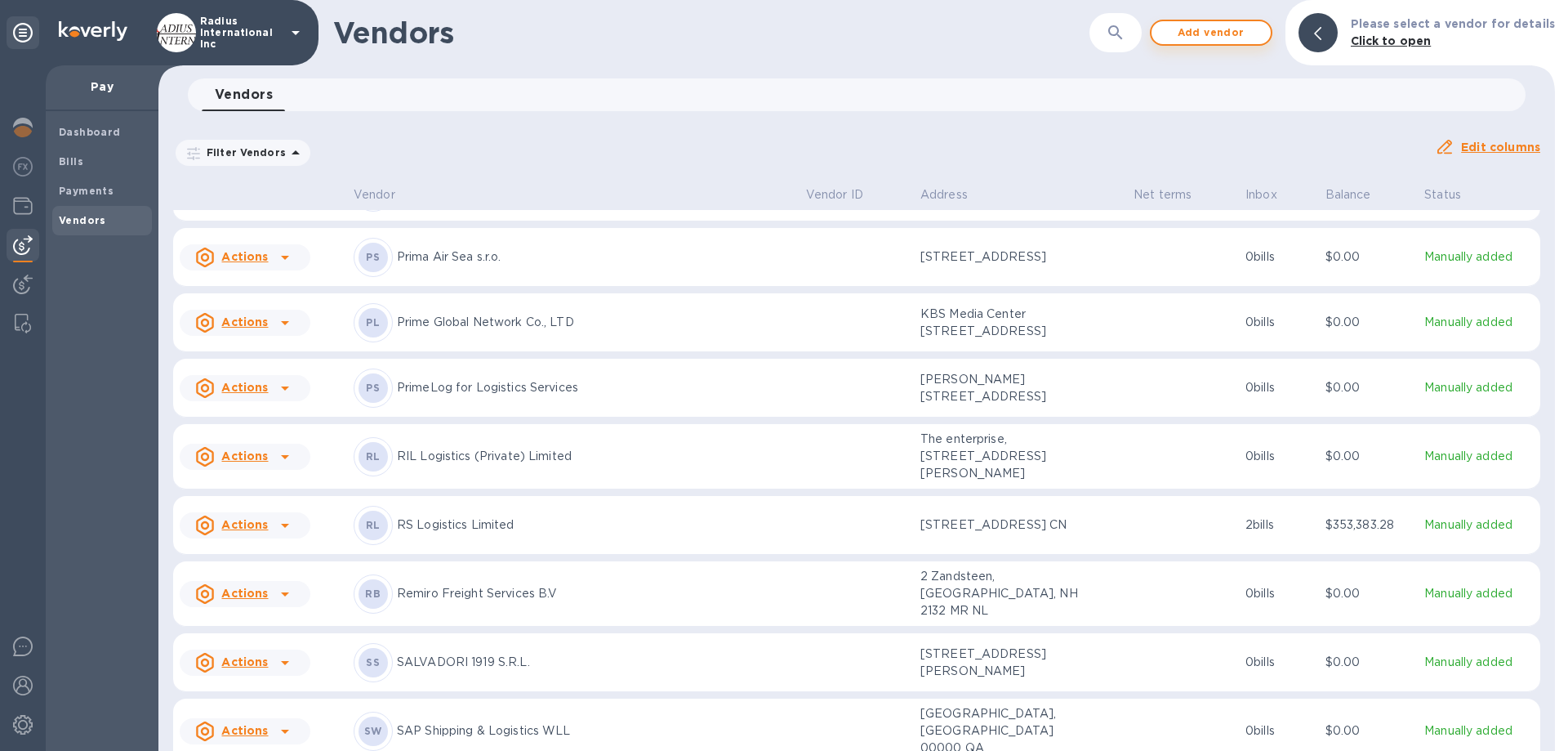
click at [1200, 34] on span "Add vendor" at bounding box center [1210, 32] width 93 height 20
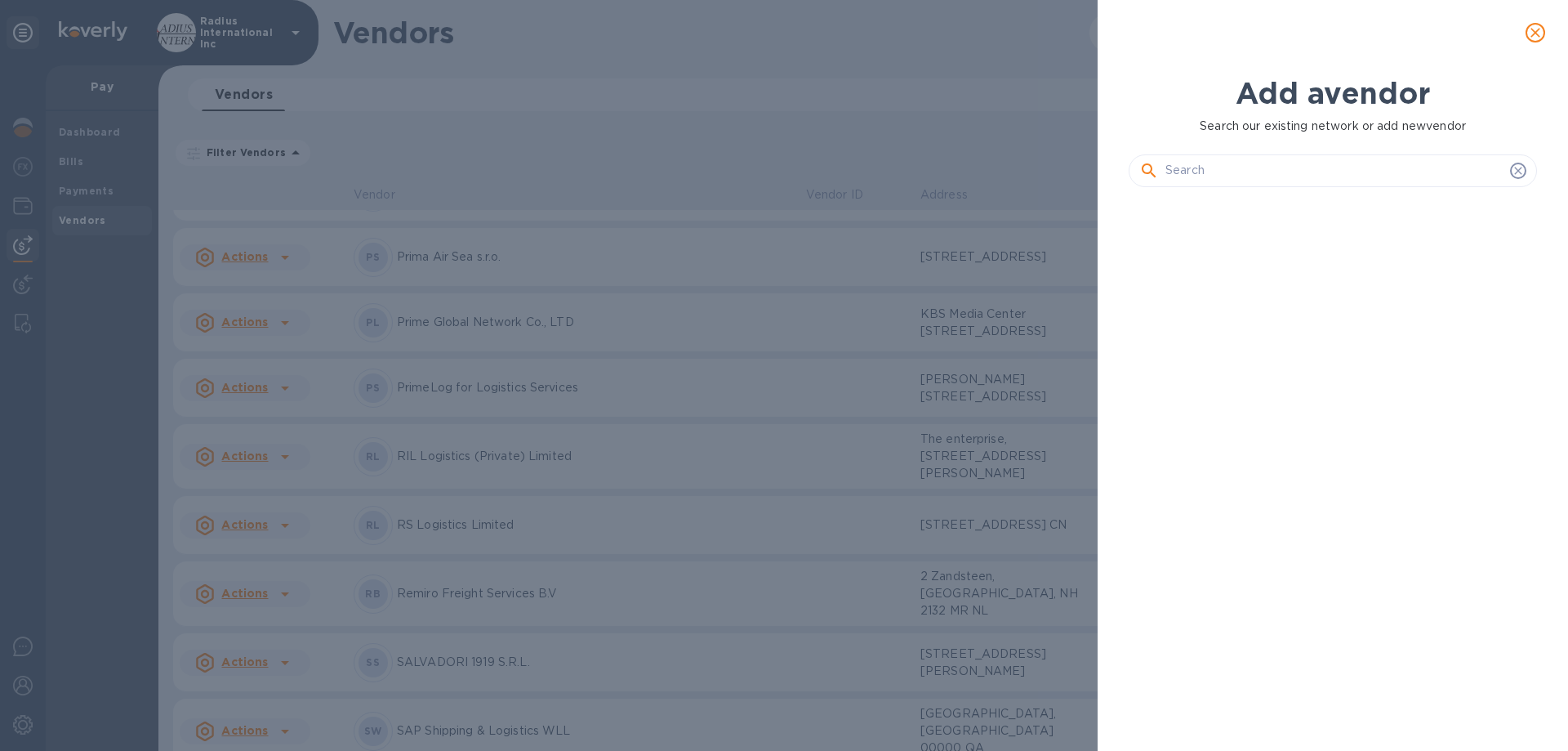
scroll to position [495, 415]
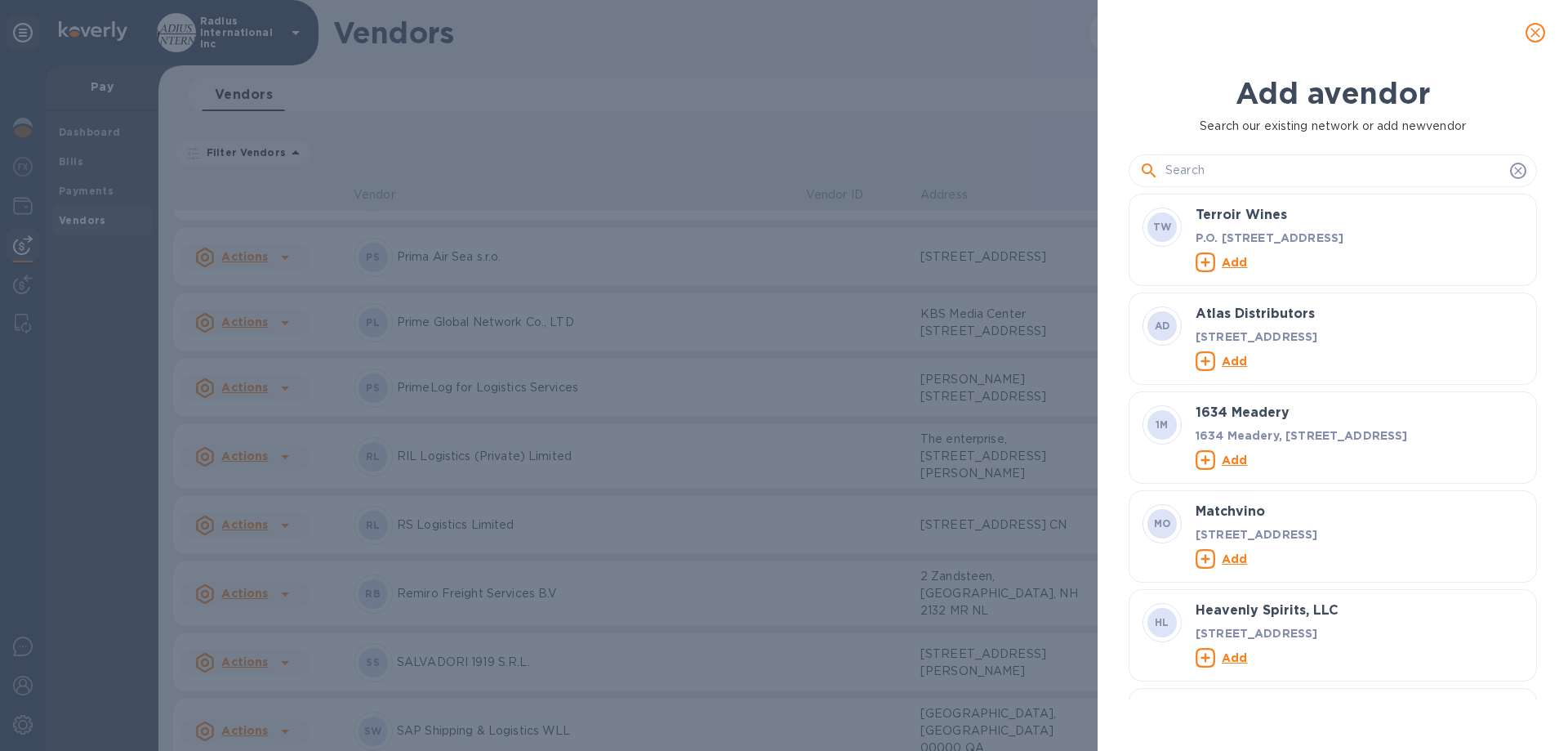
click at [1200, 166] on input "text" at bounding box center [1334, 171] width 338 height 25
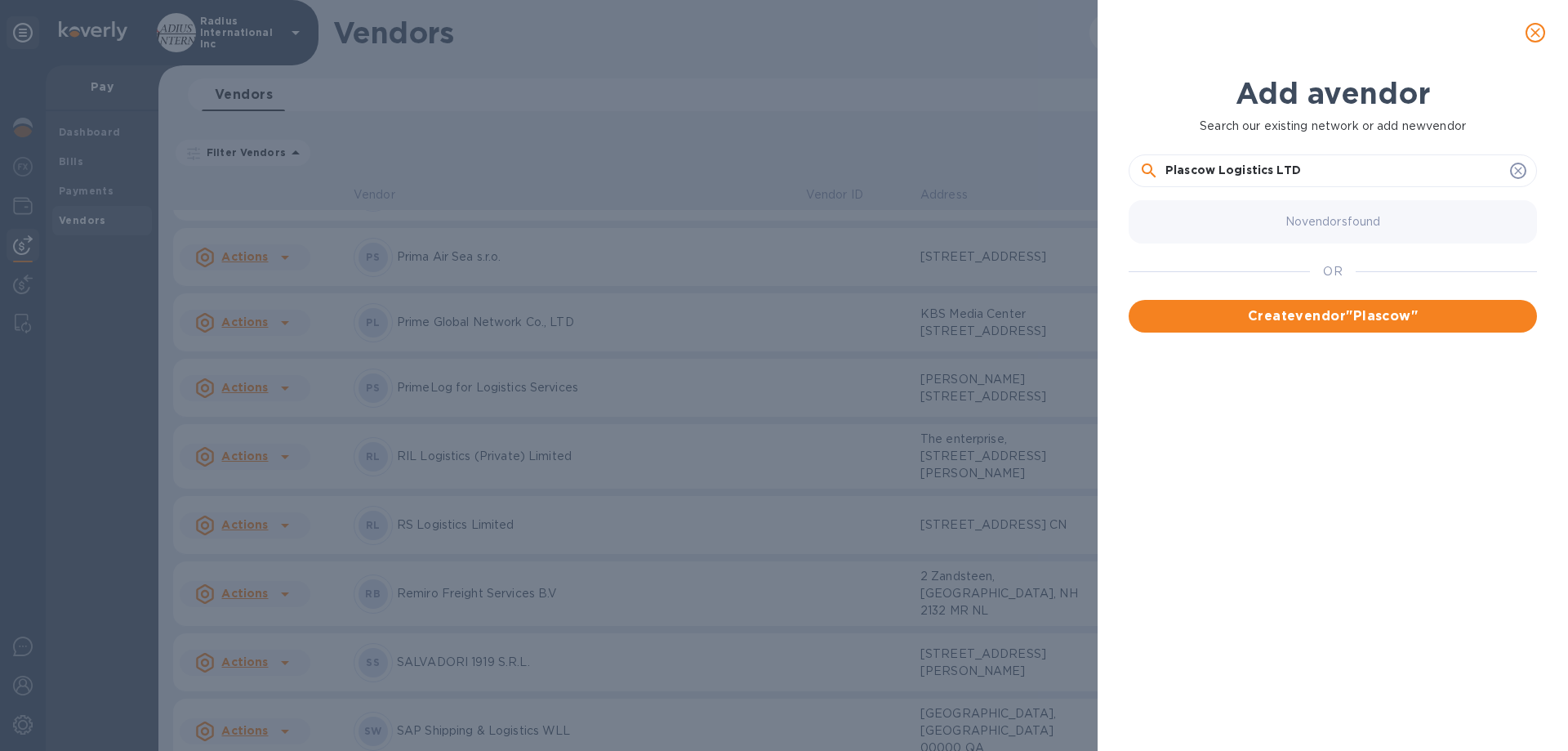
type input "Plascow Logistics LTD"
click at [1200, 312] on span "Create vendor " Plascow Logistics LTD "" at bounding box center [1333, 317] width 382 height 20
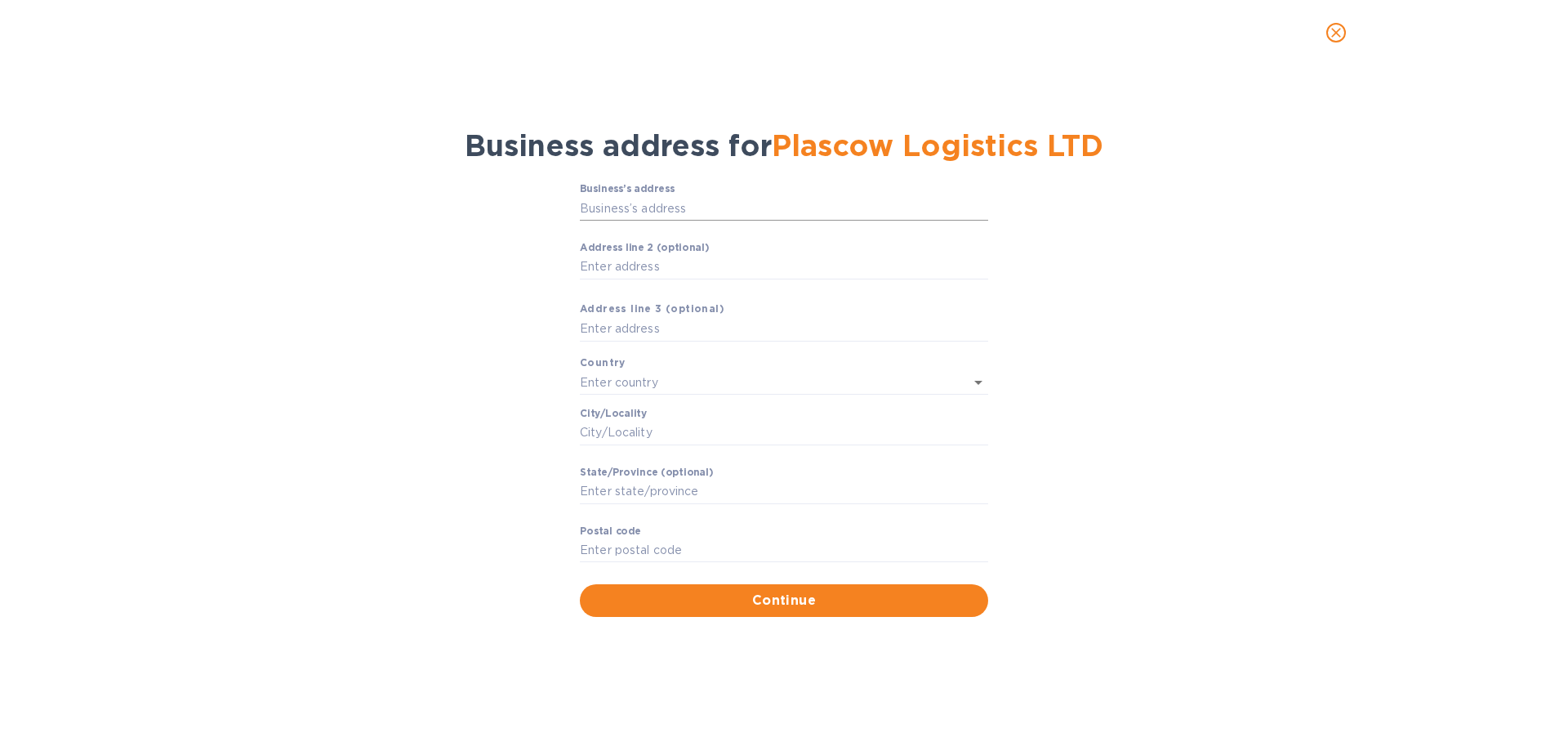
click at [618, 221] on input "Business’s аddress" at bounding box center [784, 208] width 409 height 25
type input "Totseret ha-Arets Street"
type input "Israel"
type input "Tel Aviv-Yafo"
type input "[GEOGRAPHIC_DATA]"
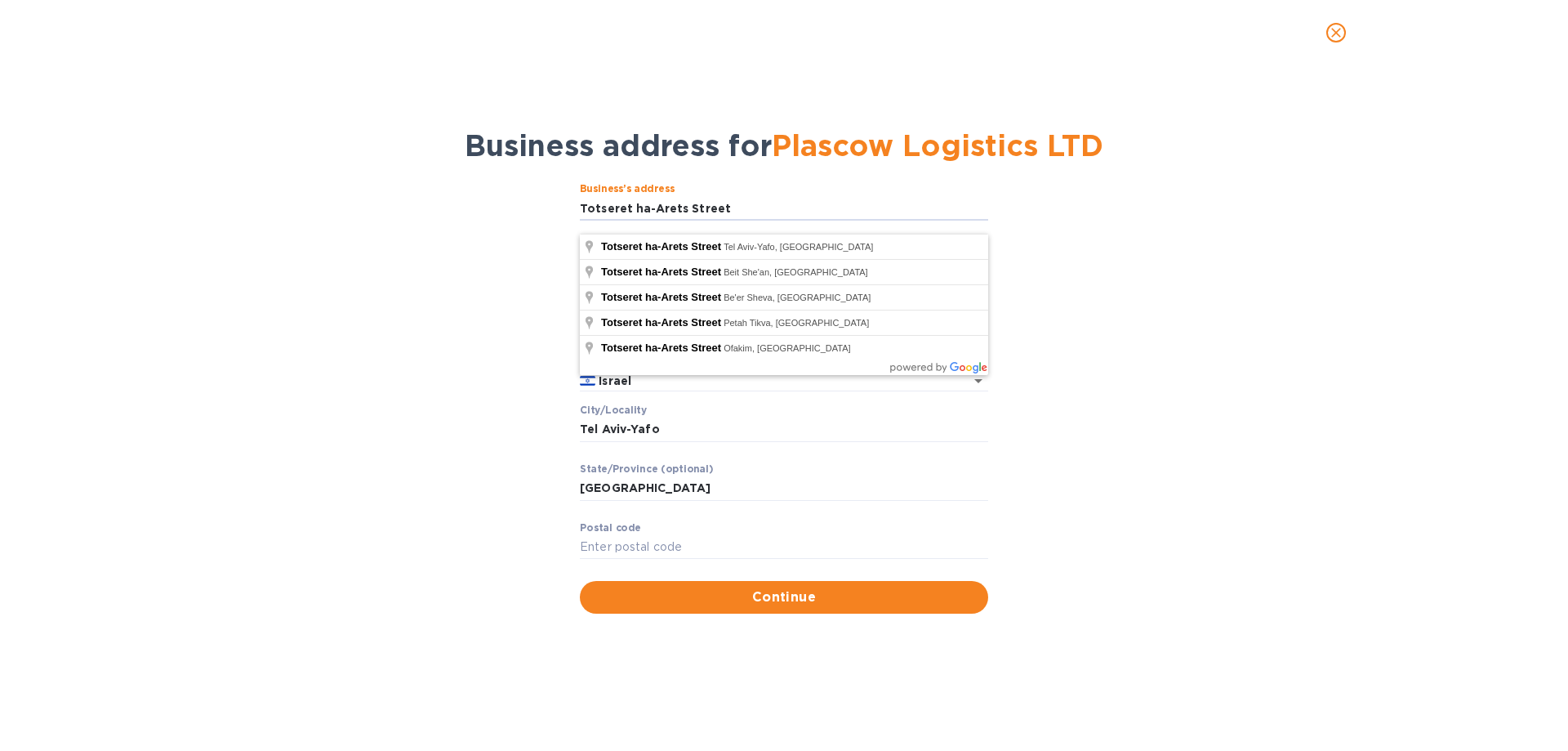
drag, startPoint x: 729, startPoint y: 226, endPoint x: 514, endPoint y: 224, distance: 215.0
click at [514, 224] on div "Business’s аddress Totseret ha-Arets Street ​ Аddress line 2 (optional) ​ Аddre…" at bounding box center [784, 398] width 1526 height 449
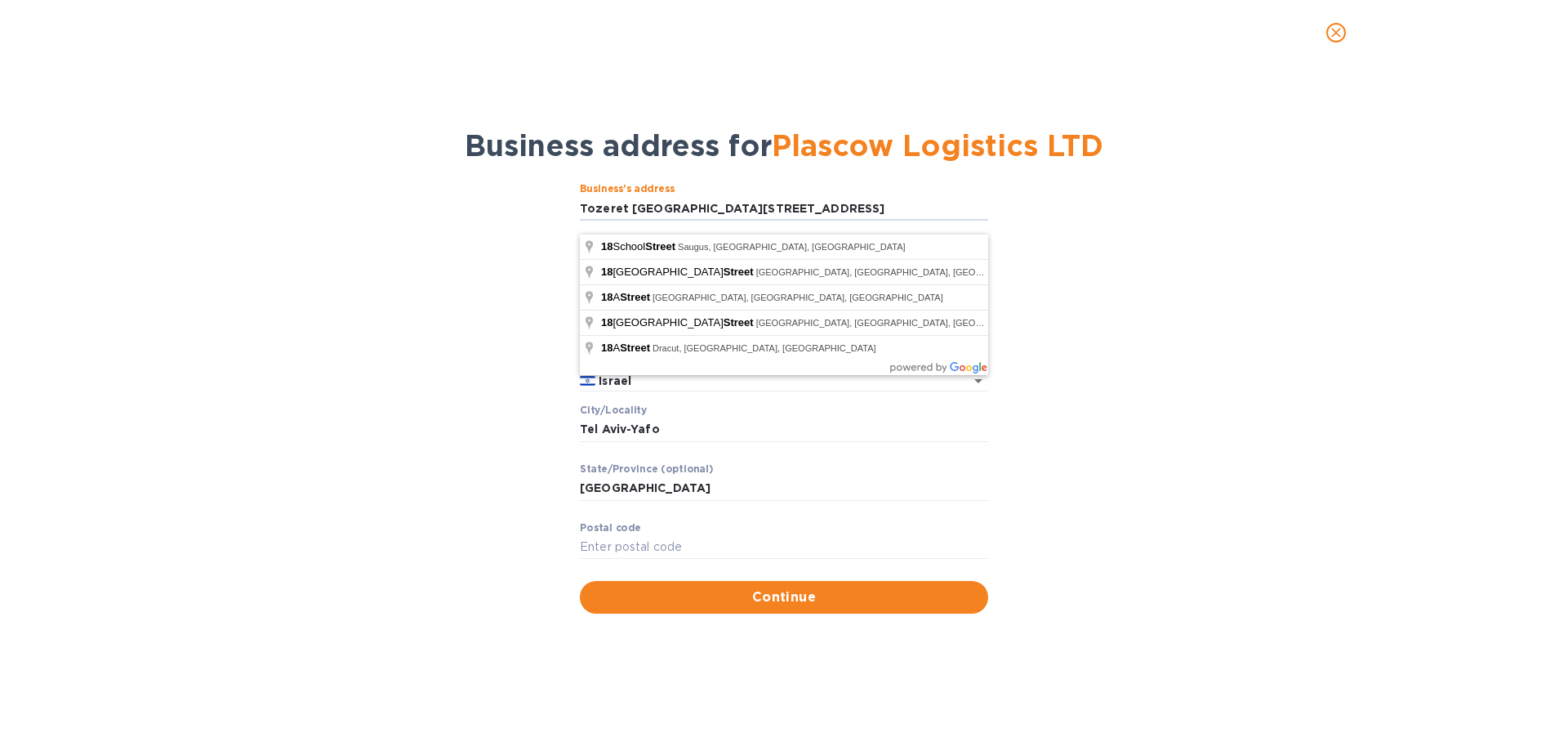
type input "Tozeret [GEOGRAPHIC_DATA][STREET_ADDRESS]"
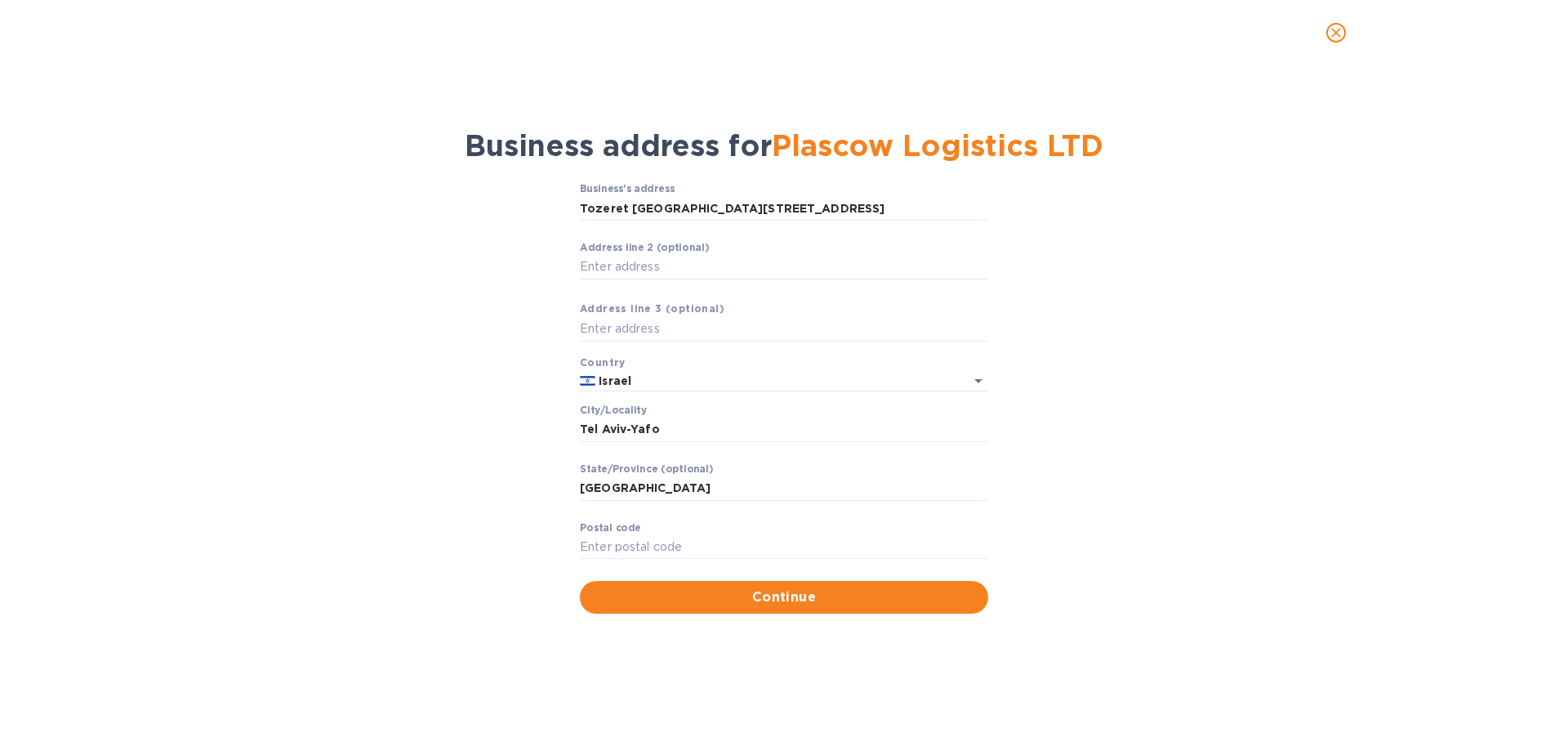
drag, startPoint x: 407, startPoint y: 304, endPoint x: 550, endPoint y: 366, distance: 155.9
click at [410, 304] on div "Business’s аddress Tozeret Haaretz 18 Street ​ Аddress line 2 (optional) ​ Аddr…" at bounding box center [784, 398] width 1526 height 449
drag, startPoint x: 690, startPoint y: 434, endPoint x: 714, endPoint y: 435, distance: 24.0
click at [691, 434] on input "Tel Aviv-Yafo" at bounding box center [784, 429] width 409 height 25
type input "[GEOGRAPHIC_DATA]"
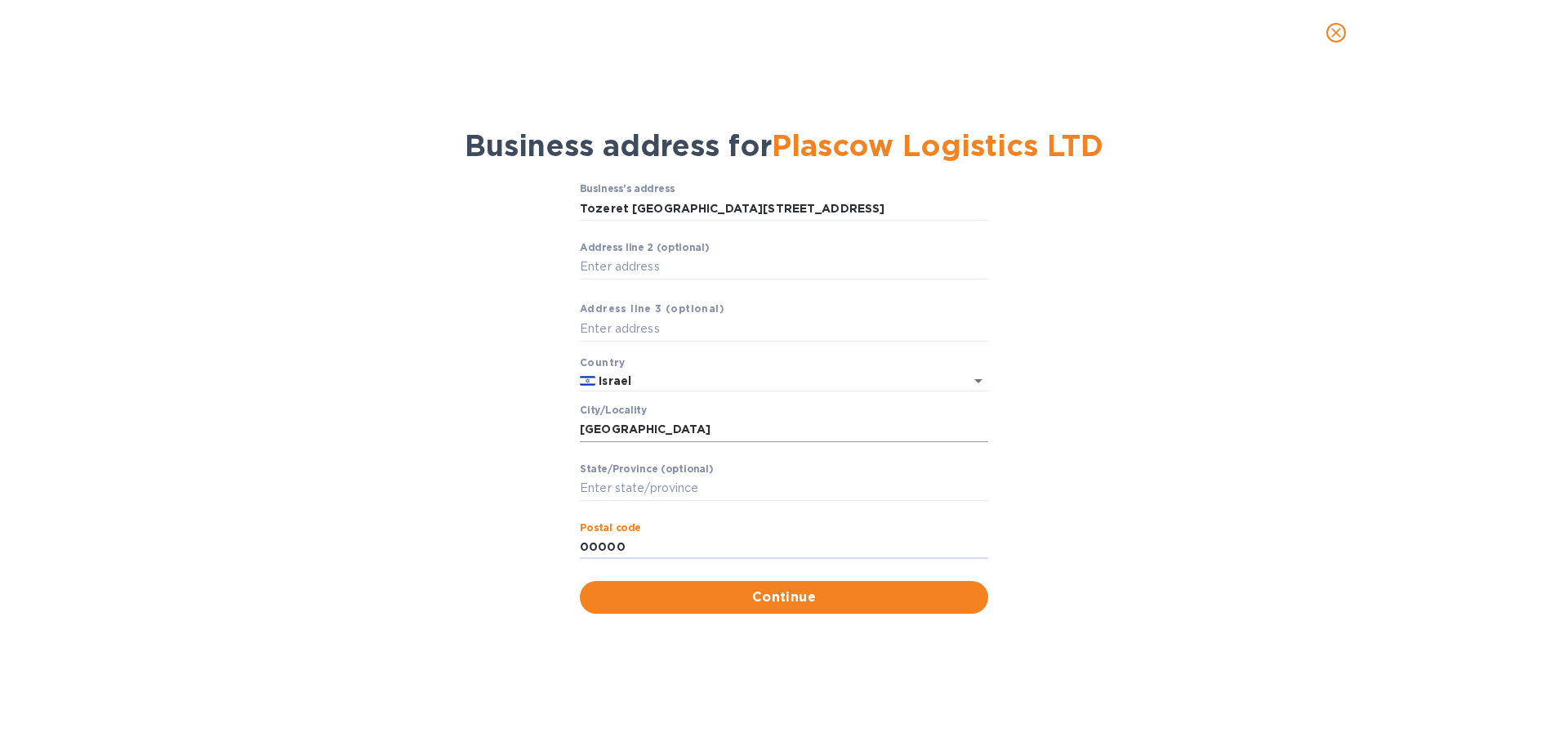
type input "00000"
drag, startPoint x: 776, startPoint y: 610, endPoint x: 811, endPoint y: 540, distance: 78.3
click at [776, 593] on span "Continue" at bounding box center [784, 597] width 382 height 20
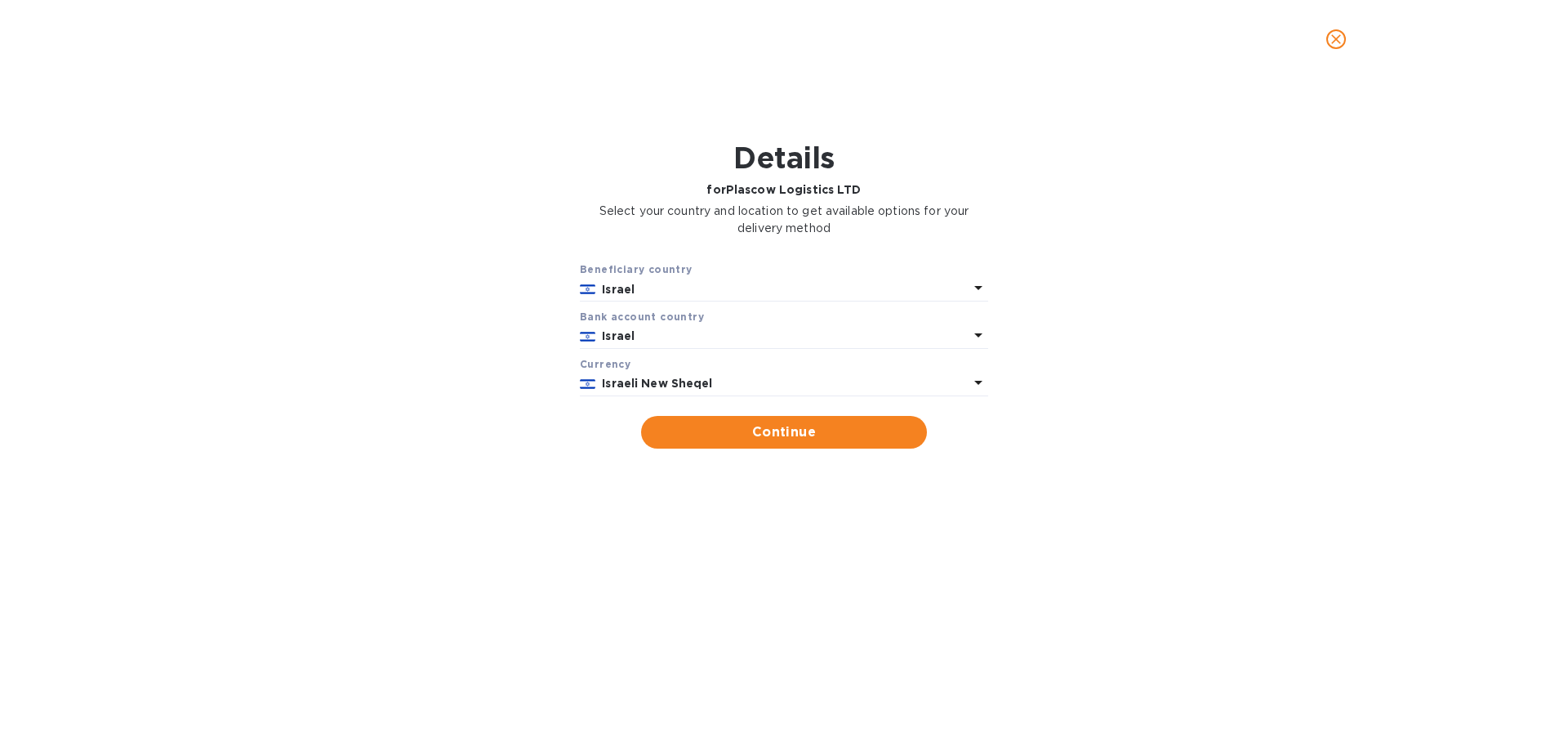
click at [640, 376] on b "Israeli New Sheqel" at bounding box center [657, 382] width 111 height 13
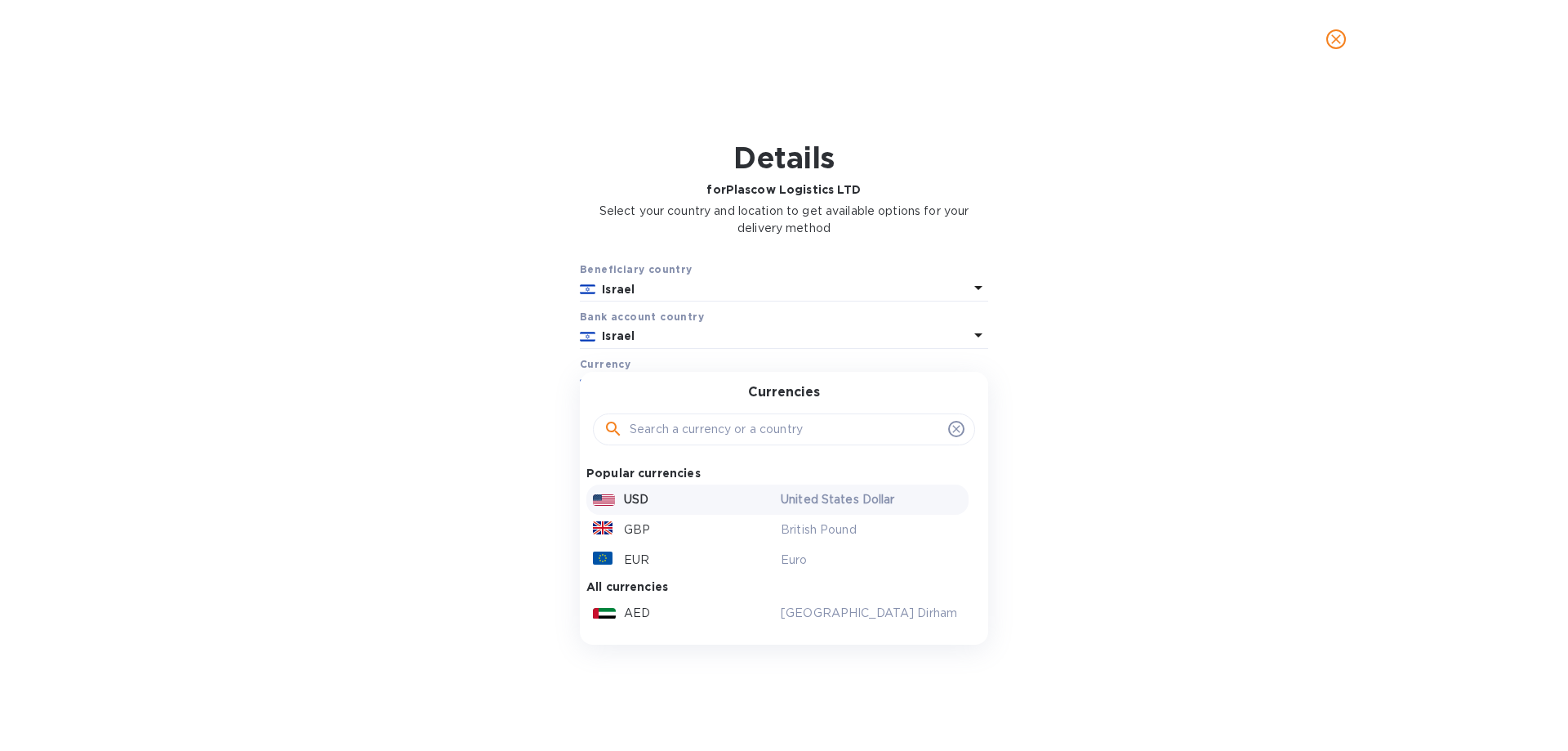
click at [653, 496] on div "USD" at bounding box center [684, 500] width 188 height 24
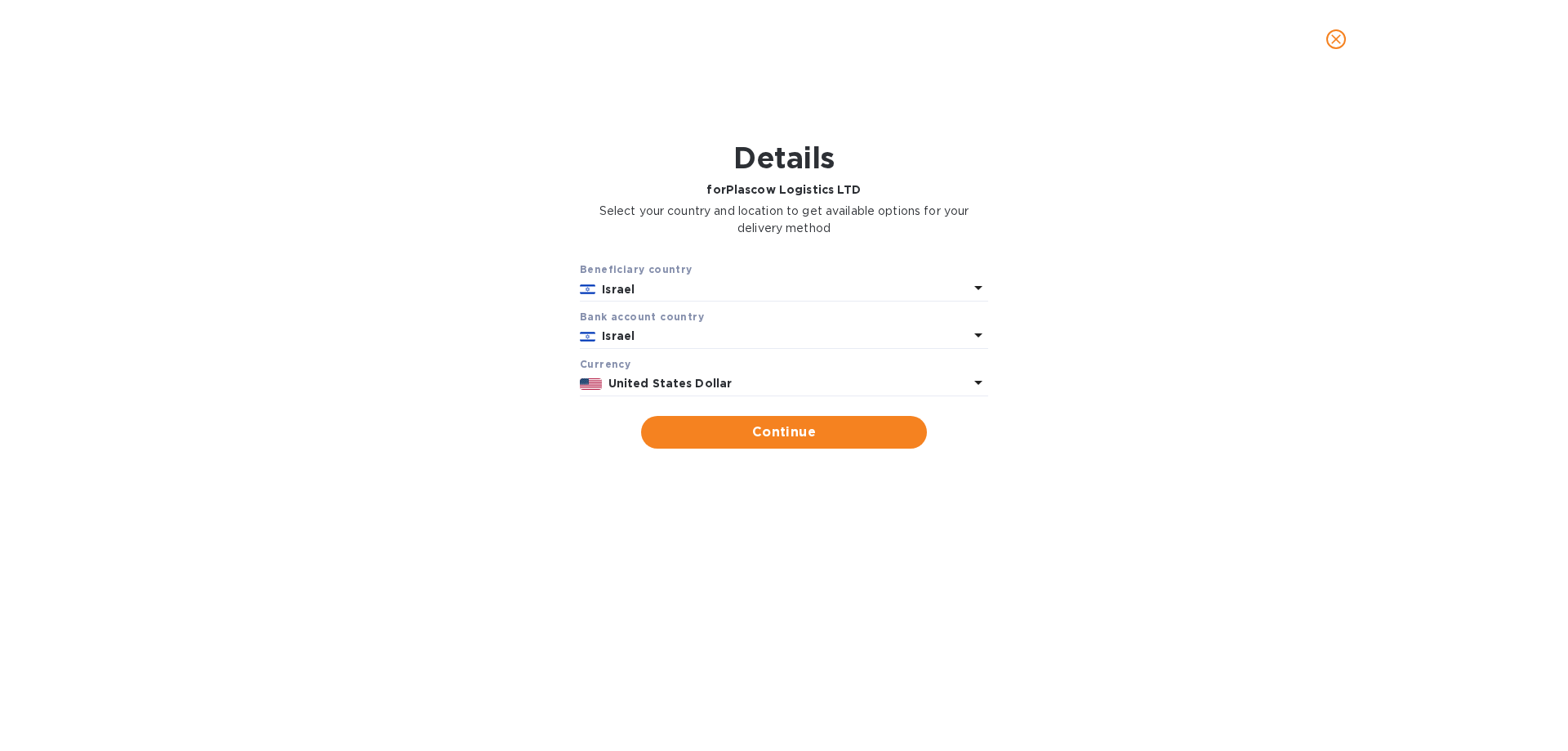
click at [784, 429] on span "Continue" at bounding box center [784, 432] width 260 height 20
type input "Plascow Logistics LTD"
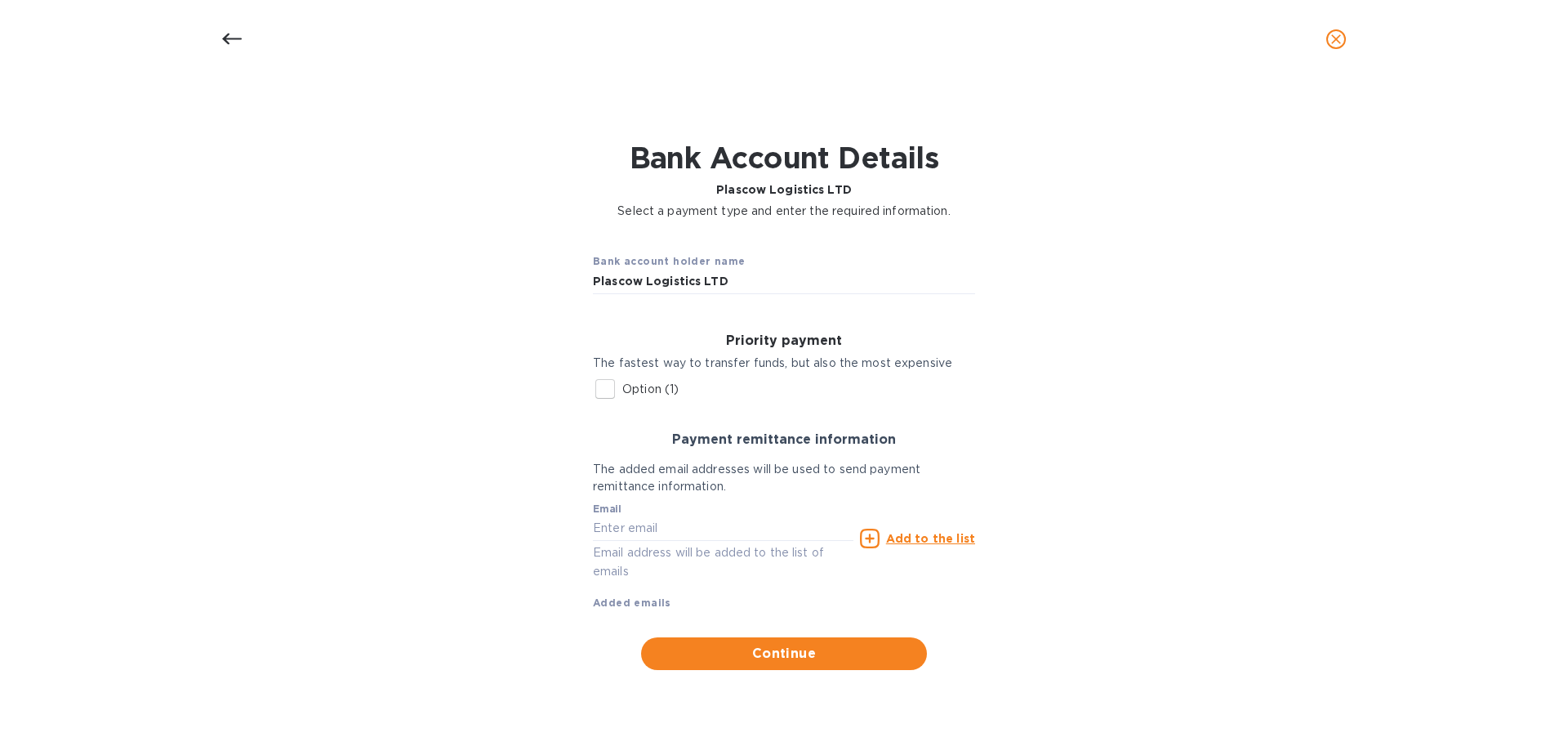
click at [624, 389] on p "Option (1)" at bounding box center [651, 389] width 57 height 18
click at [622, 389] on input "Option (1)" at bounding box center [605, 388] width 34 height 34
checkbox input "true"
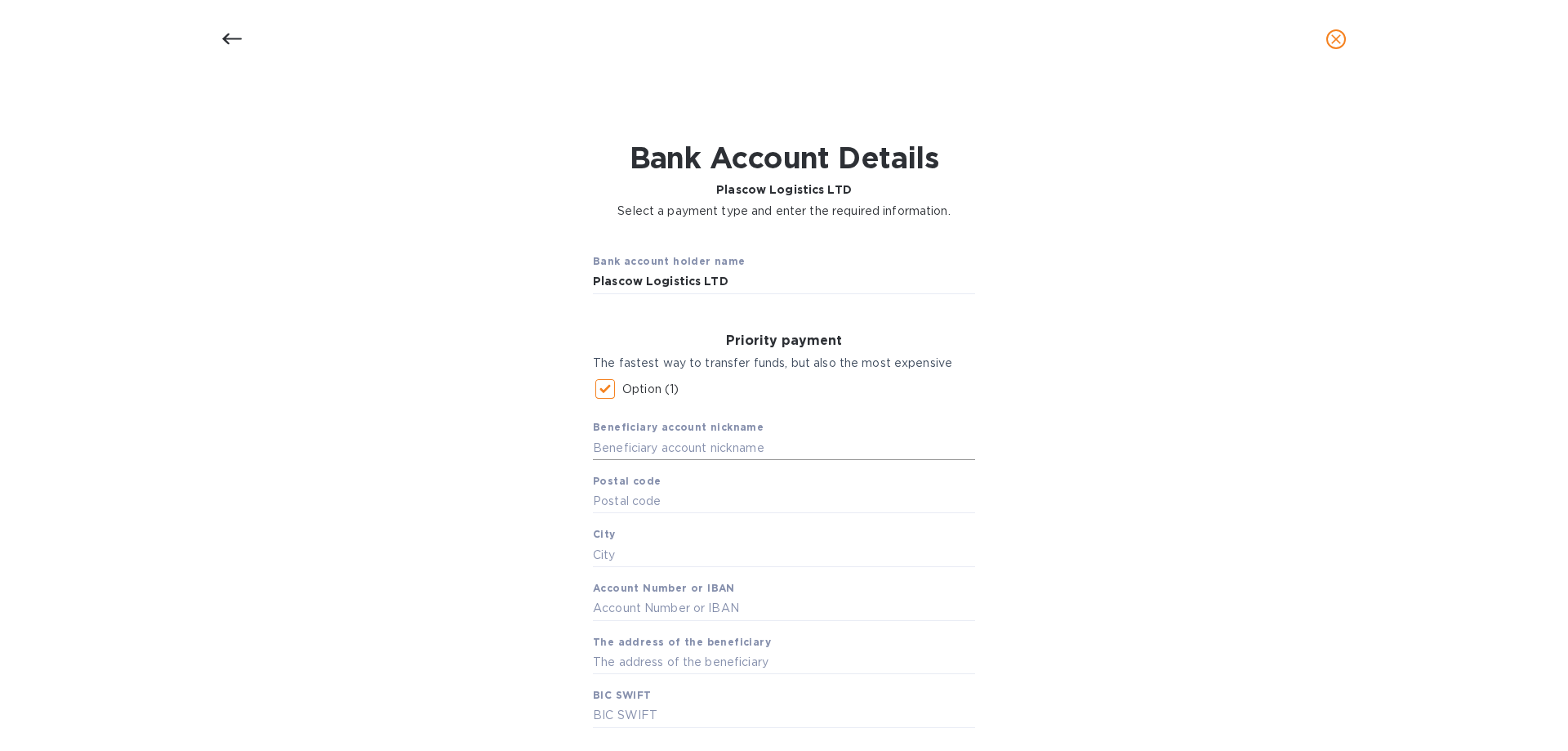
click at [672, 444] on input "text" at bounding box center [784, 447] width 382 height 25
type input "Plascow"
type input "00000"
type input "[GEOGRAPHIC_DATA]"
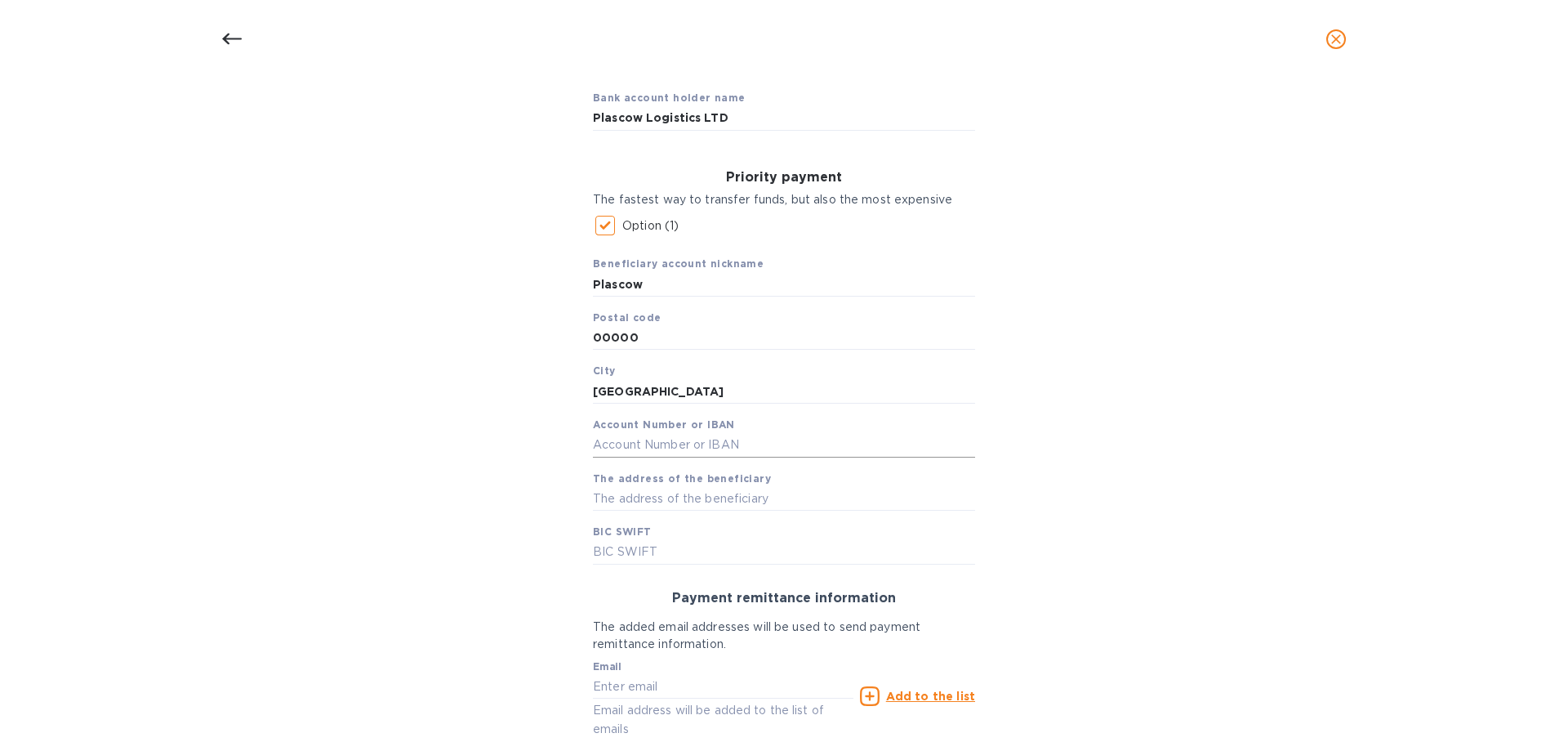
click at [637, 443] on input "text" at bounding box center [784, 445] width 382 height 25
click at [671, 449] on input "IL23031048" at bounding box center [784, 445] width 382 height 25
type input "[FINANCIAL_ID]"
drag, startPoint x: 805, startPoint y: 498, endPoint x: 370, endPoint y: 491, distance: 435.1
click at [370, 491] on div "Bank account holder name Plascow Logistics LTD Priority payment The fastest way…" at bounding box center [784, 452] width 1526 height 772
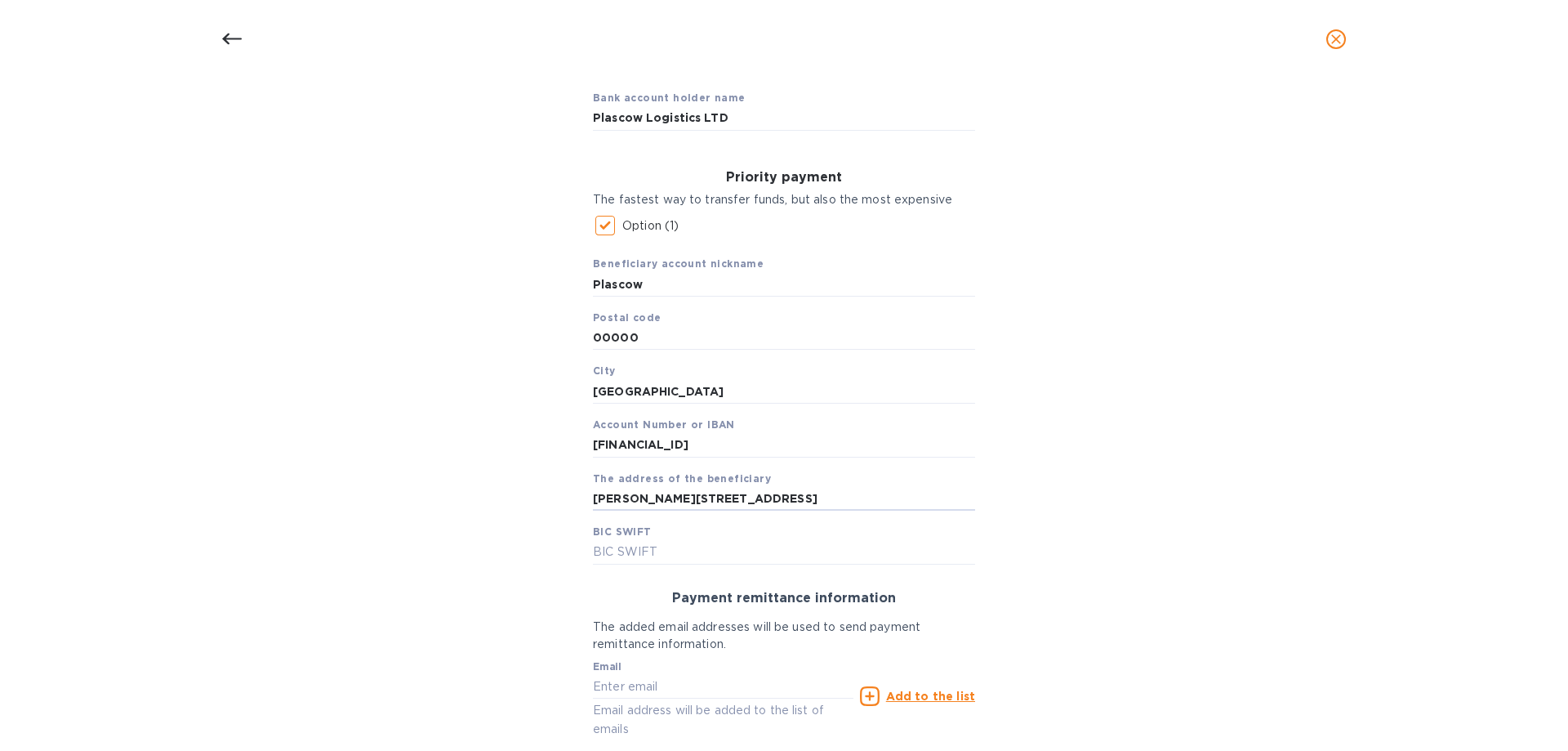
type input "[PERSON_NAME][STREET_ADDRESS]"
type input "[SWIFT_CODE]"
click at [643, 593] on input "text" at bounding box center [723, 686] width 261 height 25
paste input "[EMAIL_ADDRESS][DOMAIN_NAME]"
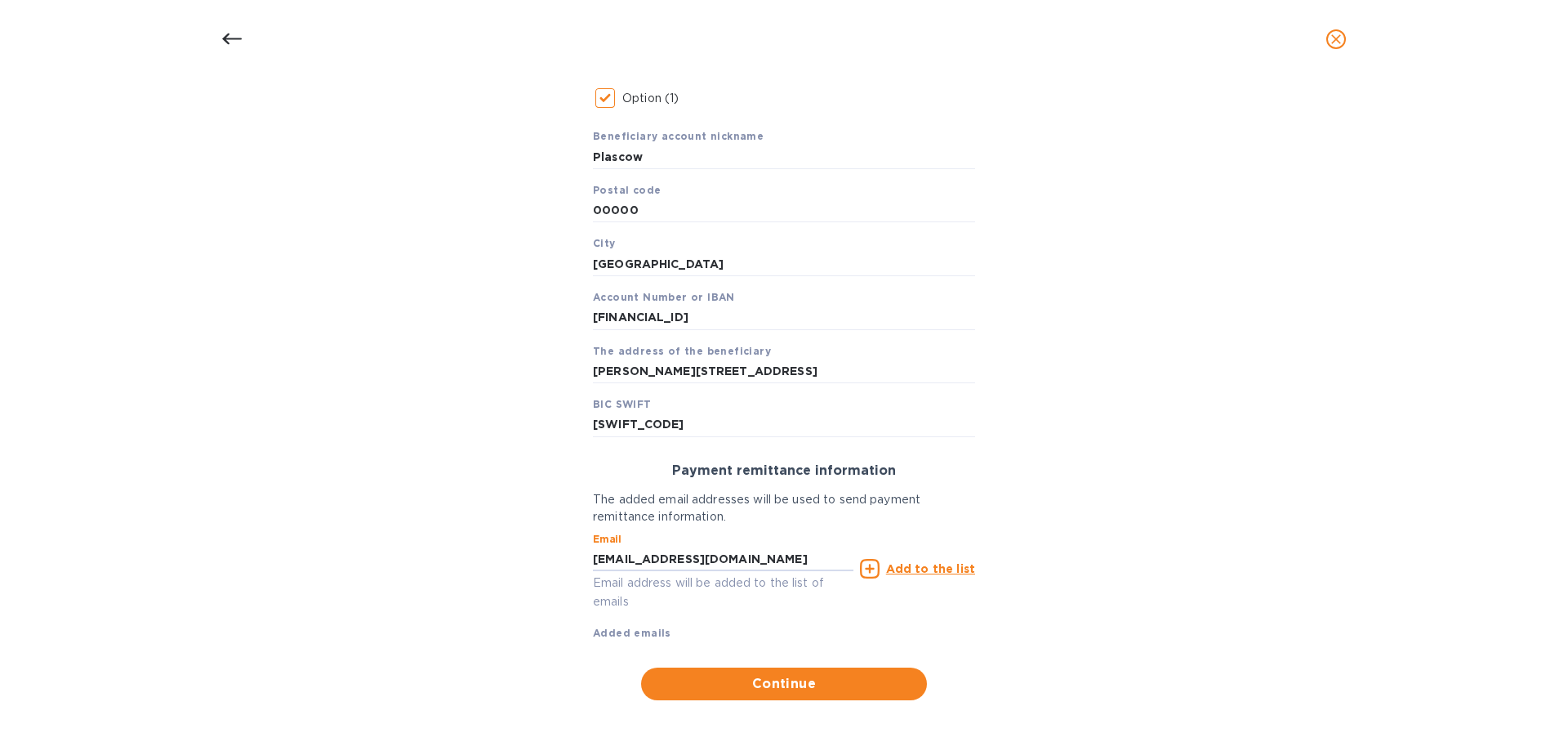
type input "[EMAIL_ADDRESS][DOMAIN_NAME]"
click at [950, 570] on u "Add to the list" at bounding box center [930, 568] width 89 height 13
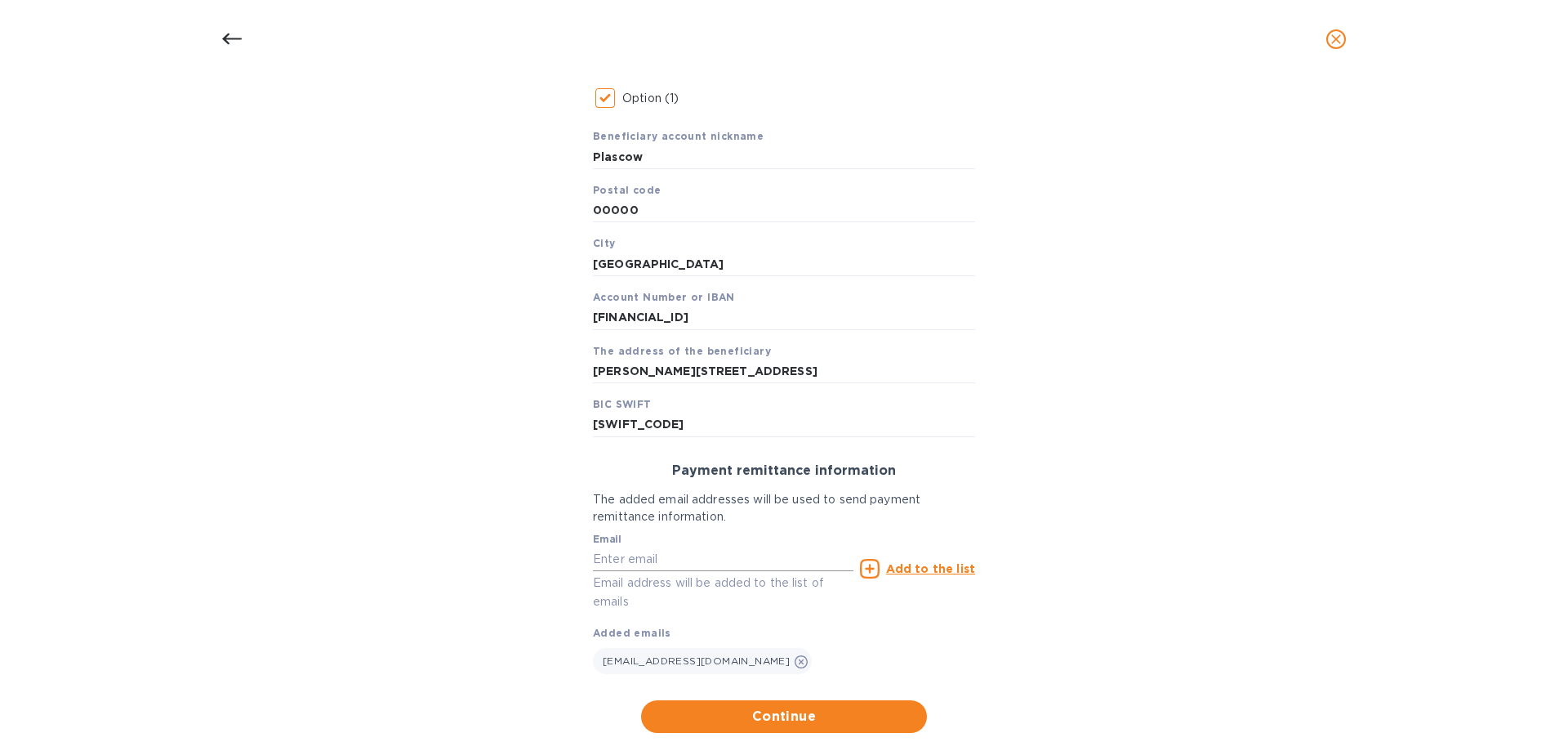
click at [688, 559] on input "text" at bounding box center [723, 559] width 261 height 25
paste input "[PERSON_NAME][EMAIL_ADDRESS][DOMAIN_NAME]"
type input "[PERSON_NAME][EMAIL_ADDRESS][DOMAIN_NAME]"
click at [736, 593] on button "Continue" at bounding box center [784, 716] width 286 height 32
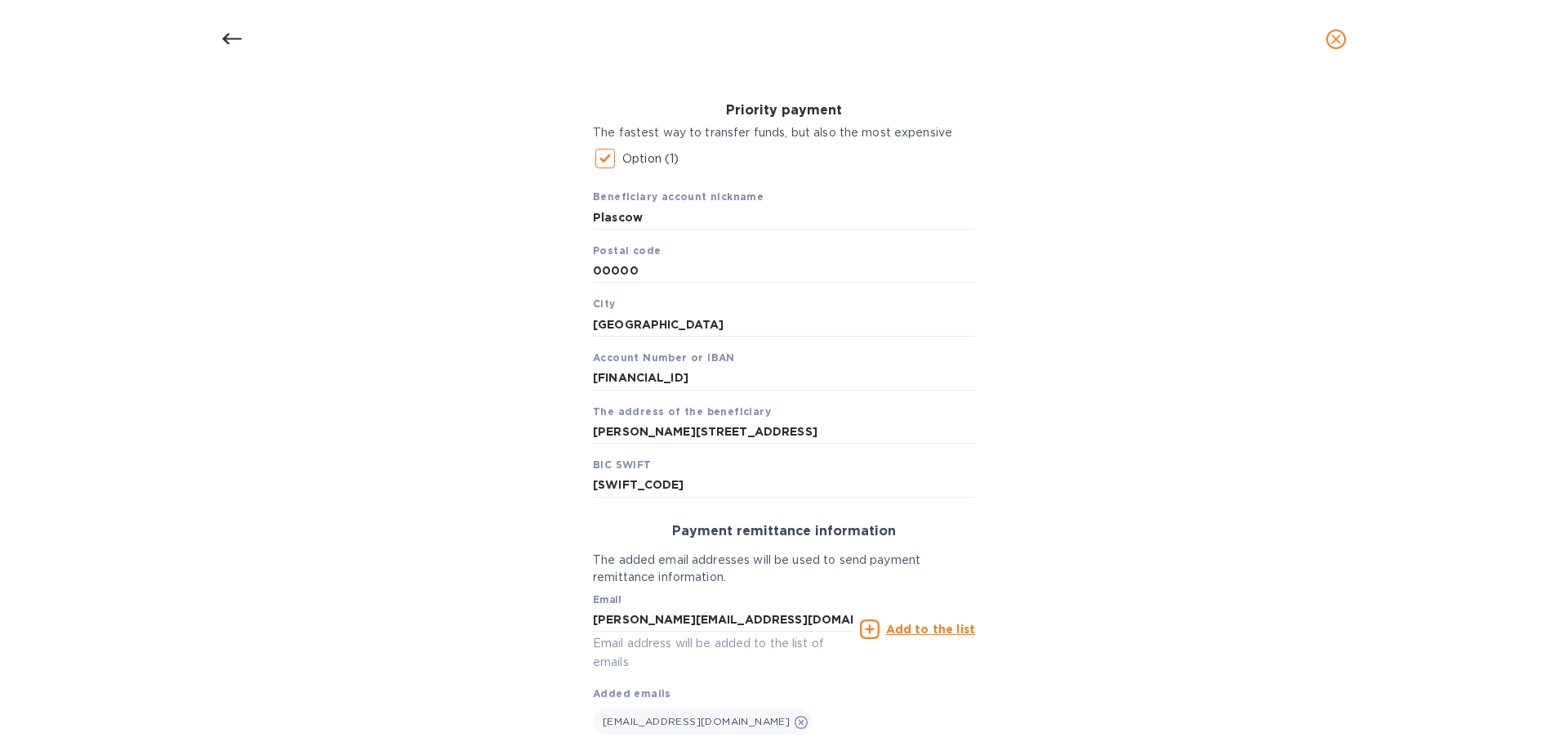
scroll to position [351, 0]
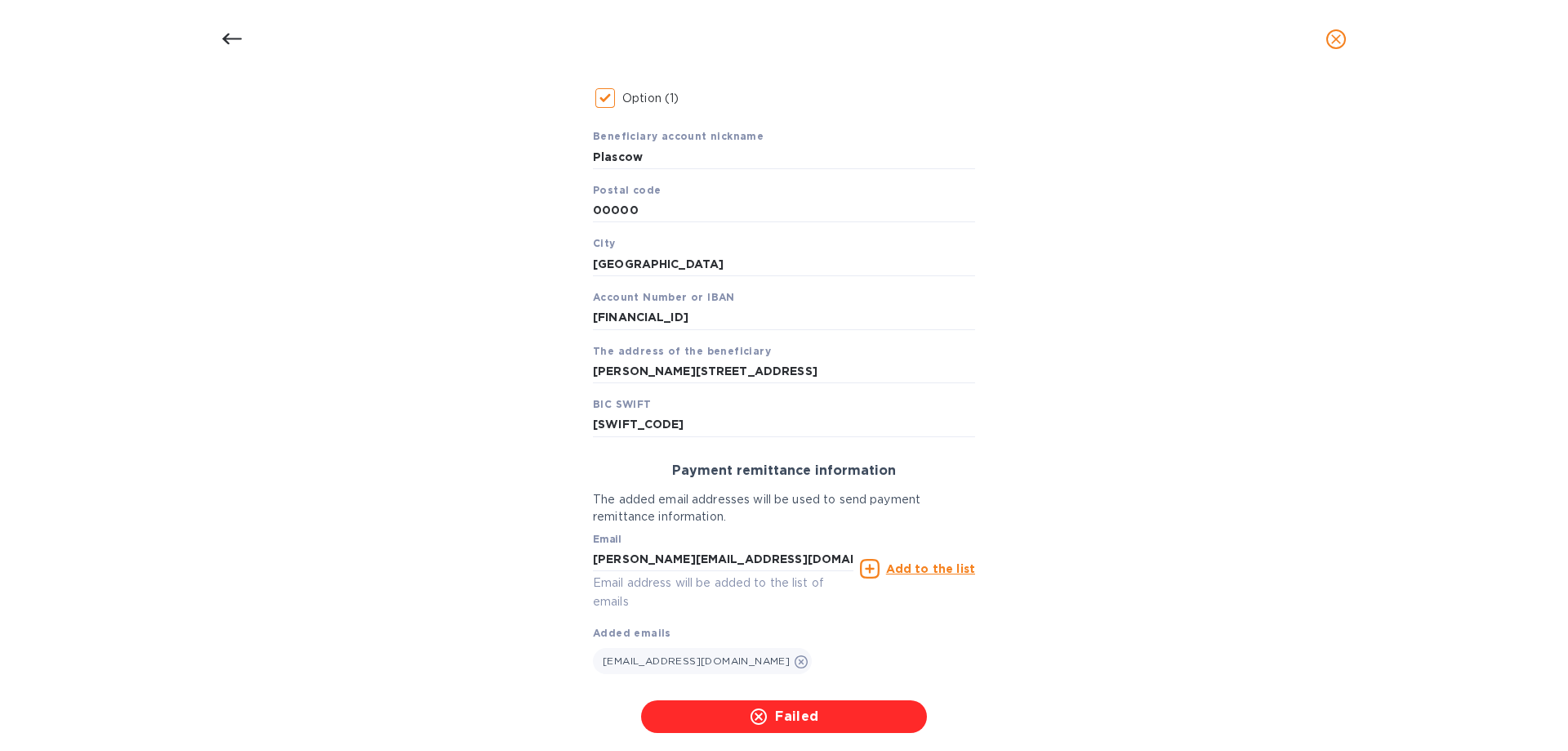
drag, startPoint x: 916, startPoint y: 567, endPoint x: 978, endPoint y: 557, distance: 62.8
click at [917, 567] on u "Add to the list" at bounding box center [930, 568] width 89 height 13
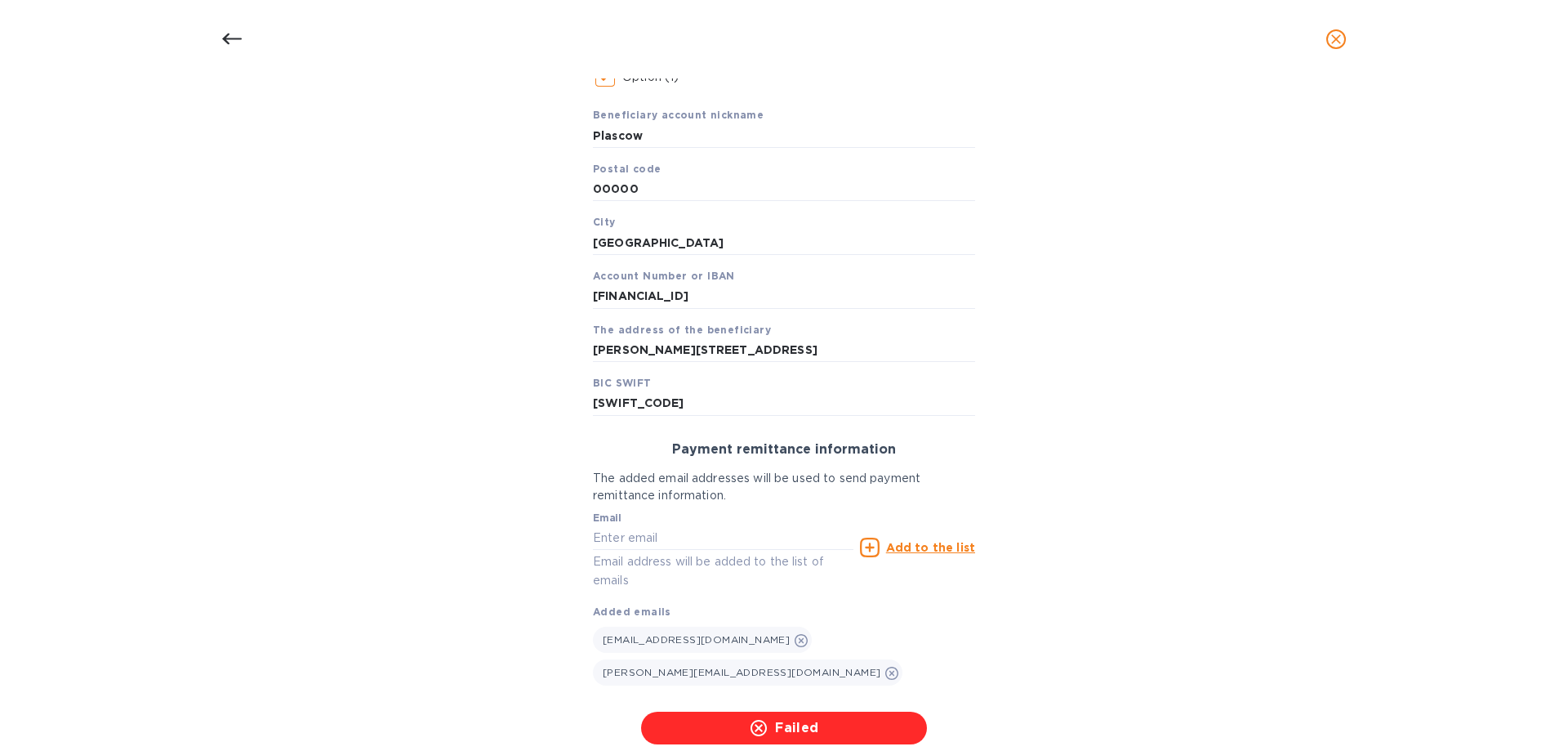
scroll to position [384, 0]
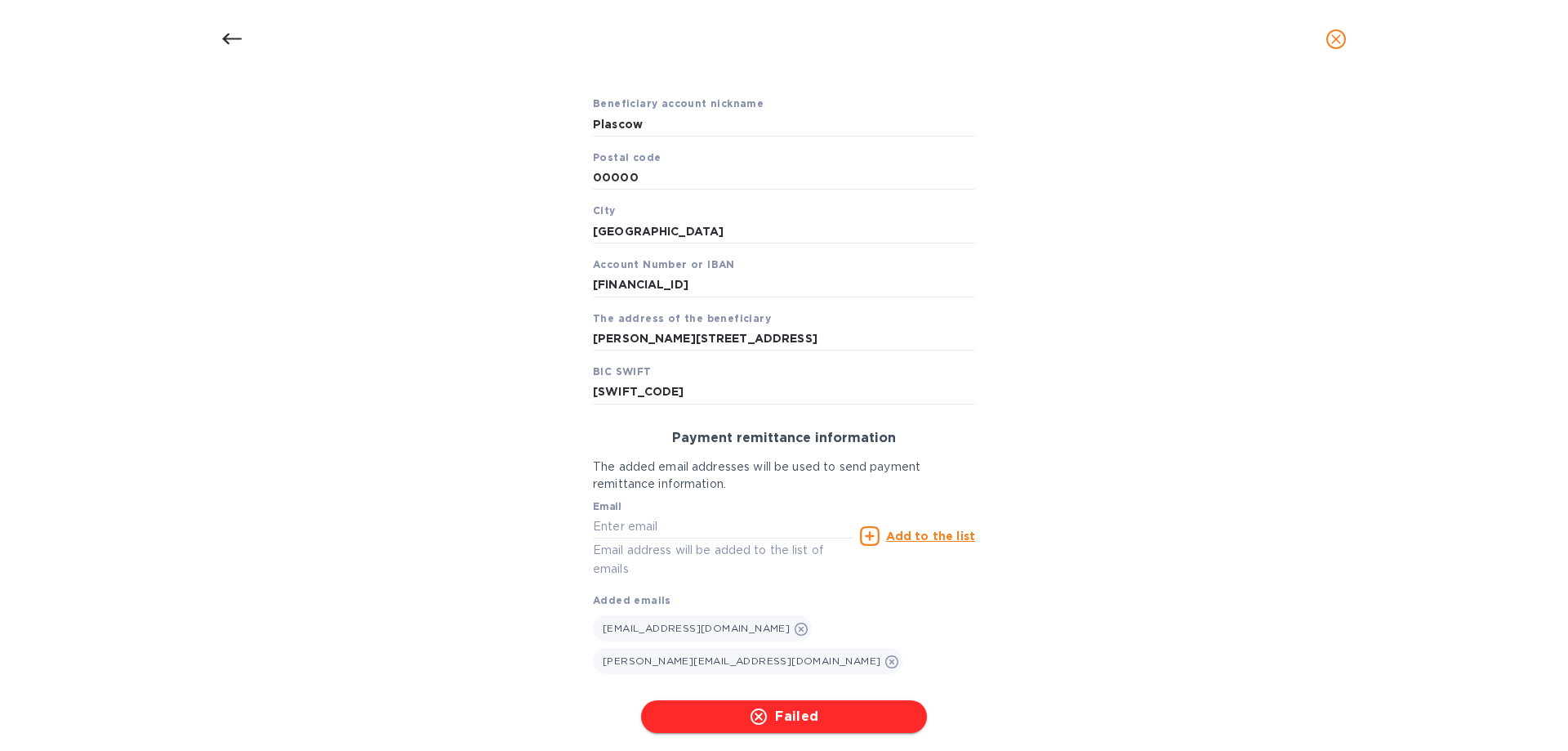
click at [804, 593] on span "Failed" at bounding box center [784, 717] width 260 height 20
click at [811, 593] on span "Failed" at bounding box center [784, 717] width 260 height 20
drag, startPoint x: 810, startPoint y: 676, endPoint x: 902, endPoint y: 673, distance: 92.0
click at [815, 593] on span "Continue" at bounding box center [784, 717] width 260 height 20
click at [1200, 32] on icon "close" at bounding box center [1336, 39] width 17 height 17
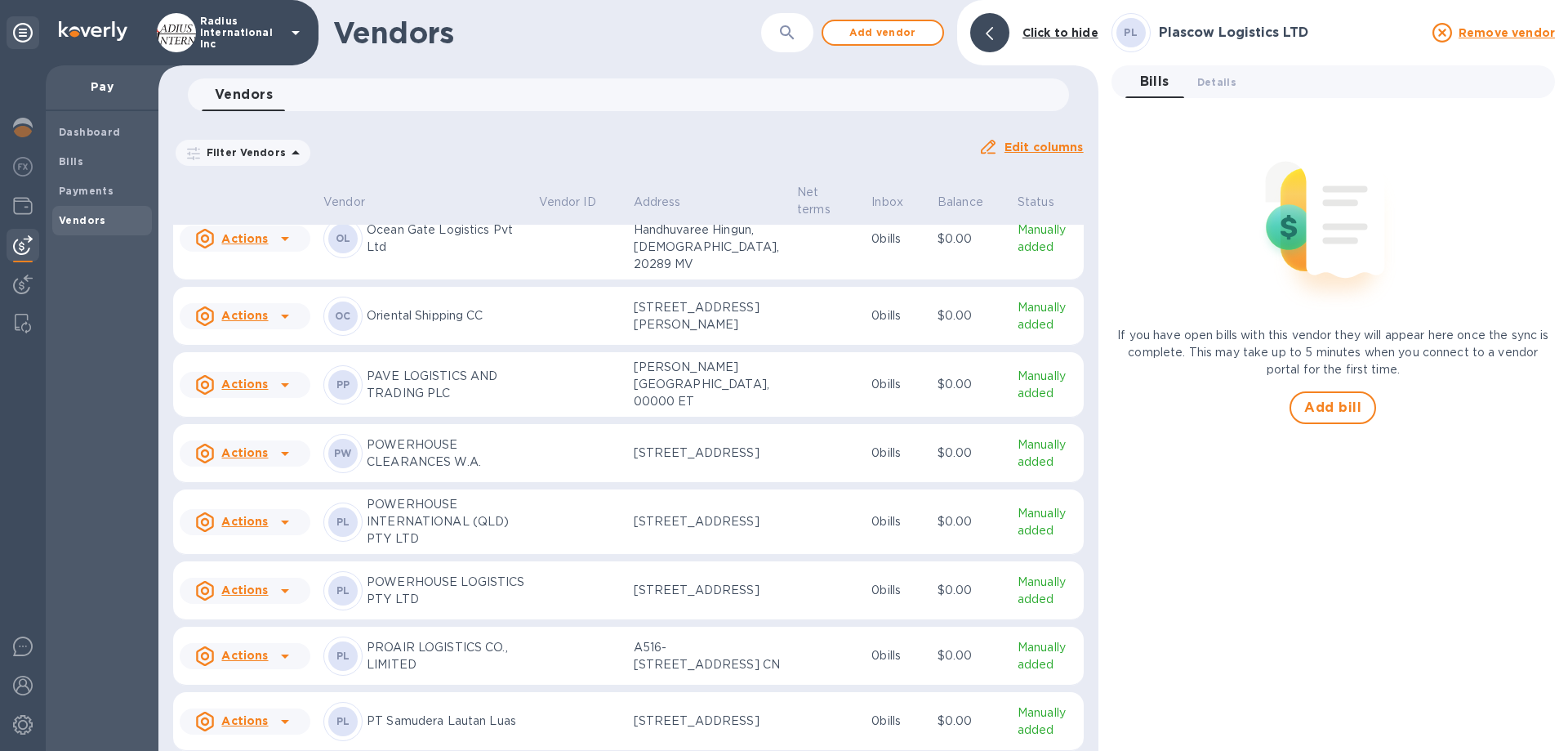
scroll to position [9036, 0]
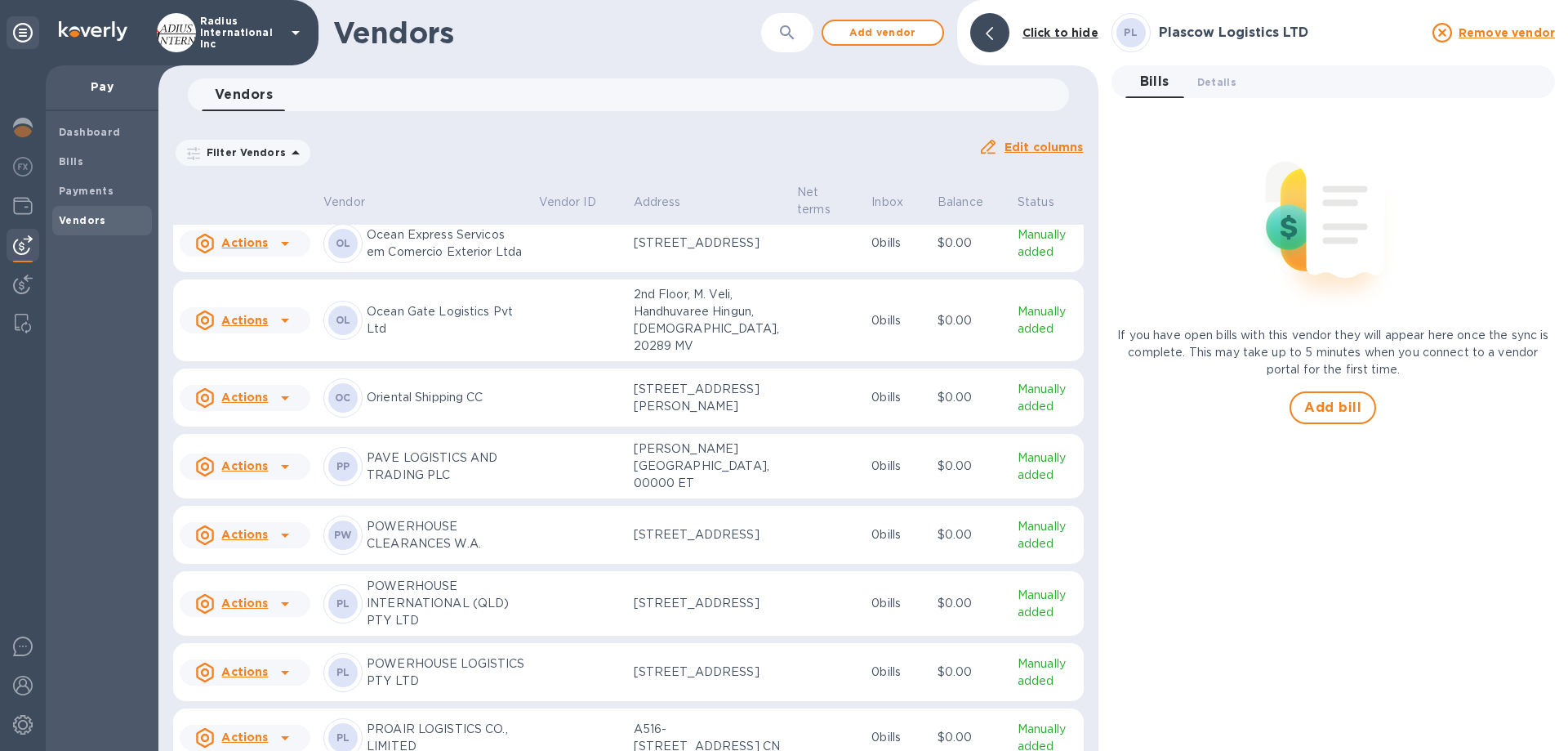
drag, startPoint x: 109, startPoint y: 215, endPoint x: 241, endPoint y: 220, distance: 132.1
click at [107, 214] on span "Vendors" at bounding box center [102, 221] width 86 height 17
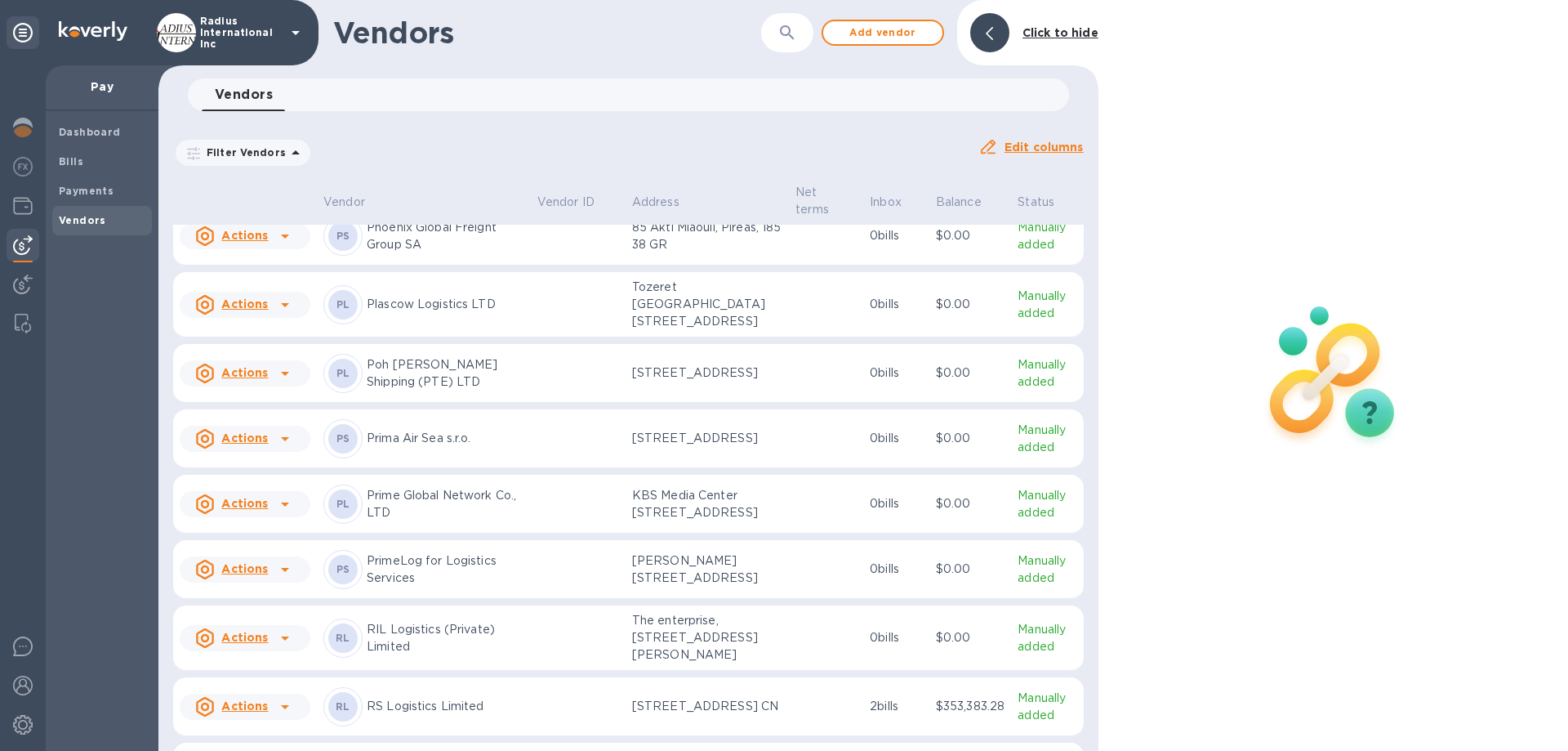
scroll to position [10011, 0]
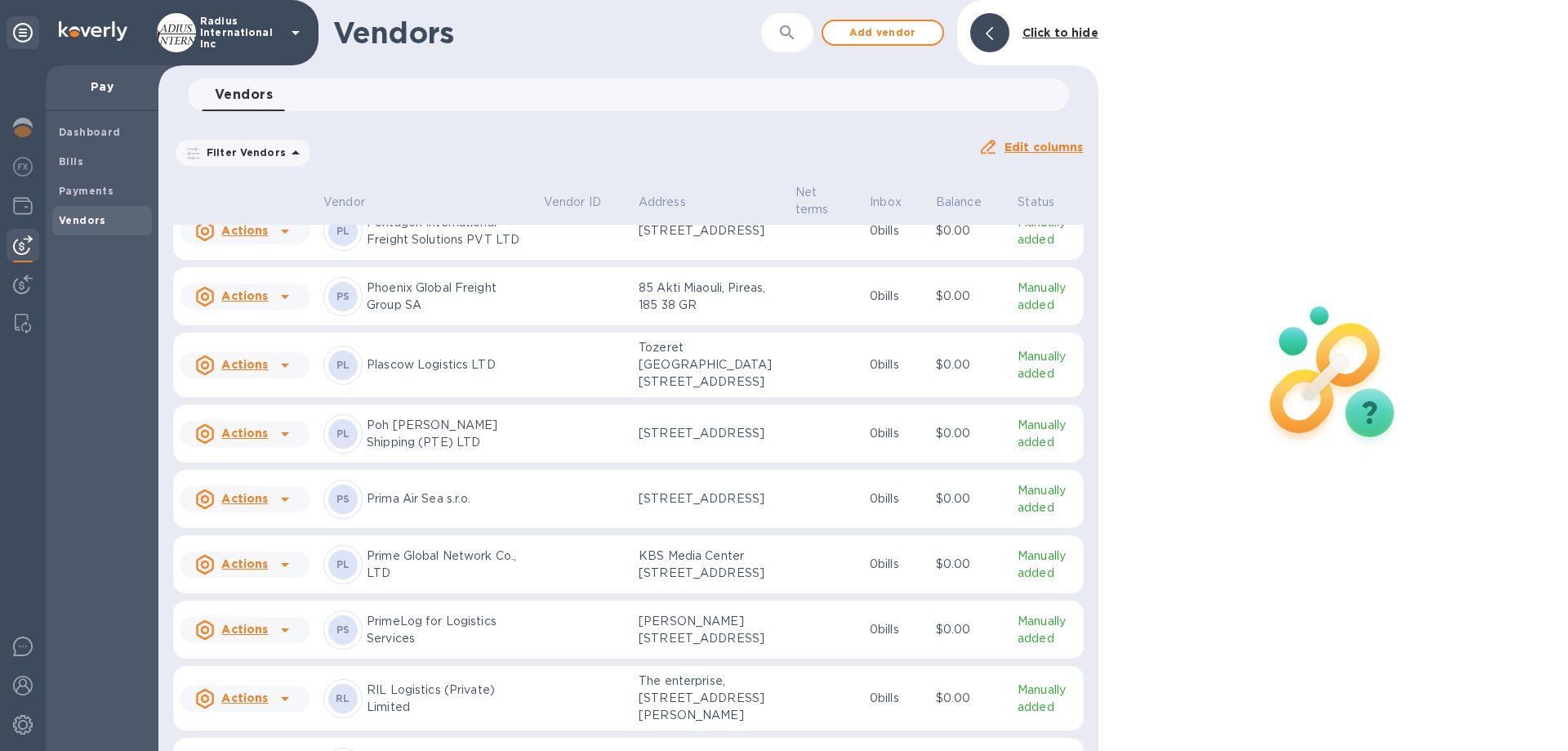
click at [444, 374] on p "Plascow Logistics LTD" at bounding box center [449, 365] width 165 height 18
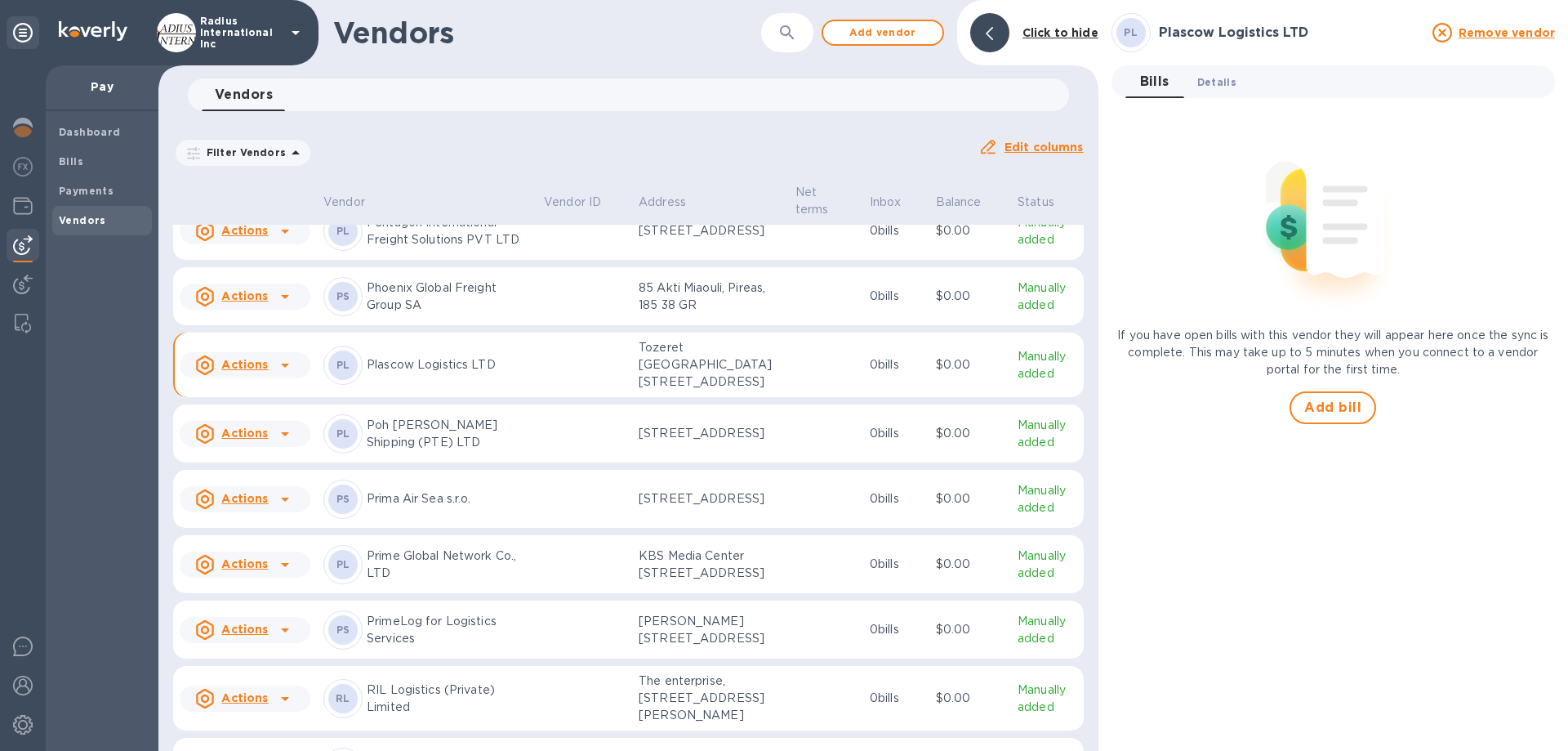
click at [1200, 81] on span "Details 0" at bounding box center [1217, 82] width 39 height 18
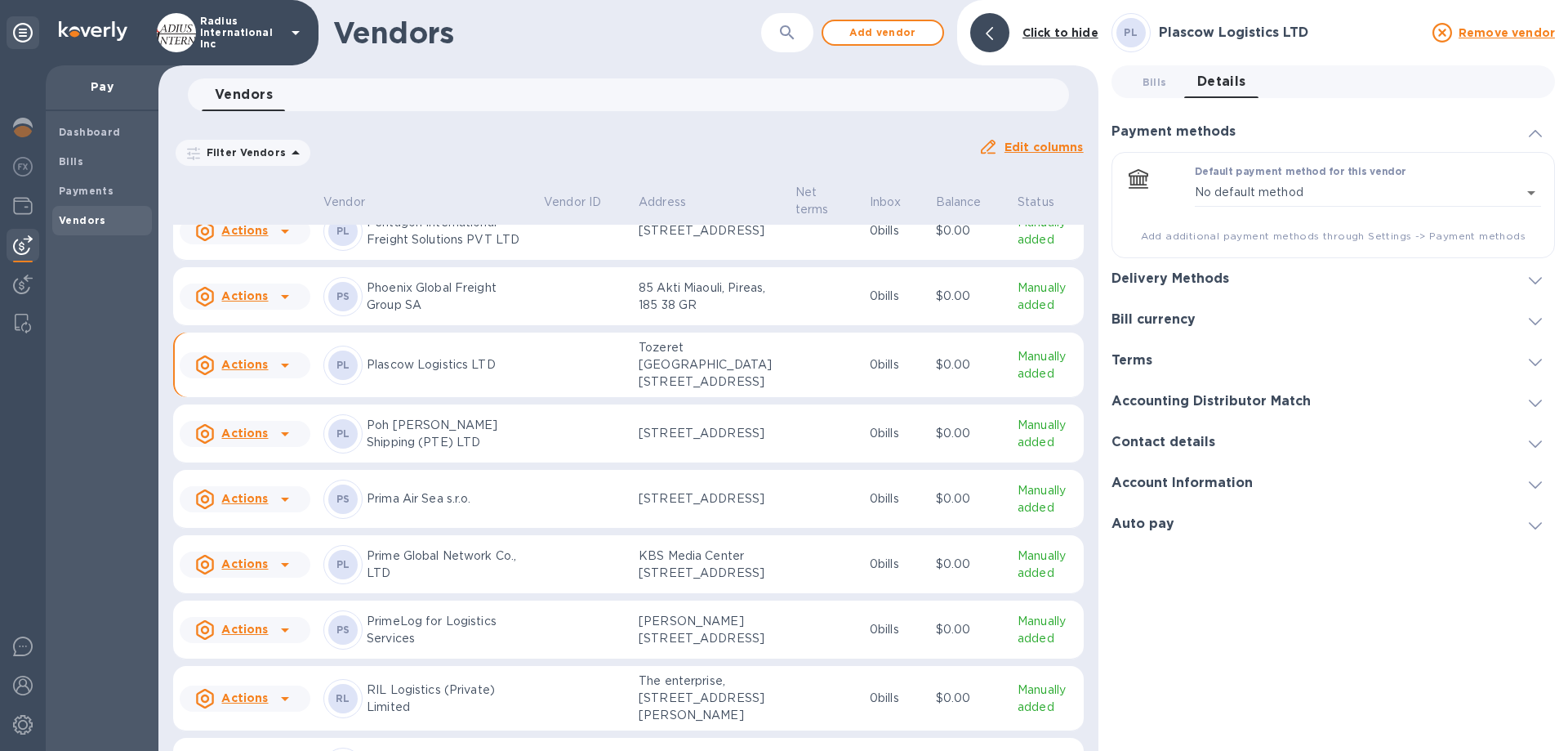
click at [1200, 273] on span at bounding box center [1535, 279] width 13 height 16
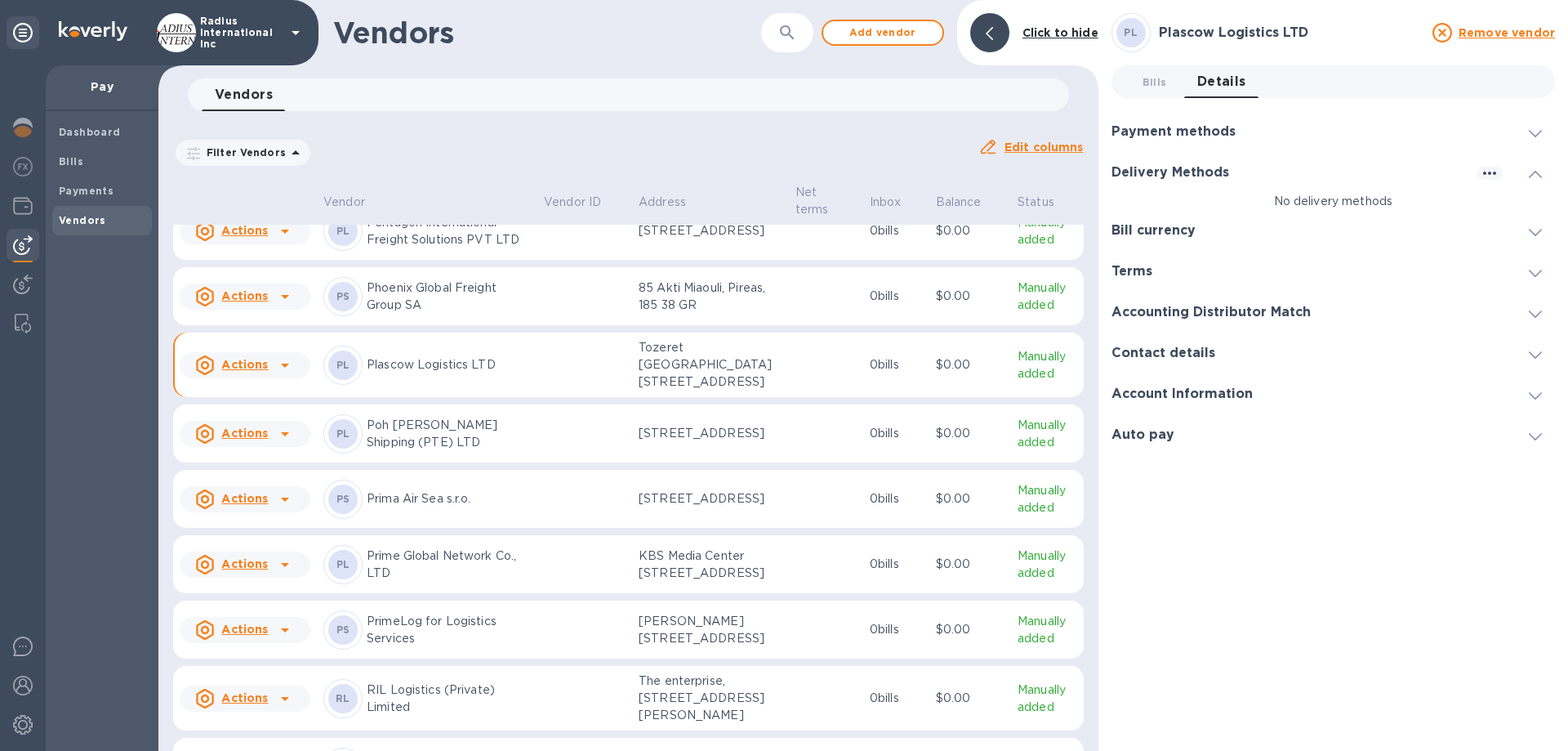
click at [1165, 171] on h3 "Delivery Methods" at bounding box center [1170, 173] width 118 height 16
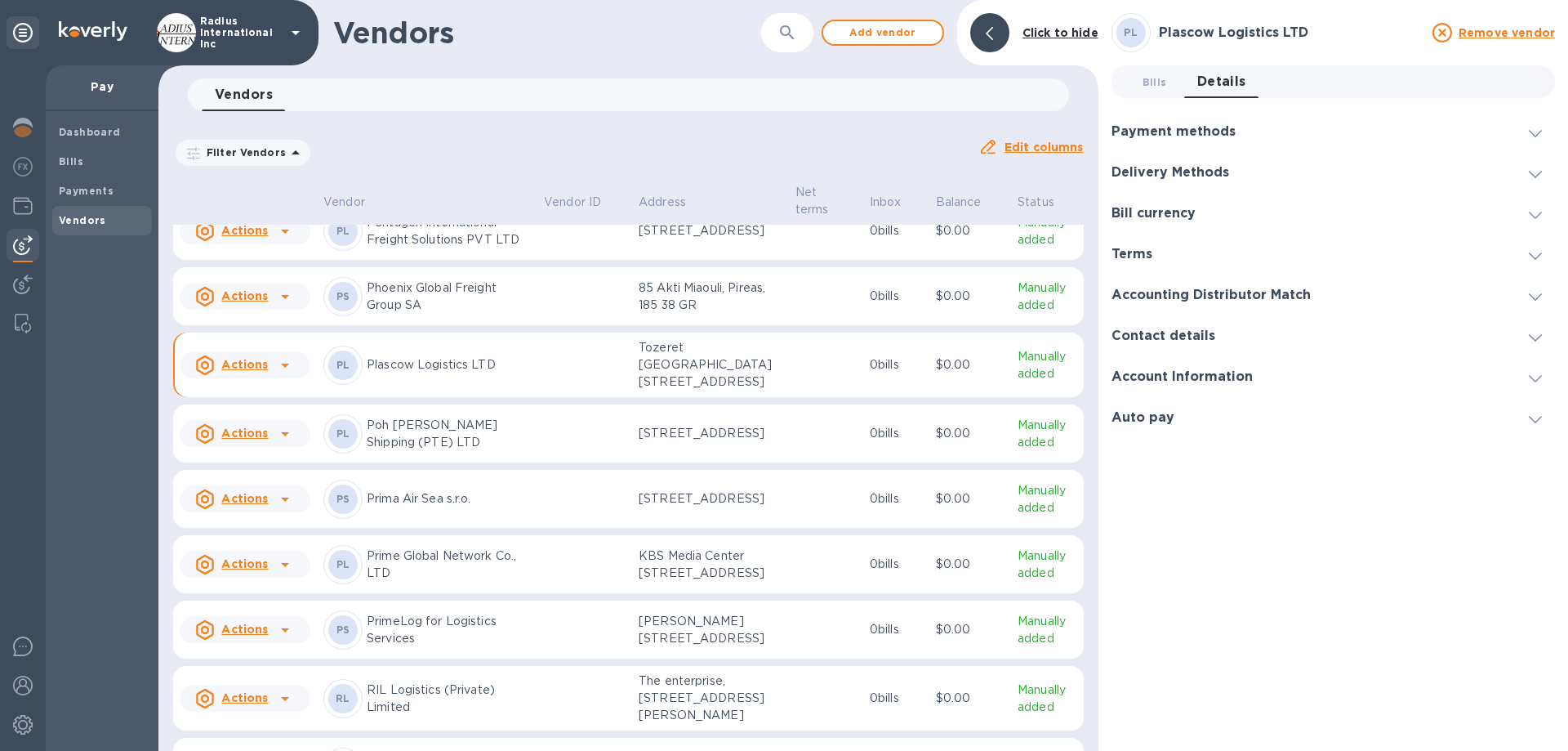
click at [1190, 175] on h3 "Delivery Methods" at bounding box center [1170, 173] width 118 height 16
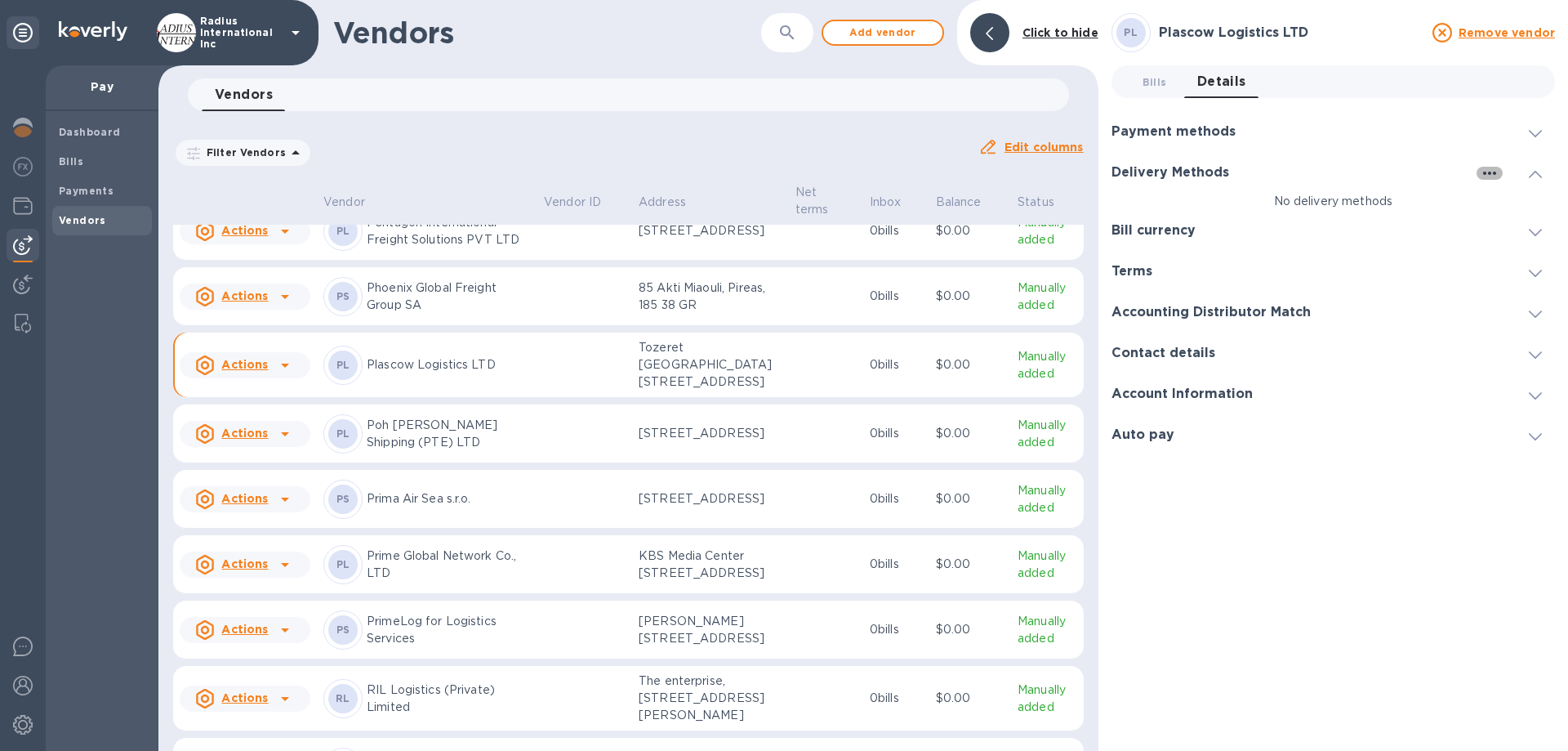
click at [1200, 175] on icon "button" at bounding box center [1490, 174] width 20 height 20
click at [1200, 202] on p "Add new" at bounding box center [1510, 207] width 54 height 17
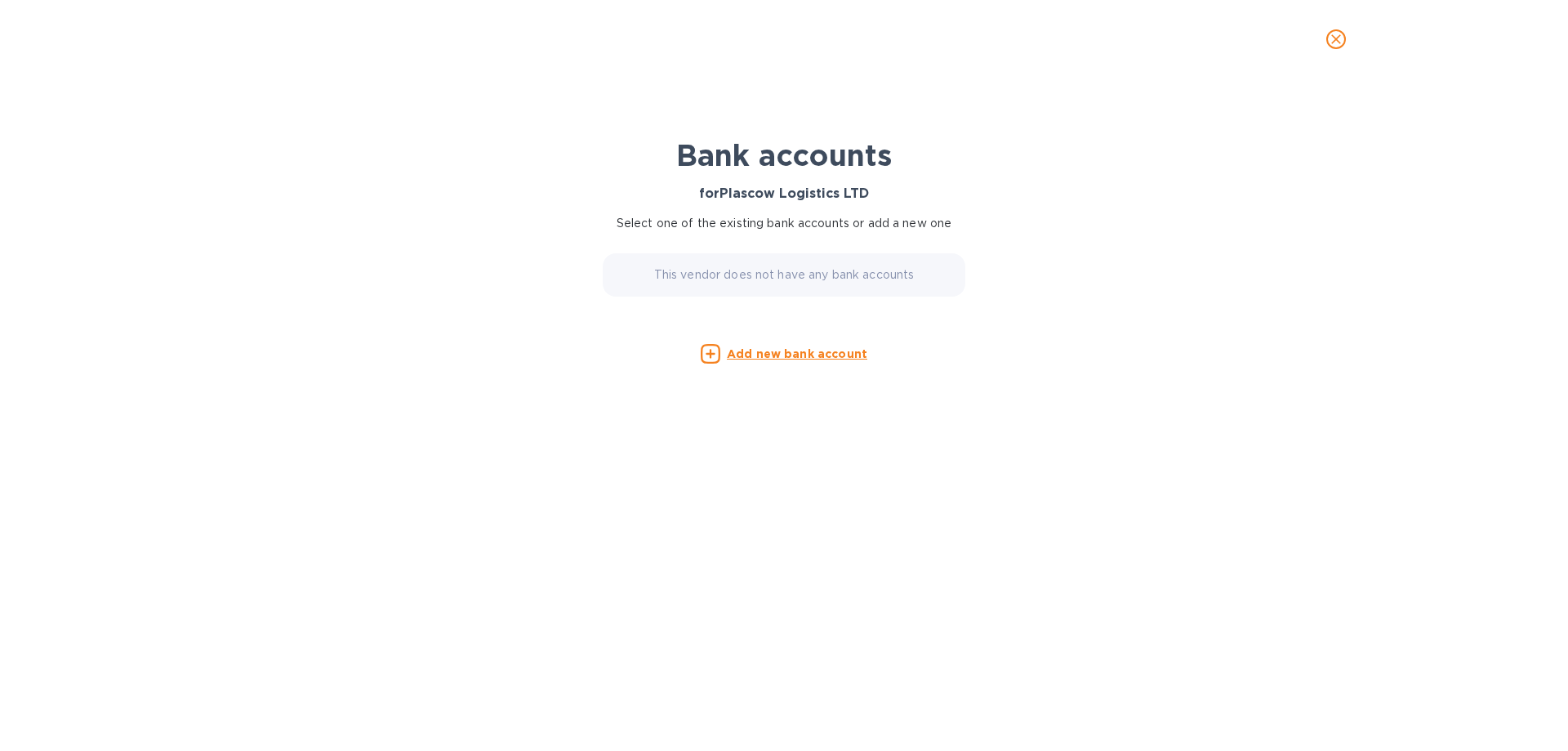
click at [778, 349] on u "Add new bank account" at bounding box center [797, 353] width 140 height 13
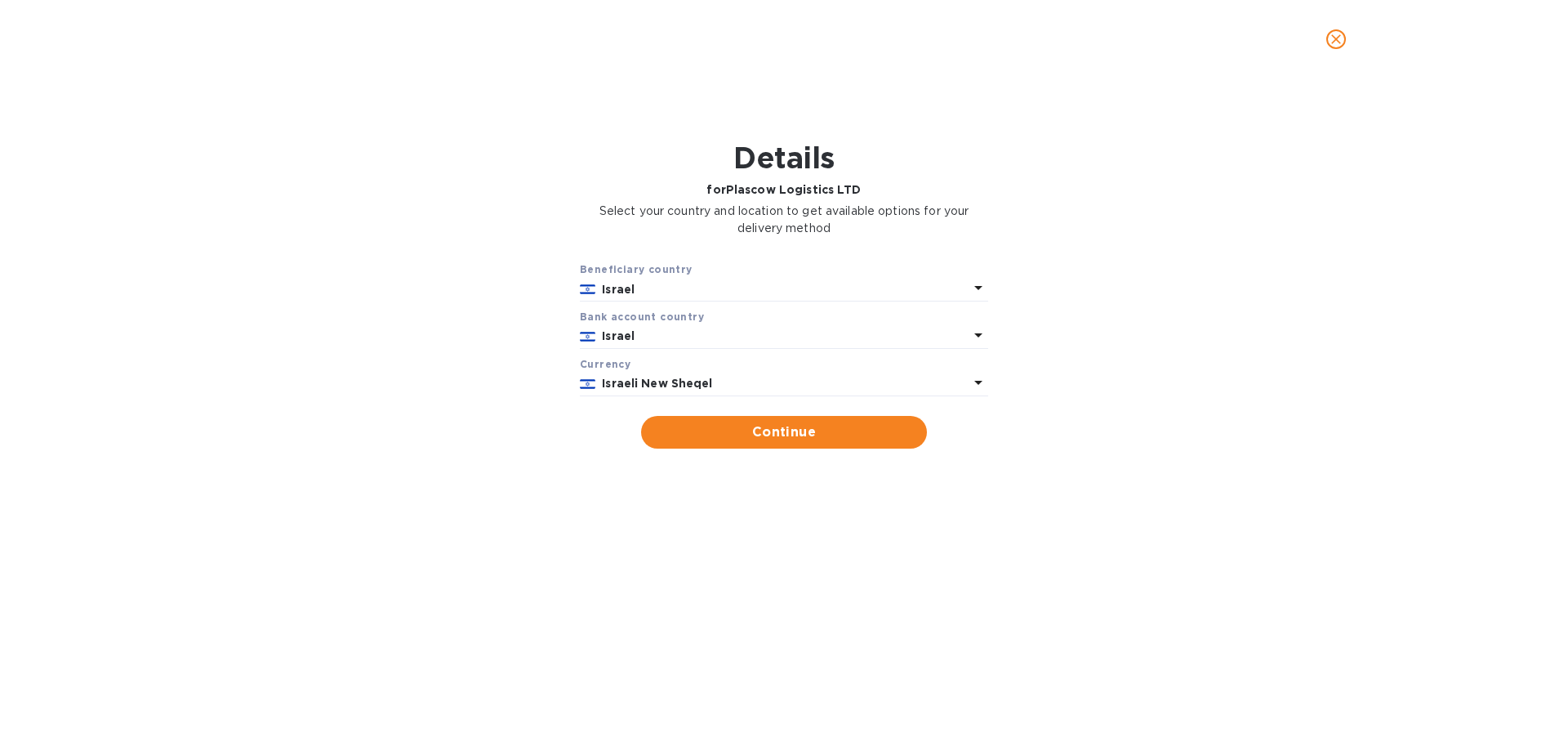
click at [682, 376] on b "Israeli New Sheqel" at bounding box center [657, 382] width 111 height 13
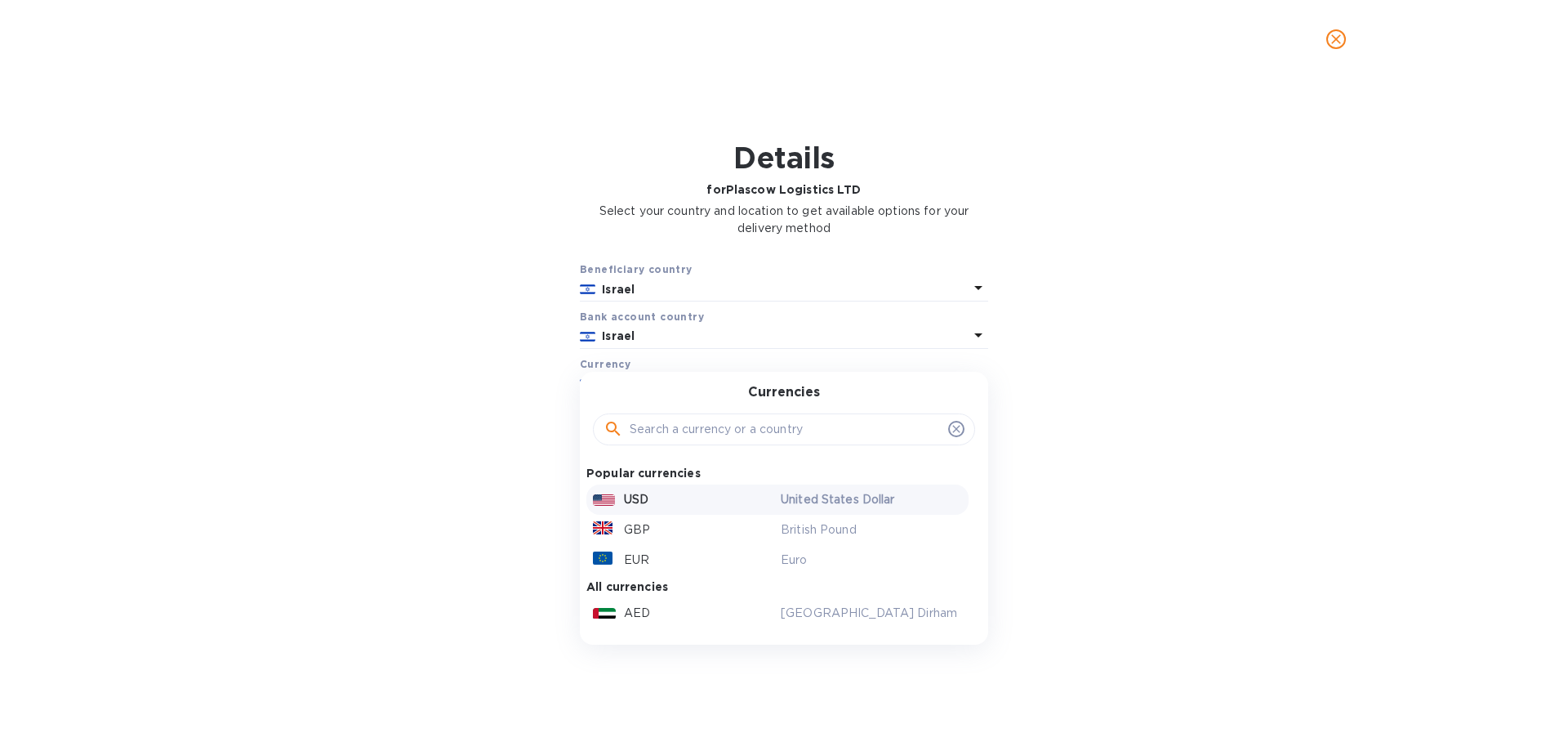
click at [674, 487] on div "USD United States Dollar" at bounding box center [777, 499] width 382 height 30
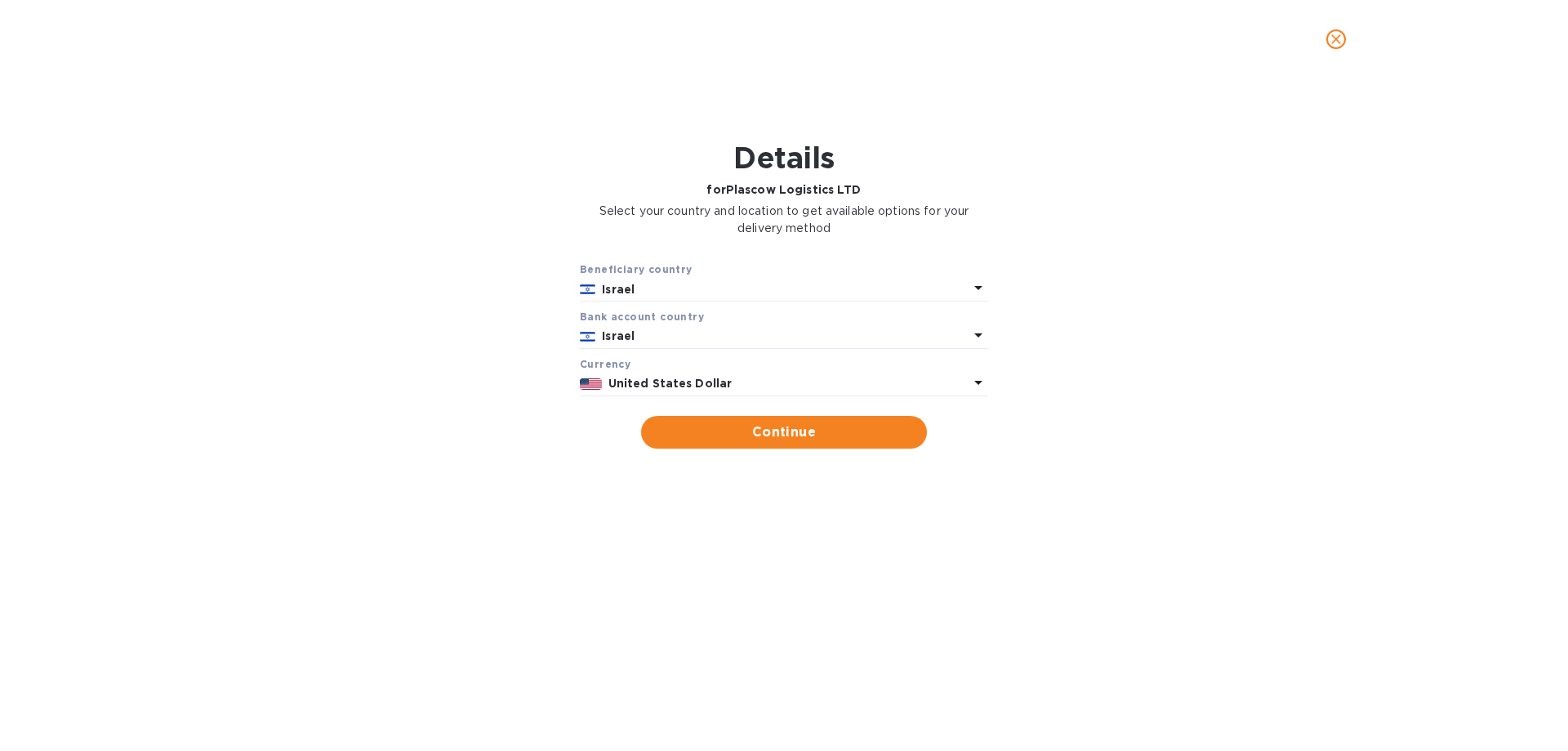
click at [718, 425] on span "Continue" at bounding box center [784, 432] width 260 height 20
type input "Plascow Logistics LTD"
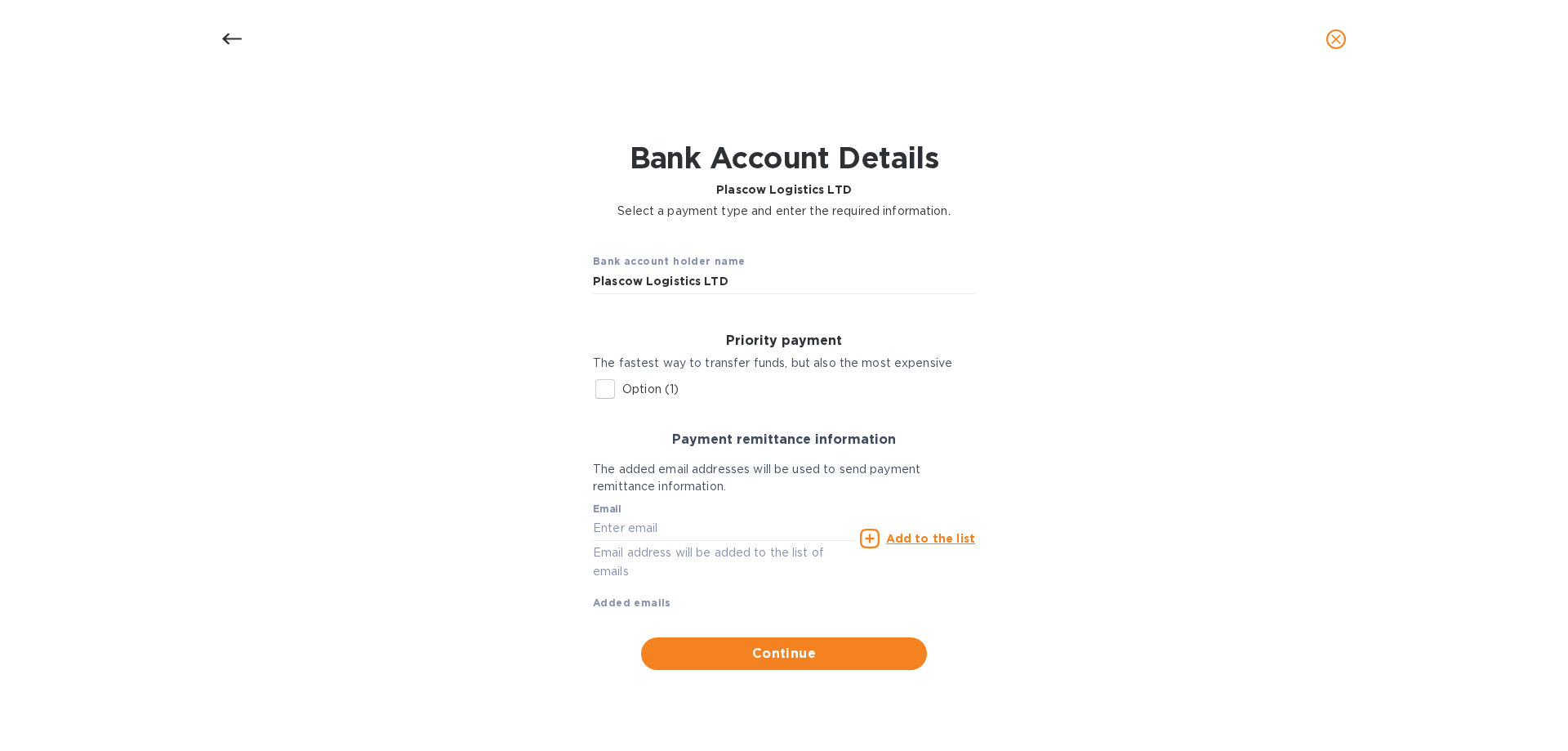
drag, startPoint x: 654, startPoint y: 389, endPoint x: 671, endPoint y: 389, distance: 17.0
click at [653, 389] on p "Option (1)" at bounding box center [651, 389] width 57 height 18
click at [622, 389] on input "Option (1)" at bounding box center [605, 388] width 34 height 34
checkbox input "true"
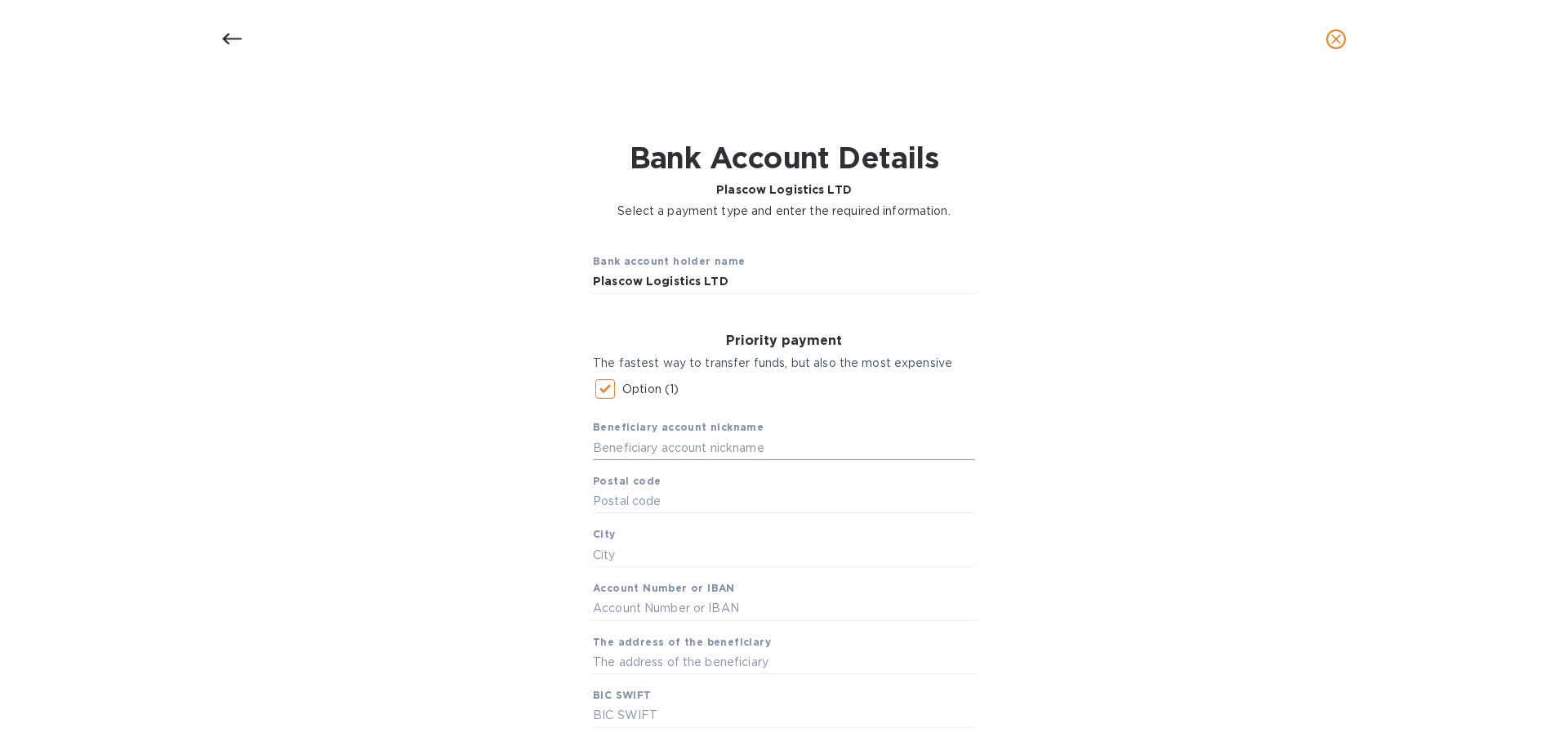
click at [676, 448] on input "text" at bounding box center [784, 447] width 382 height 25
drag, startPoint x: 503, startPoint y: 454, endPoint x: 458, endPoint y: 452, distance: 45.0
click at [458, 452] on div "Bank account holder name Plascow Logistics LTD Priority payment The fastest way…" at bounding box center [784, 615] width 1526 height 772
type input "Plascow"
click at [631, 501] on input "text" at bounding box center [784, 501] width 382 height 25
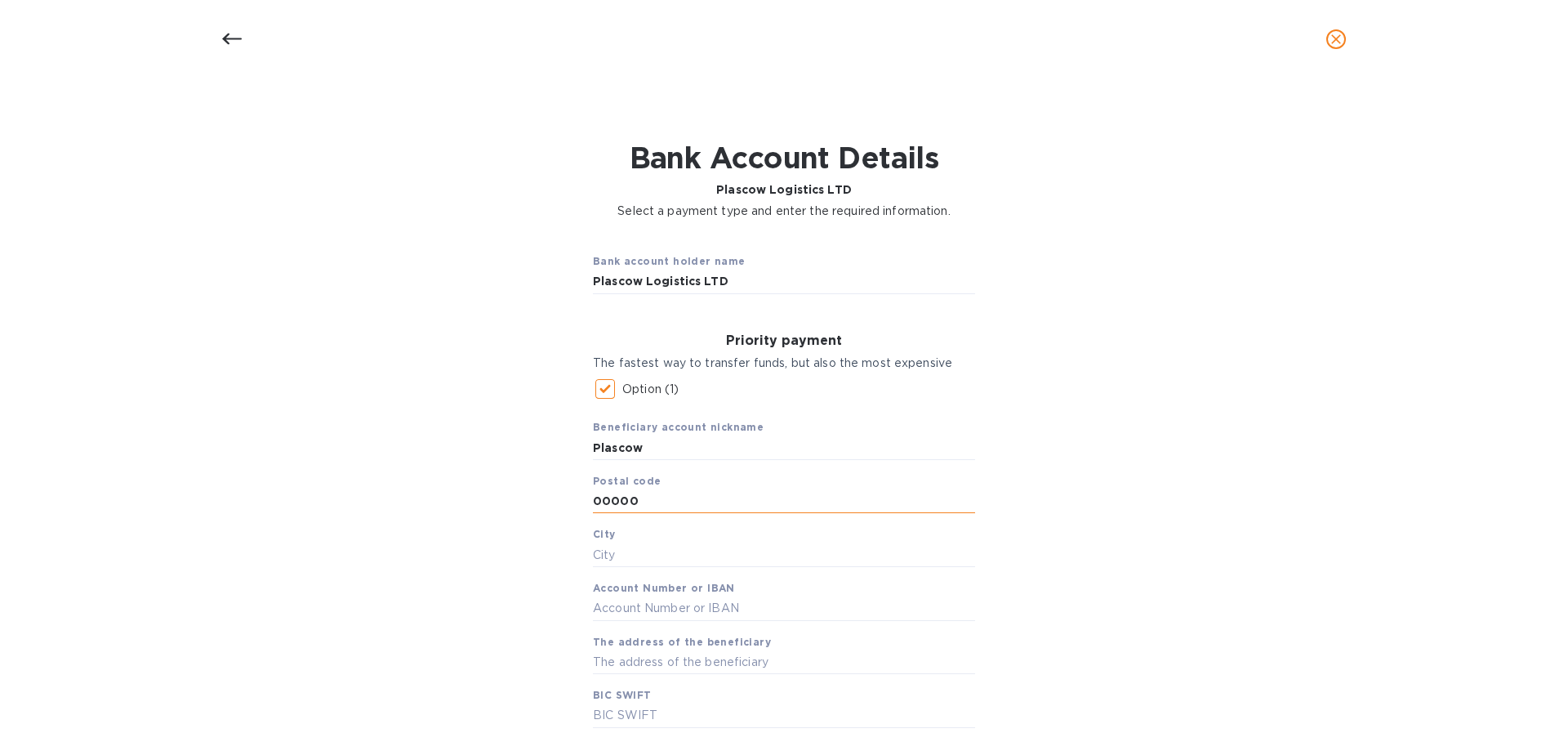
type input "00000"
click at [595, 550] on input "[GEOGRAPHIC_DATA]" at bounding box center [784, 554] width 382 height 25
type input "[GEOGRAPHIC_DATA]"
click at [650, 593] on input "text" at bounding box center [784, 608] width 382 height 25
click at [644, 593] on input "text" at bounding box center [784, 608] width 382 height 25
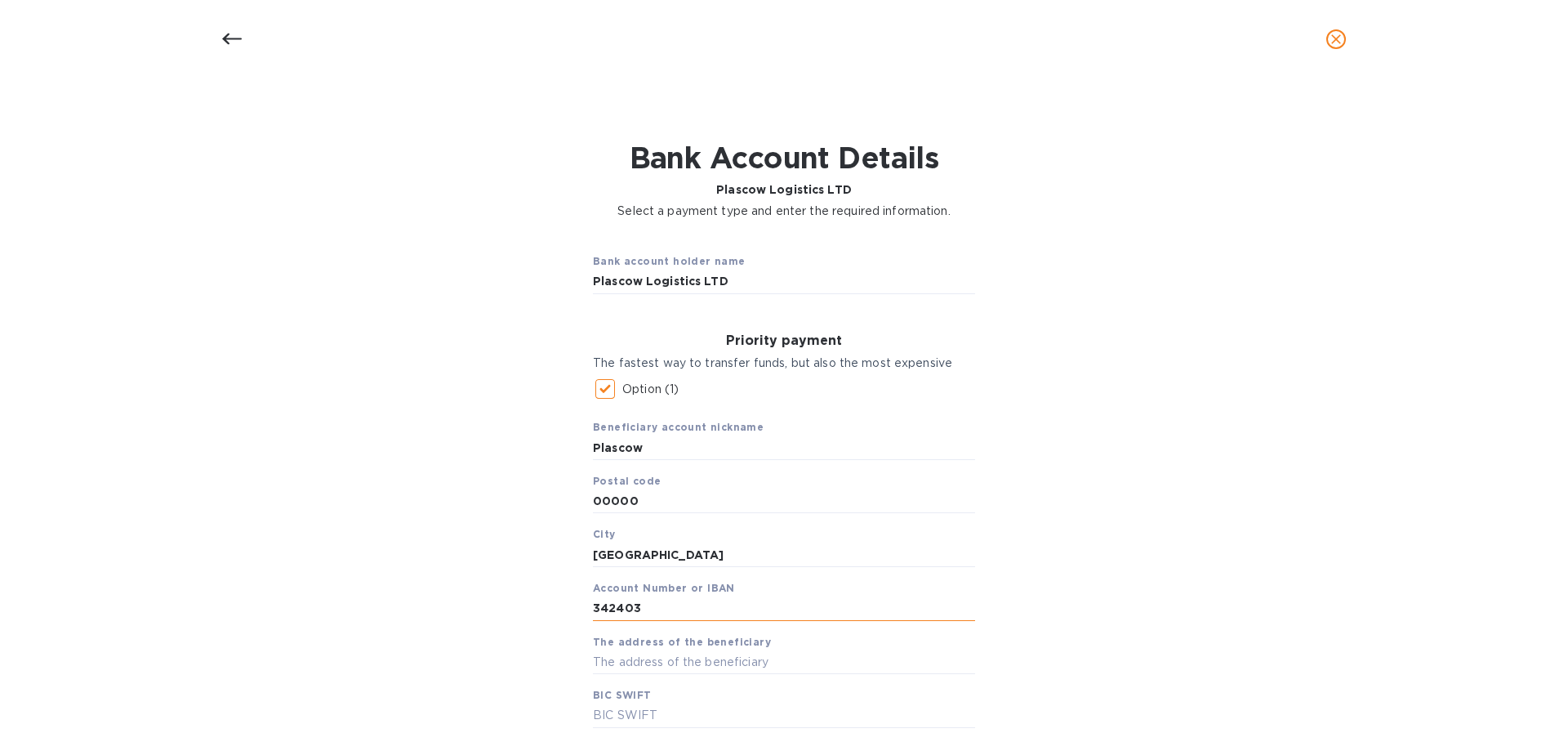
type input "342403"
click at [735, 593] on input "[PERSON_NAME][STREET_ADDRESS] ISrael" at bounding box center [784, 662] width 382 height 25
type input "[PERSON_NAME][STREET_ADDRESS]"
type input "[SWIFT_CODE]"
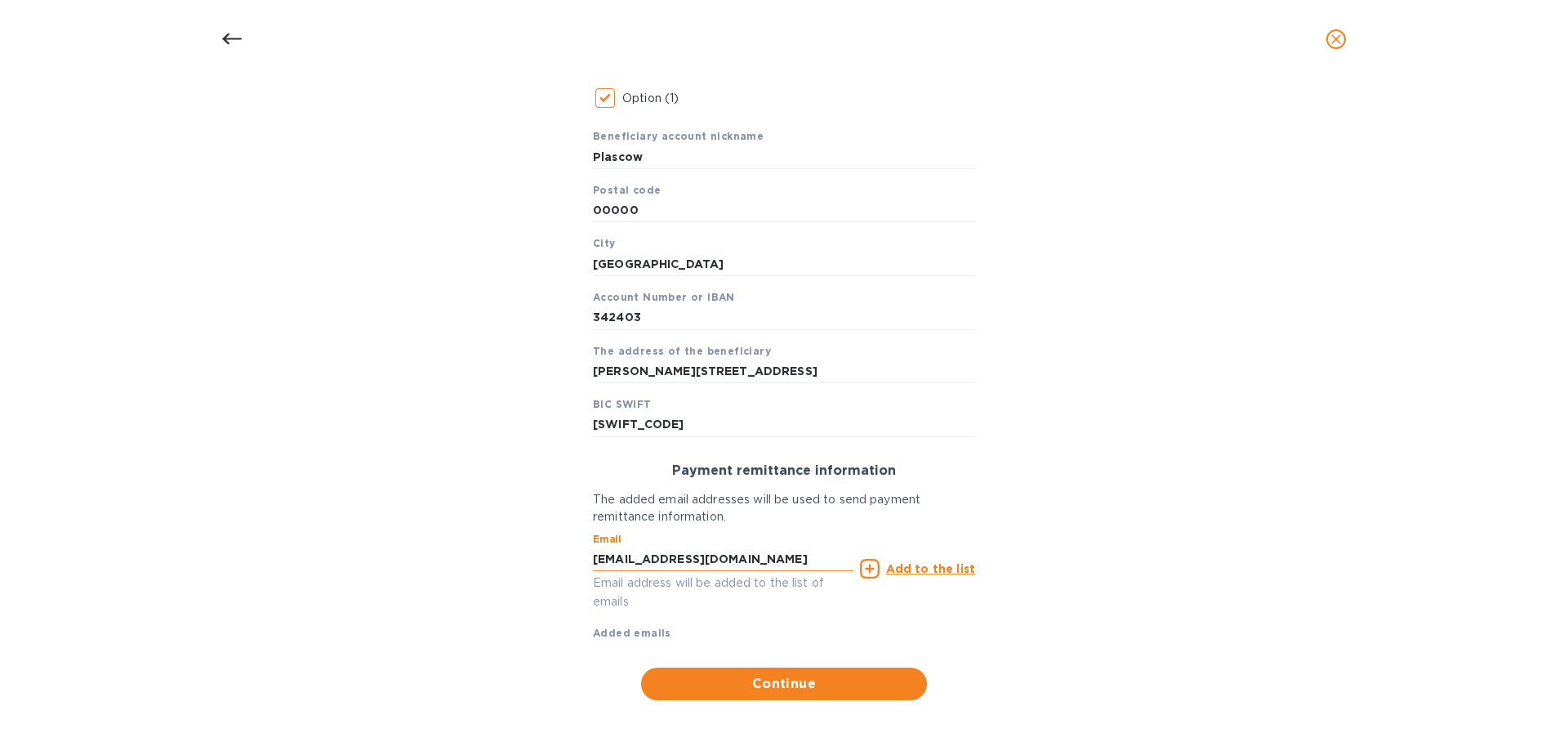
click at [743, 562] on input "[EMAIL_ADDRESS][DOMAIN_NAME]" at bounding box center [723, 559] width 261 height 25
type input "[EMAIL_ADDRESS][DOMAIN_NAME]"
click at [920, 565] on u "Add to the list" at bounding box center [930, 568] width 89 height 13
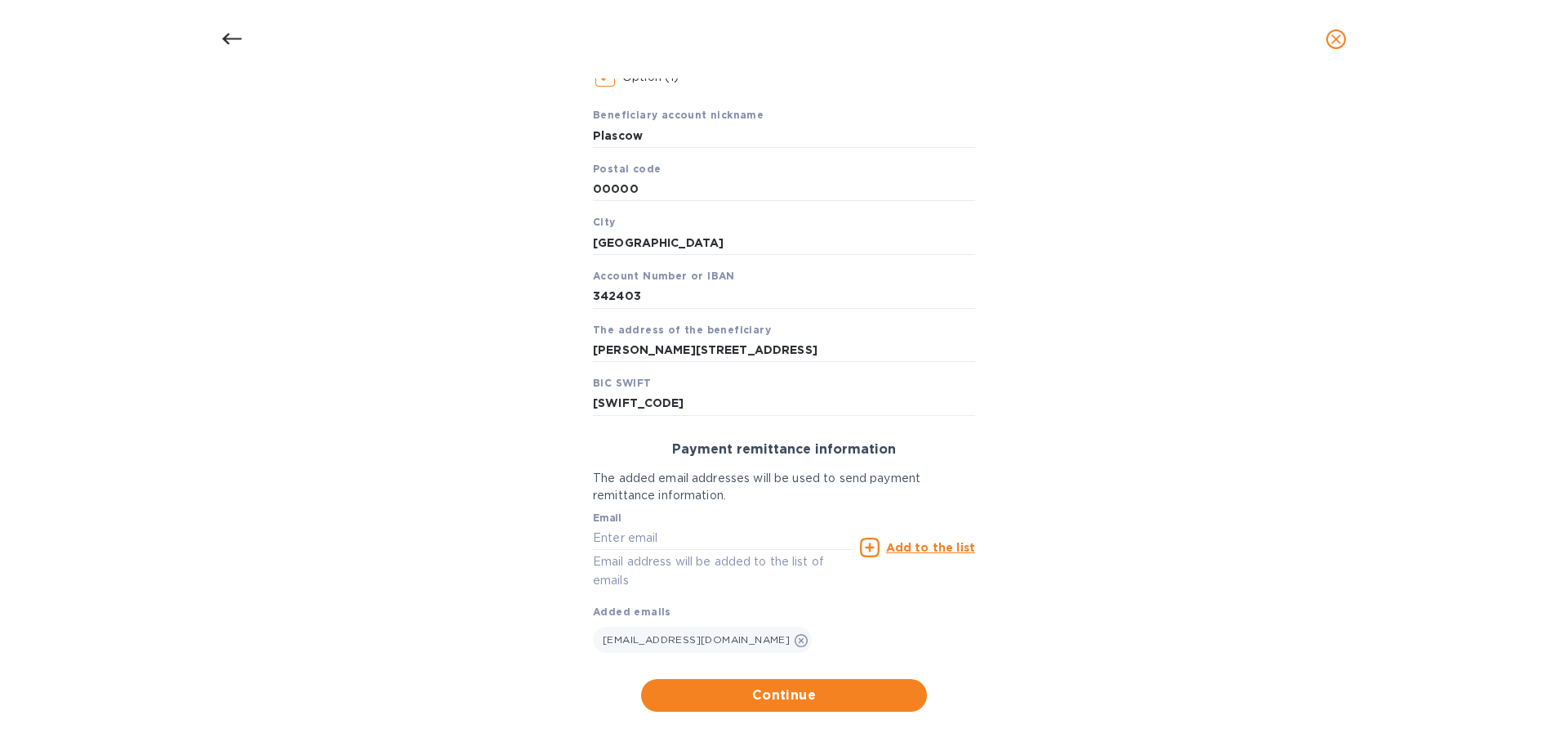
scroll to position [324, 0]
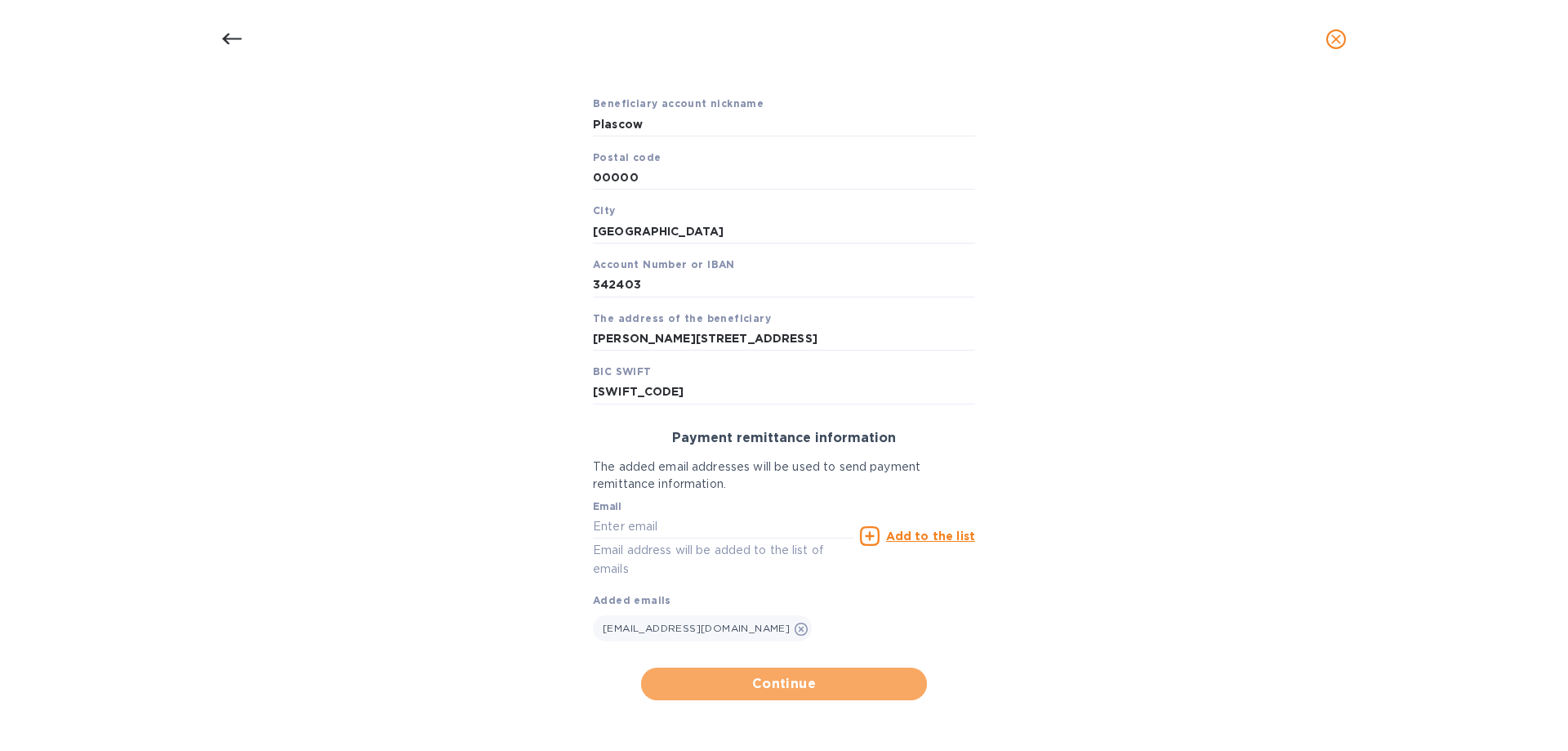
drag, startPoint x: 772, startPoint y: 676, endPoint x: 972, endPoint y: 413, distance: 330.4
click at [773, 593] on span "Continue" at bounding box center [784, 684] width 260 height 20
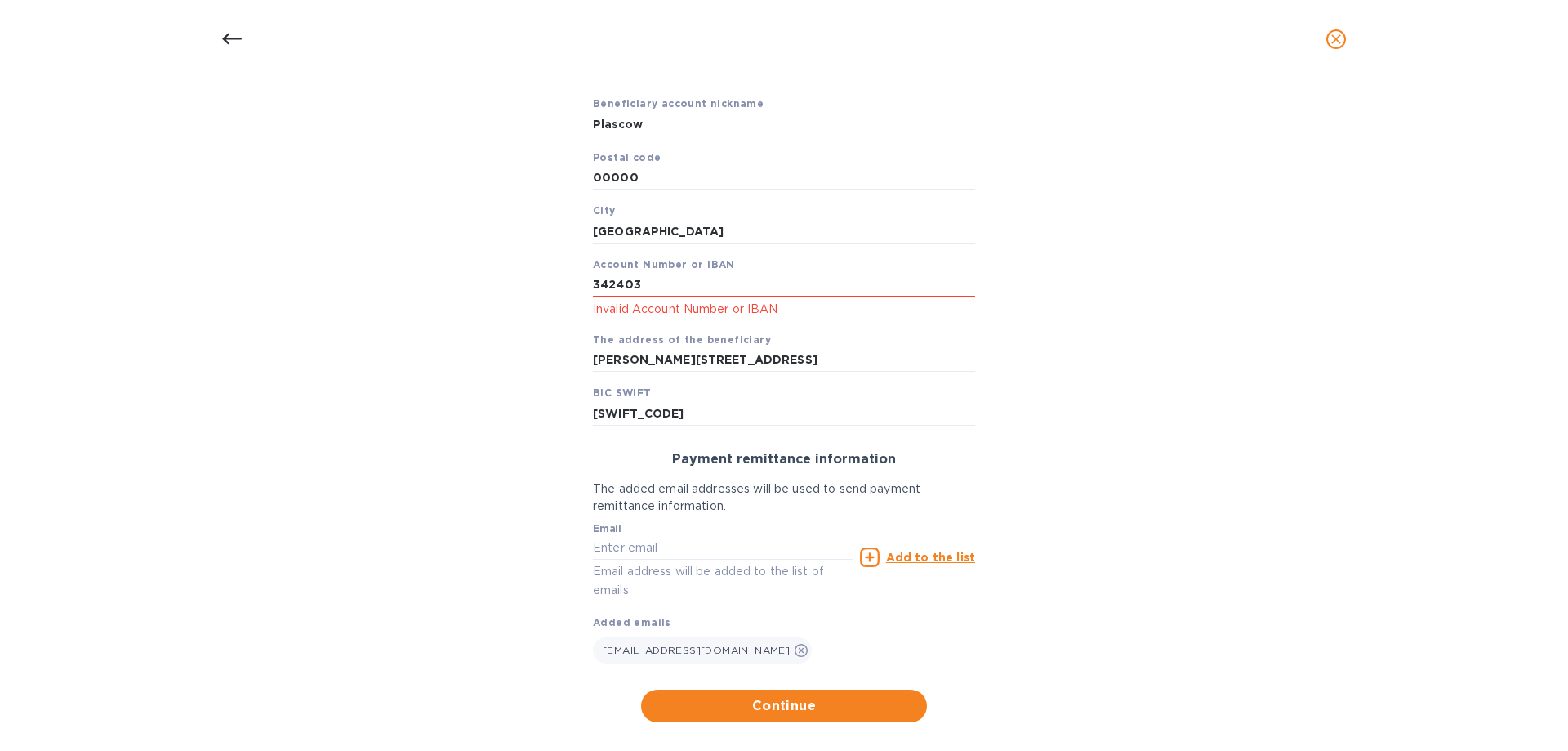
drag, startPoint x: 699, startPoint y: 293, endPoint x: 377, endPoint y: 283, distance: 322.2
click at [377, 283] on div "Bank account holder name Plascow Logistics LTD Priority payment The fastest way…" at bounding box center [784, 319] width 1526 height 826
type input "[FINANCIAL_ID]"
drag, startPoint x: 713, startPoint y: 721, endPoint x: 736, endPoint y: 714, distance: 24.0
click at [714, 593] on button "Continue" at bounding box center [784, 705] width 286 height 32
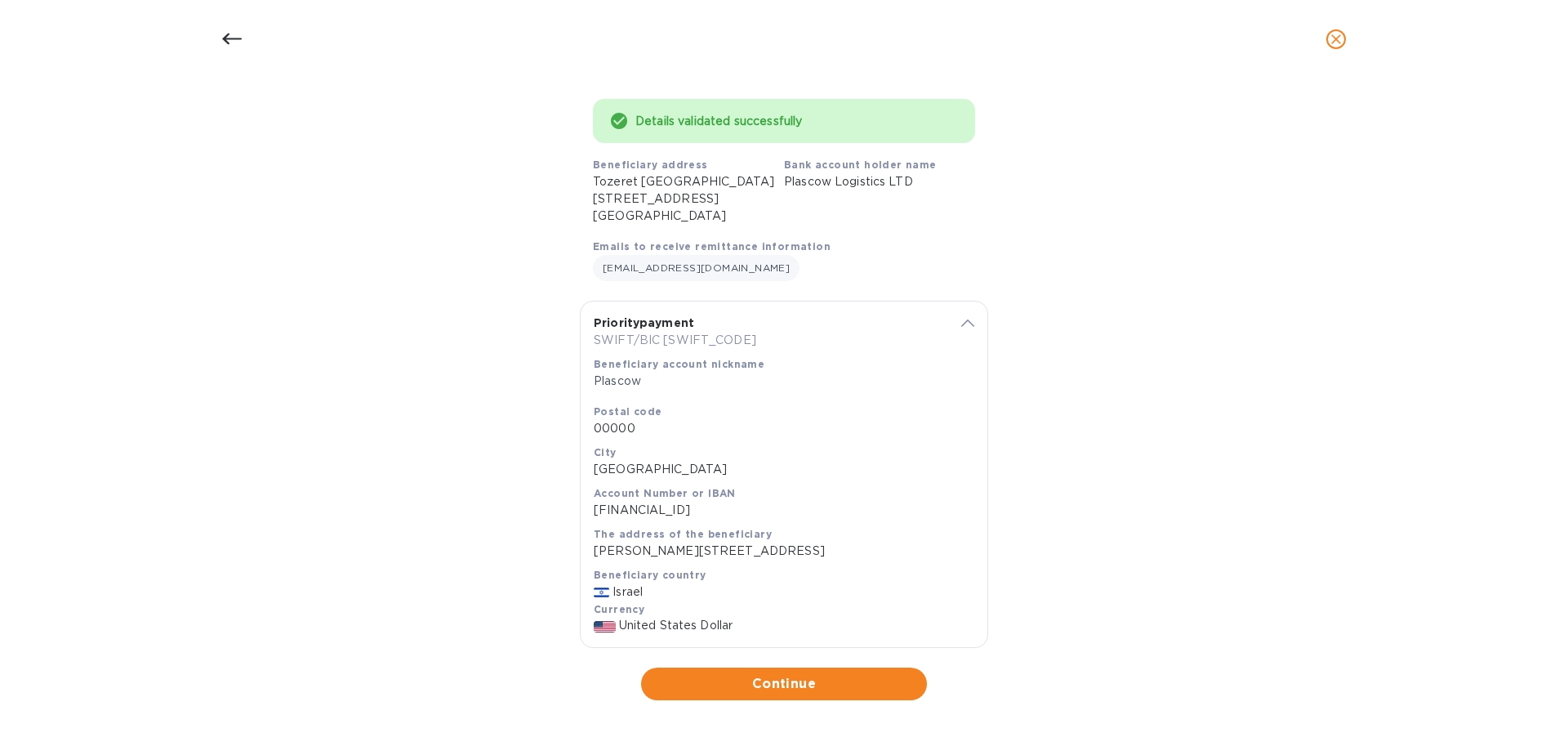
scroll to position [93, 0]
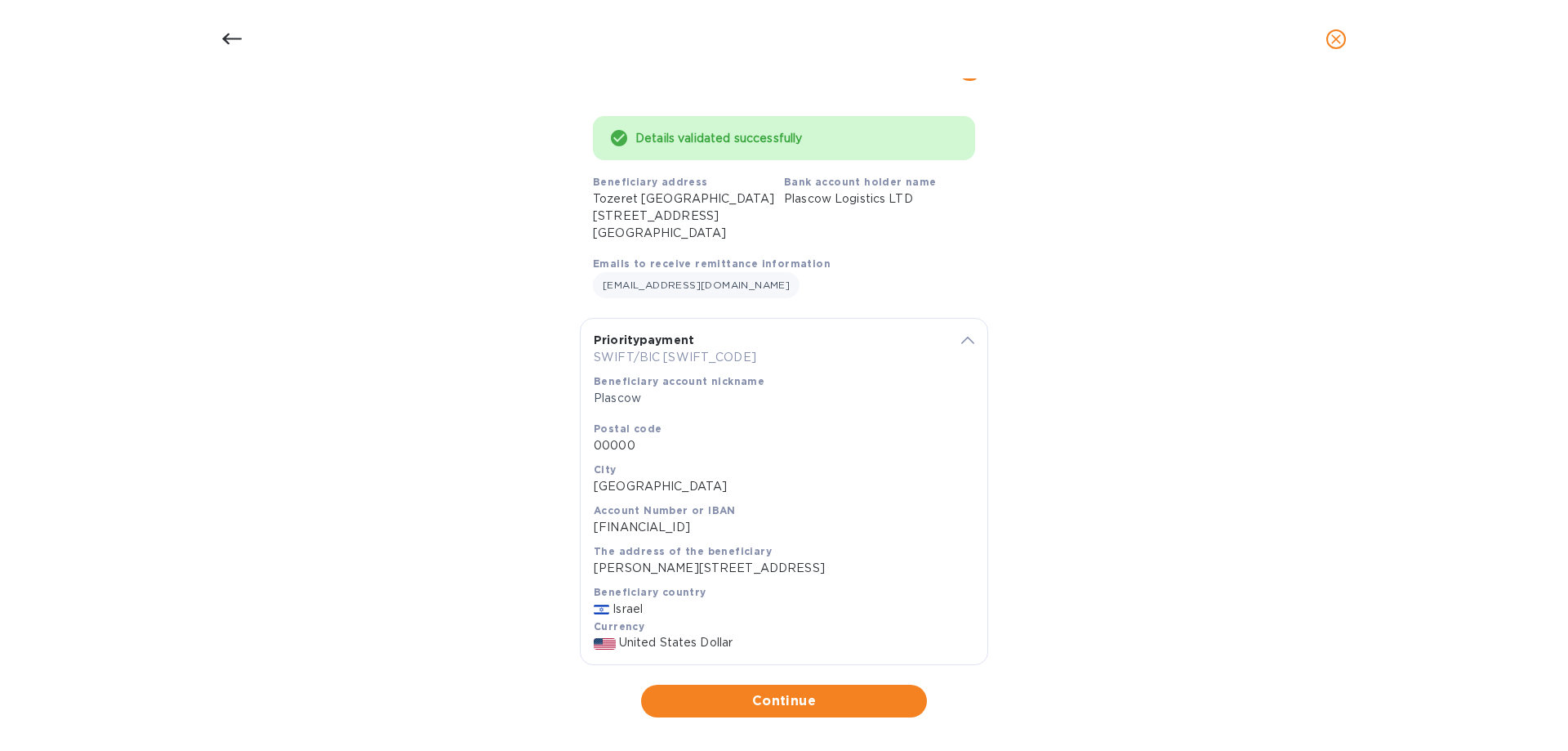
click at [760, 593] on span "Continue" at bounding box center [784, 701] width 260 height 20
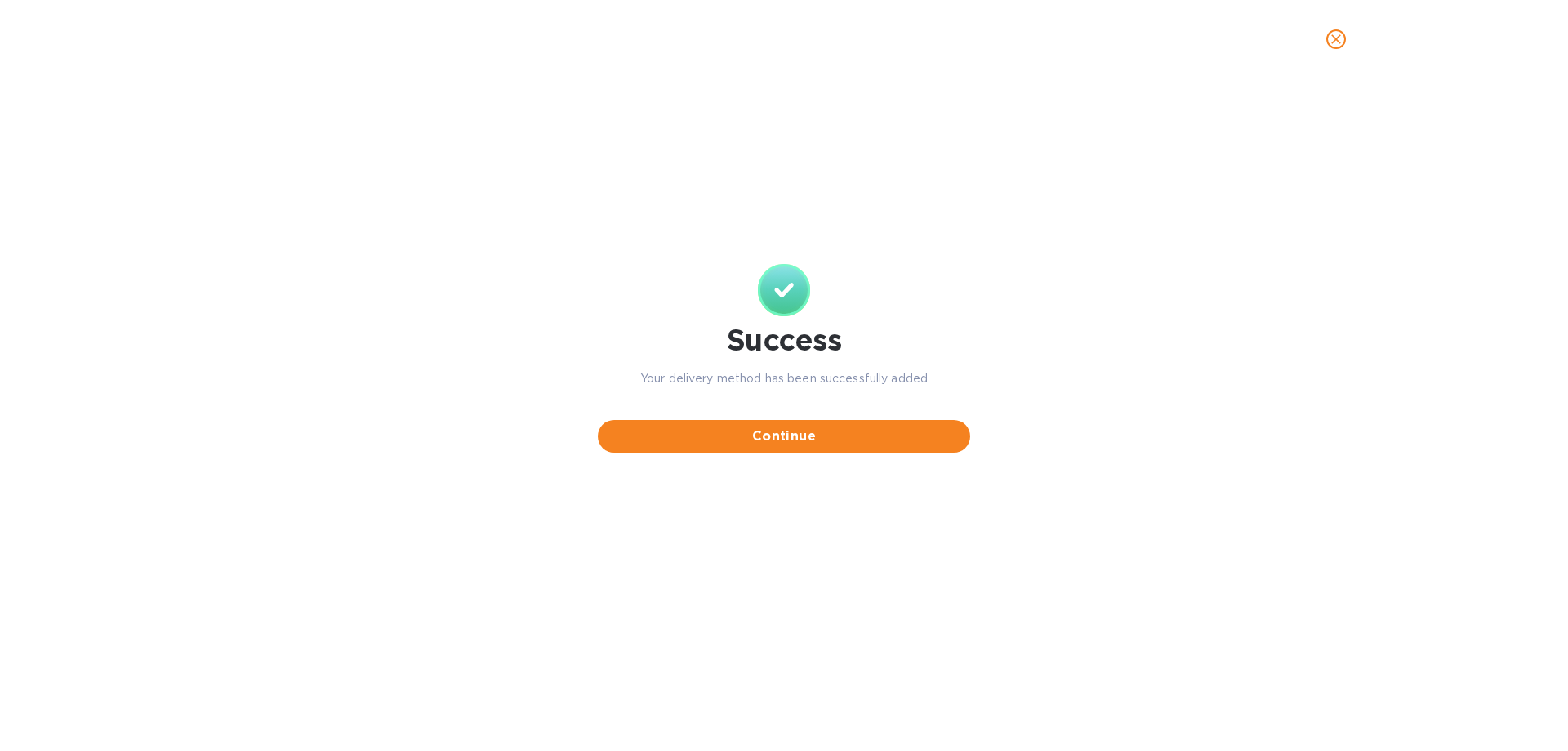
scroll to position [0, 0]
click at [767, 439] on span "Continue" at bounding box center [783, 436] width 346 height 20
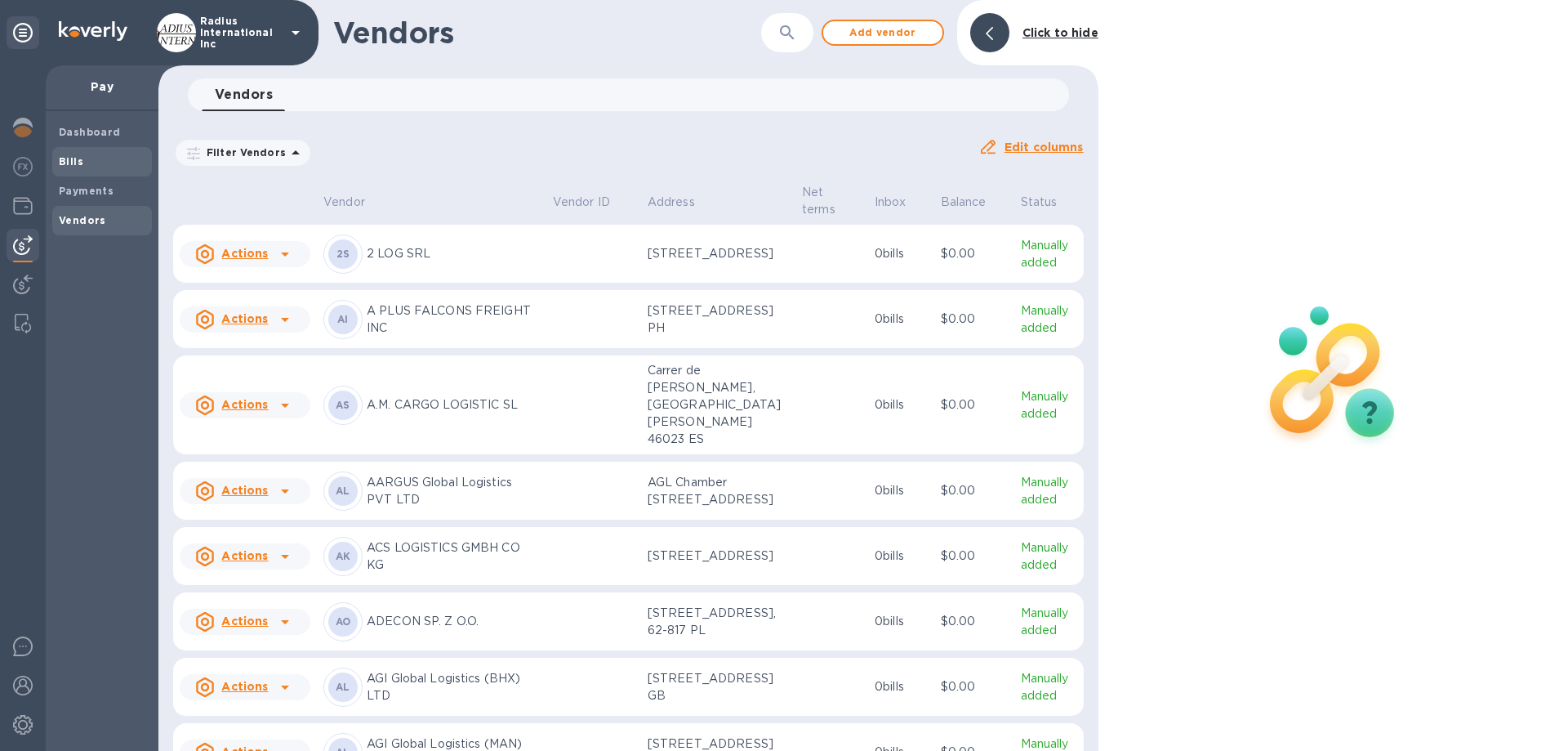
click at [69, 152] on div "Bills" at bounding box center [102, 162] width 100 height 29
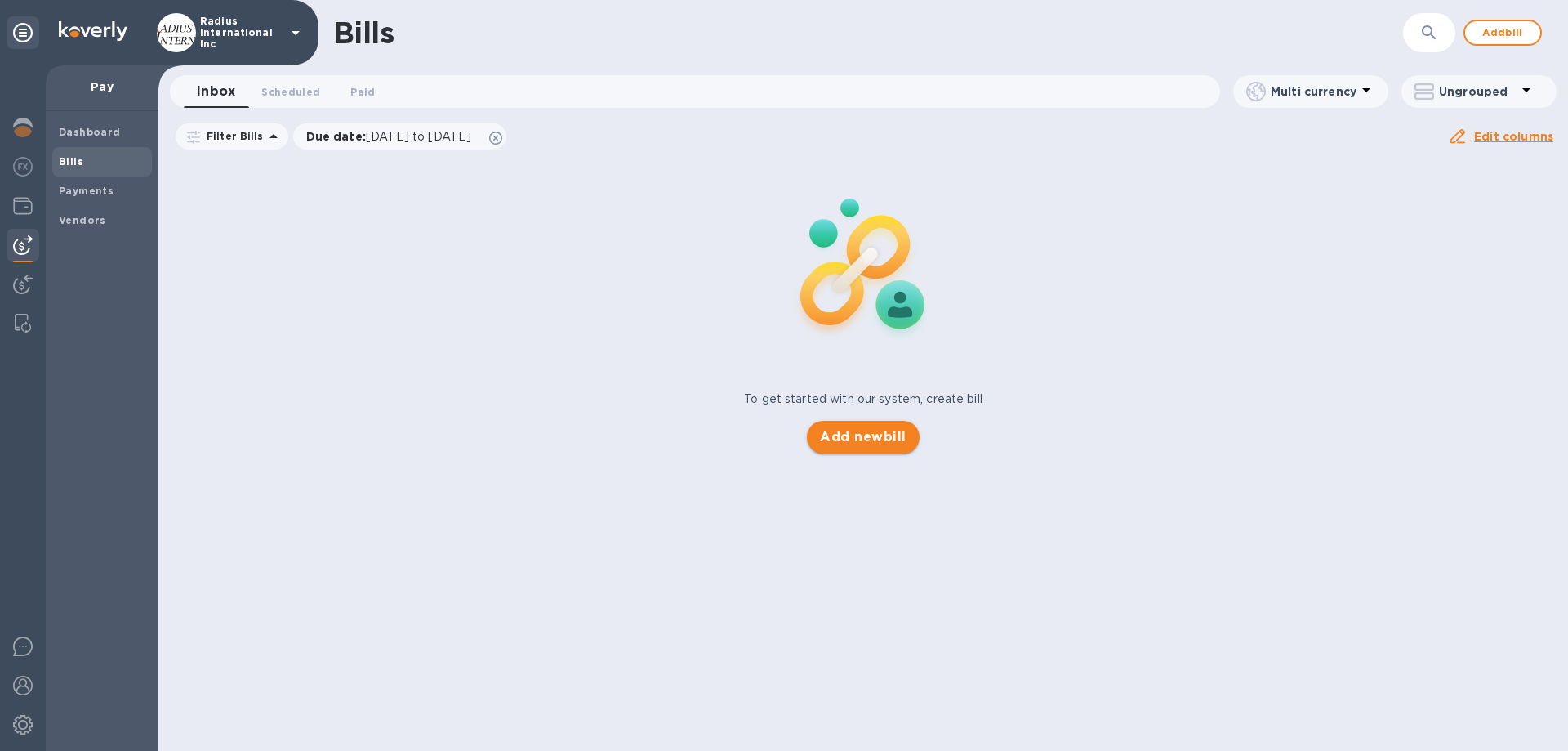
click at [880, 442] on span "Add new bill" at bounding box center [863, 437] width 86 height 20
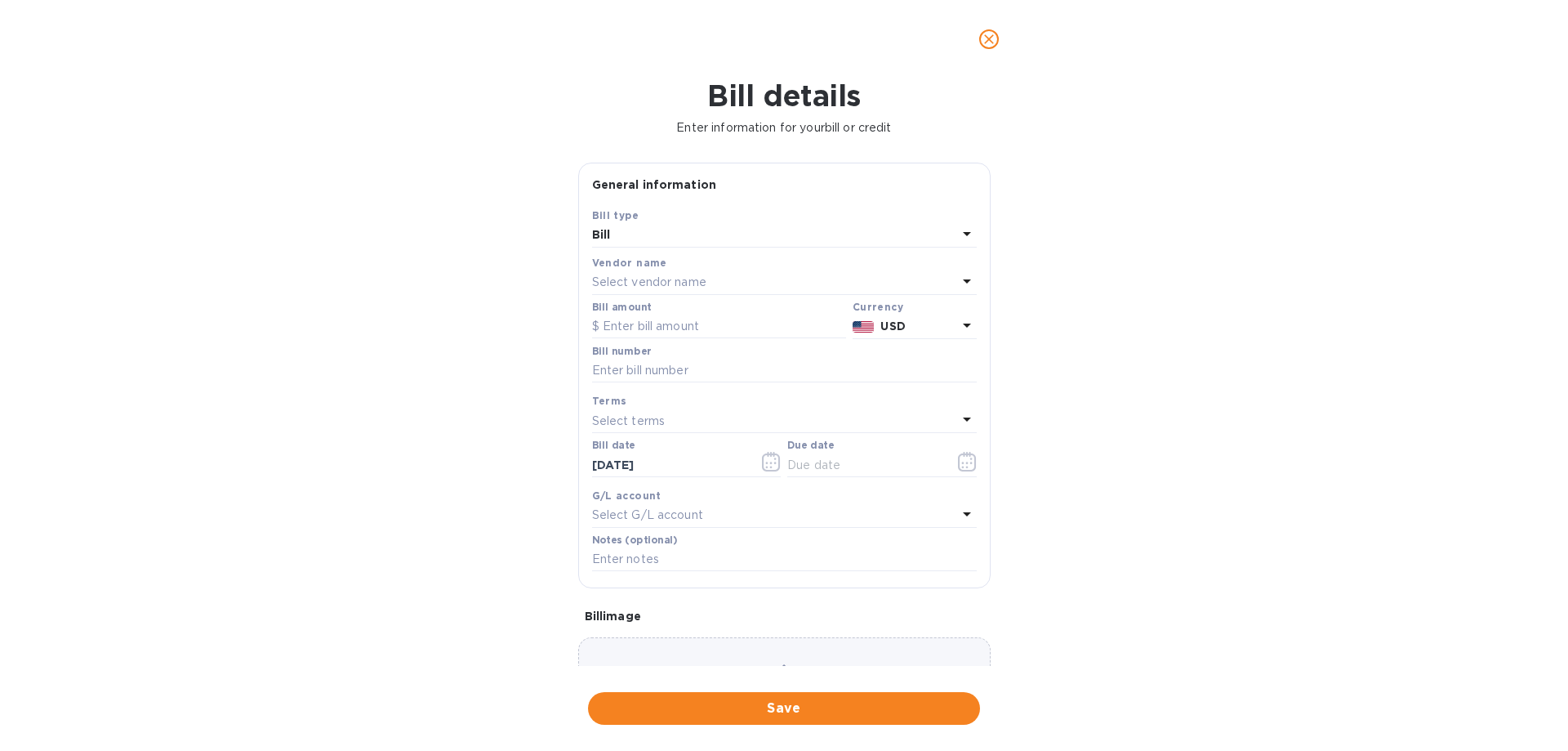
click at [645, 282] on p "Select vendor name" at bounding box center [649, 282] width 115 height 18
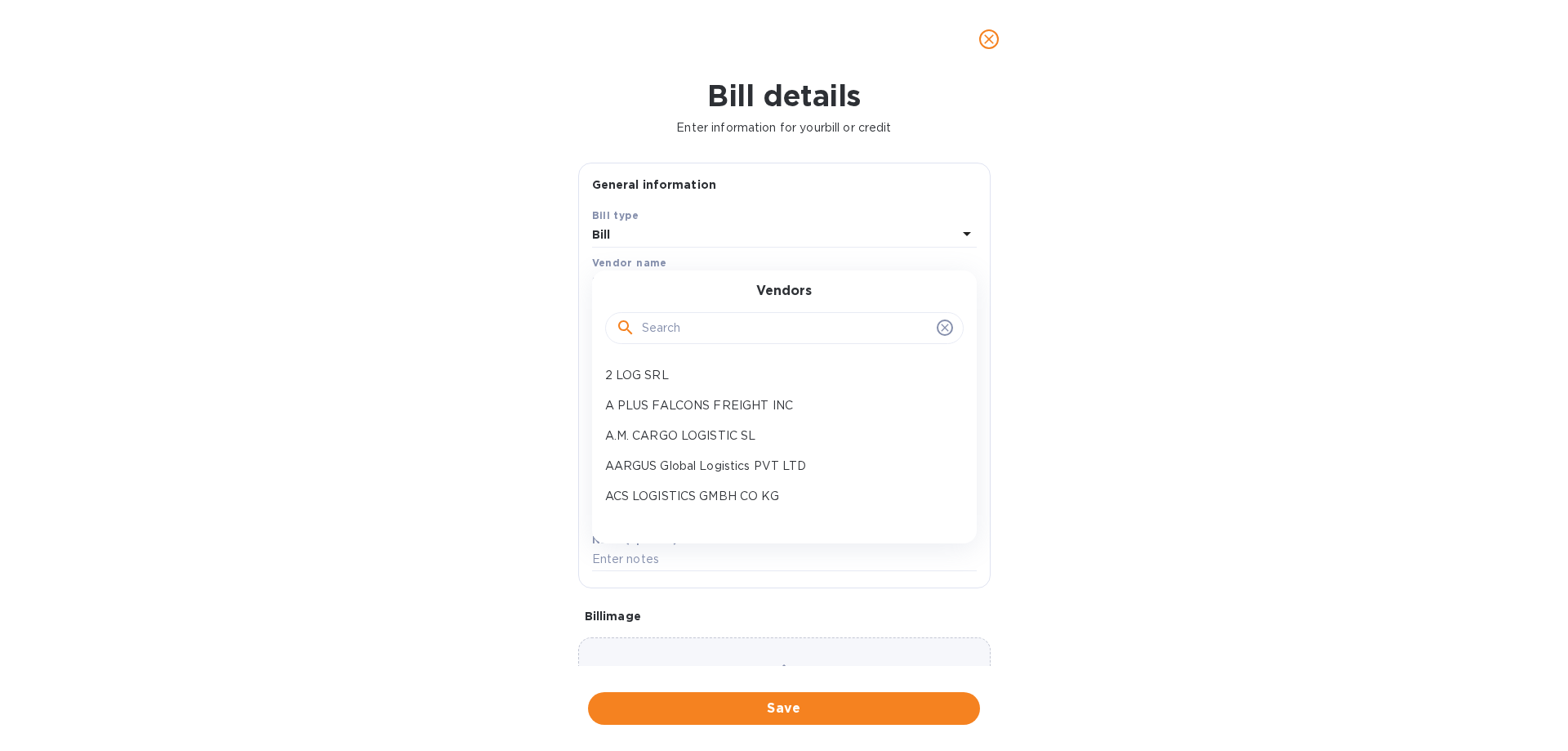
click at [662, 326] on input "text" at bounding box center [786, 328] width 288 height 25
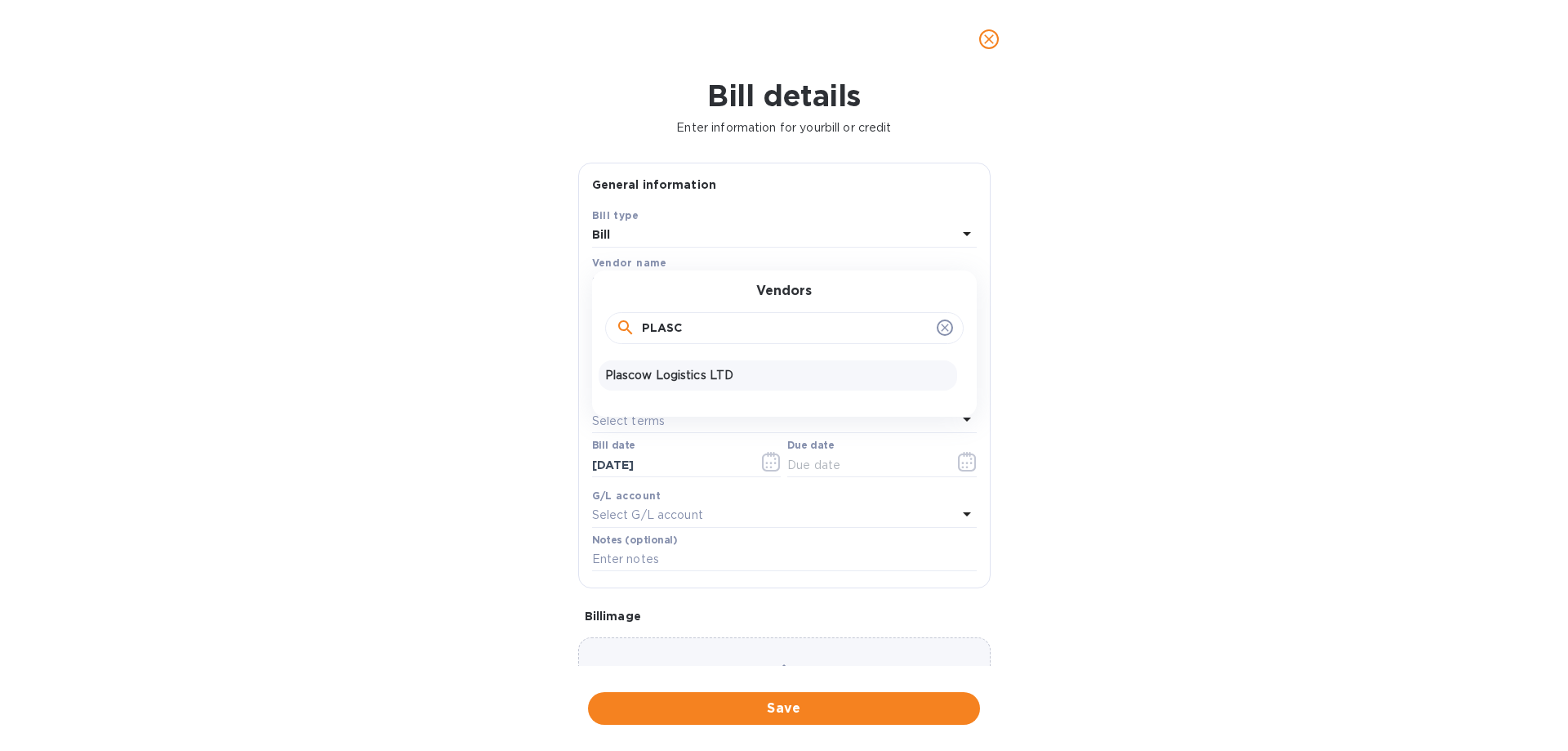
type input "PLASC"
click at [660, 377] on p "Plascow Logistics LTD" at bounding box center [778, 376] width 346 height 18
click at [678, 325] on input "text" at bounding box center [718, 326] width 254 height 25
